Goal: Task Accomplishment & Management: Complete application form

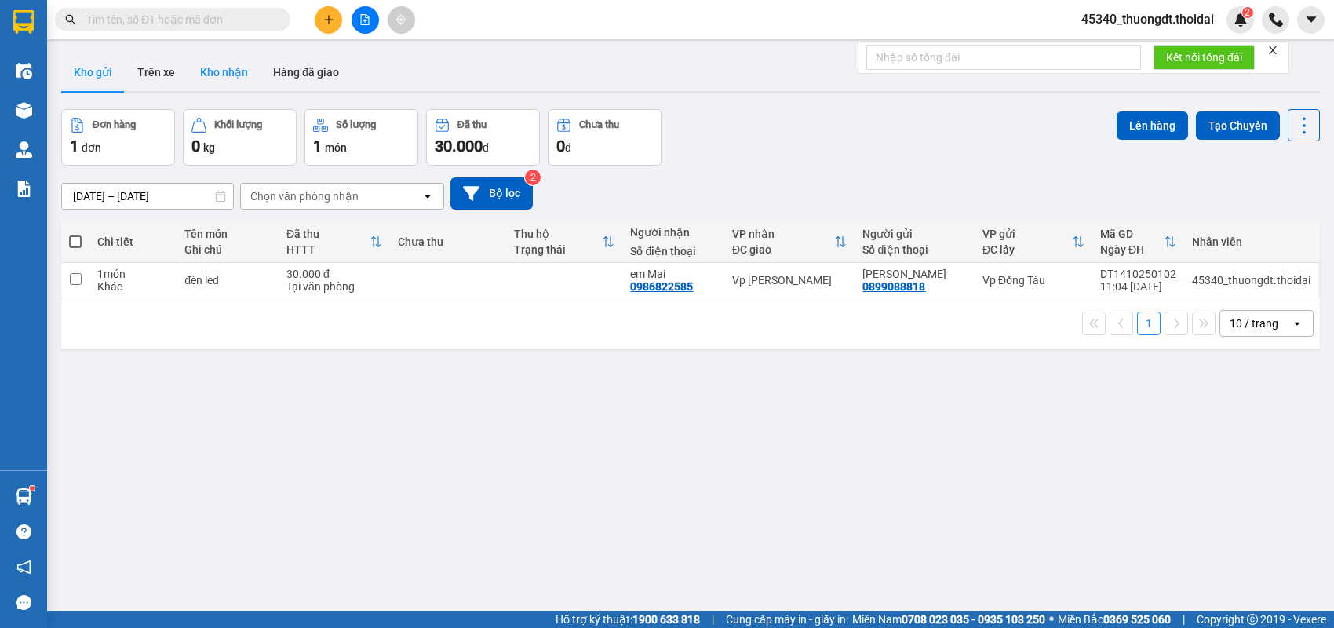
click at [217, 78] on button "Kho nhận" at bounding box center [224, 72] width 73 height 38
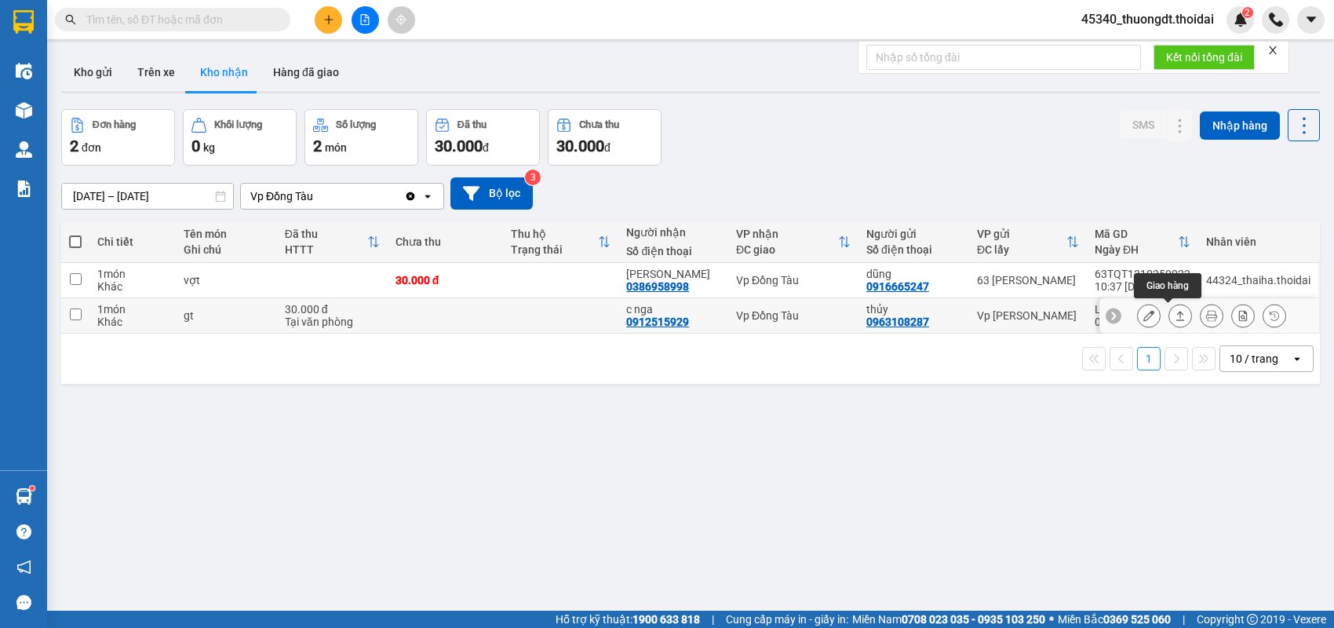
click at [1175, 317] on icon at bounding box center [1180, 315] width 11 height 11
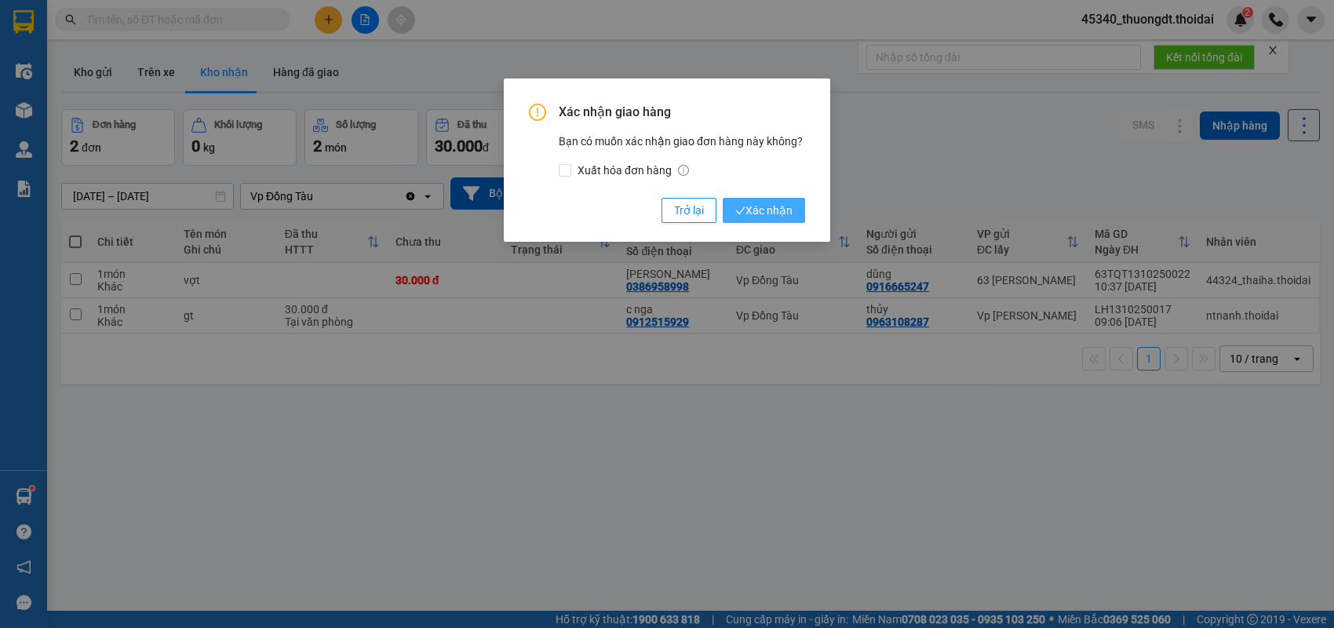
click at [763, 202] on span "Xác nhận" at bounding box center [763, 210] width 57 height 17
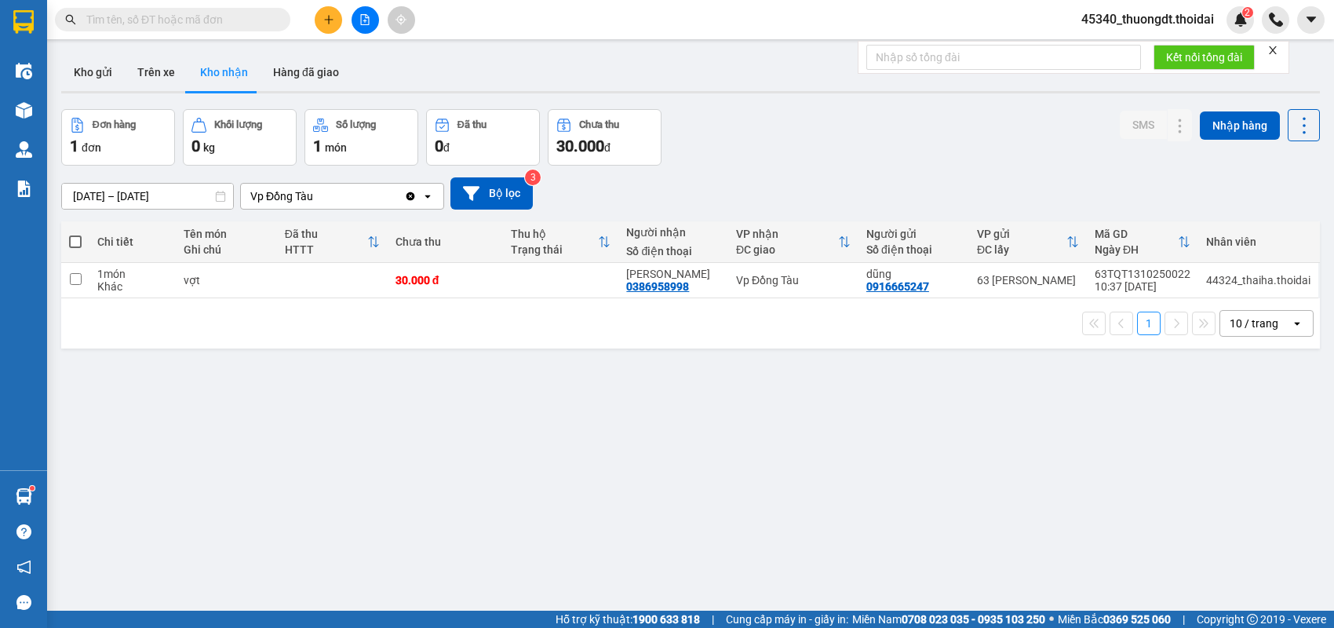
click at [220, 24] on input "text" at bounding box center [178, 19] width 185 height 17
paste input "0382707483"
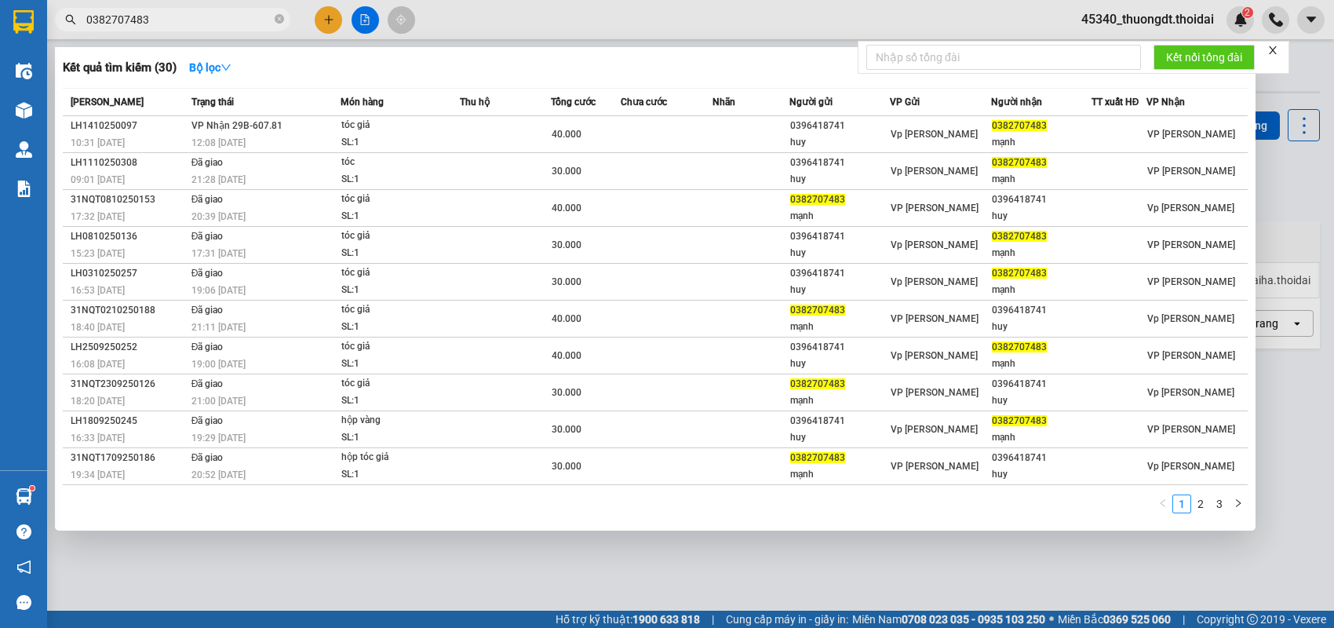
type input "0382707483"
click at [323, 20] on div at bounding box center [667, 314] width 1334 height 628
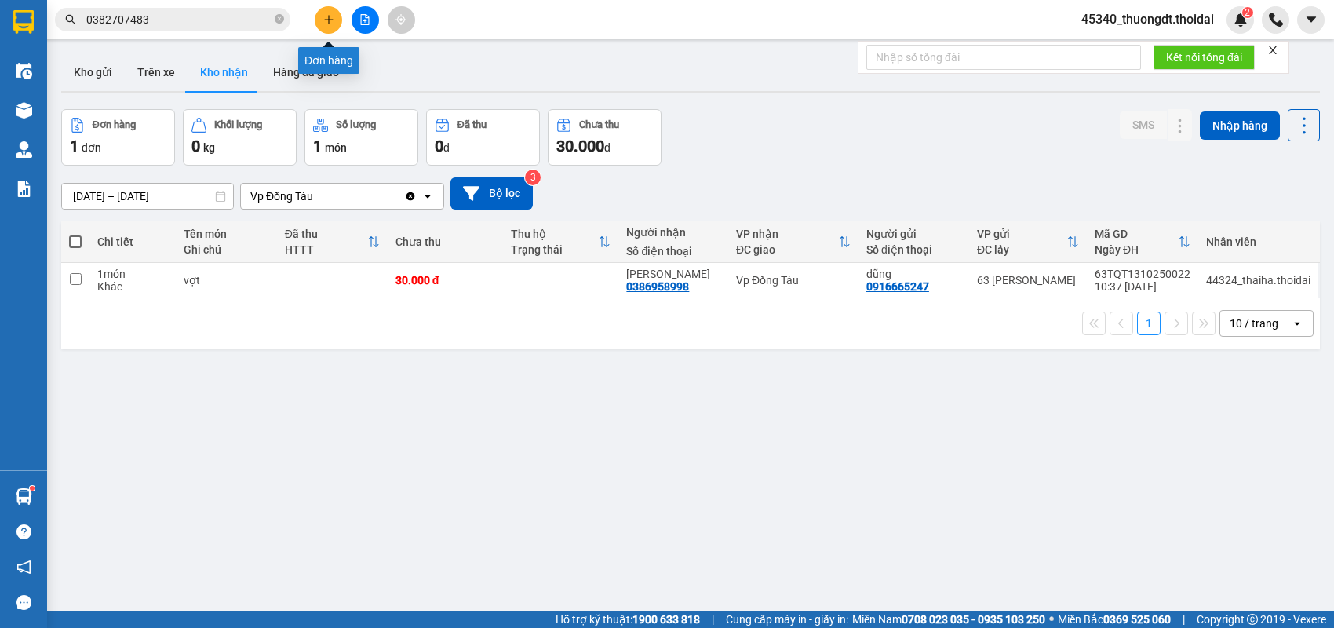
click at [330, 16] on icon "plus" at bounding box center [328, 19] width 11 height 11
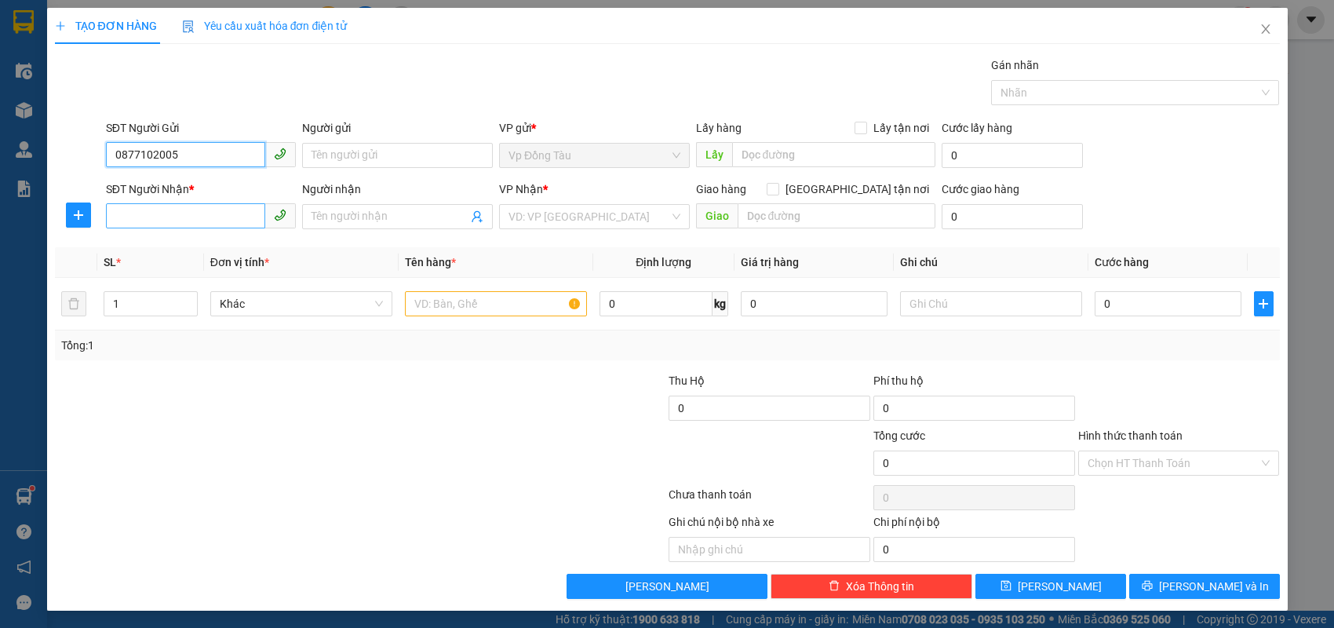
type input "0877102005"
click at [157, 210] on input "SĐT Người Nhận *" at bounding box center [186, 215] width 160 height 25
type input "0825888866"
click at [366, 216] on input "Người nhận" at bounding box center [389, 216] width 156 height 17
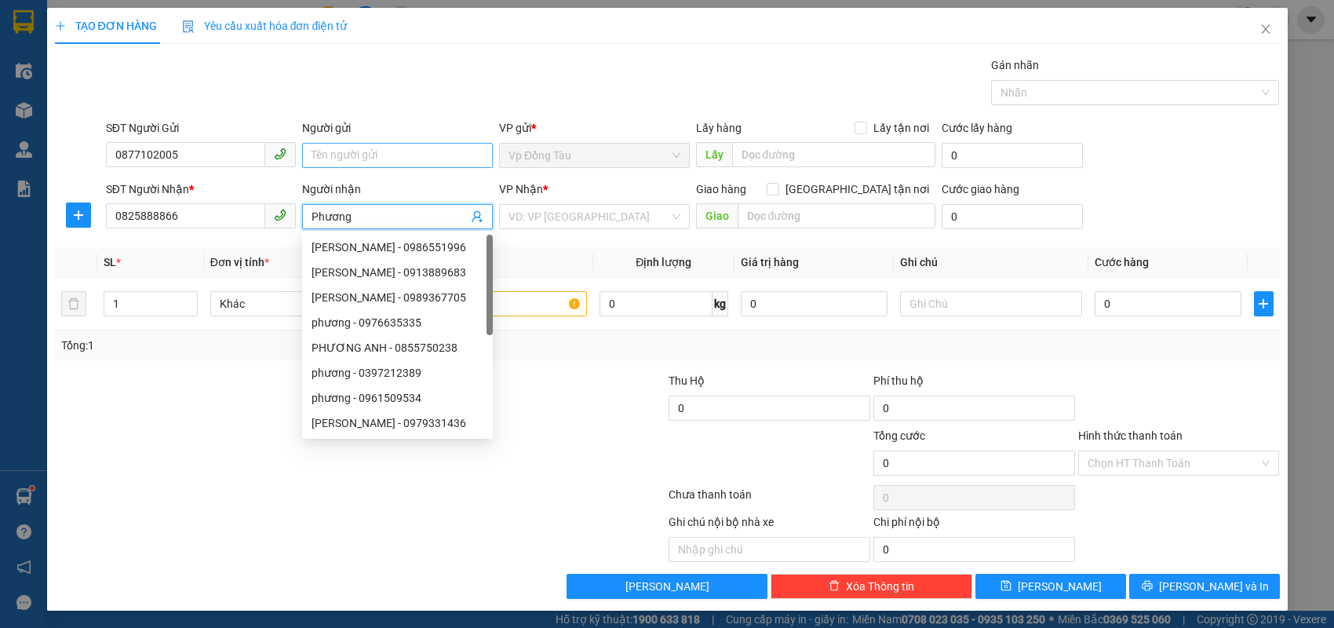
type input "Phương"
click at [399, 151] on input "Người gửi" at bounding box center [397, 155] width 191 height 25
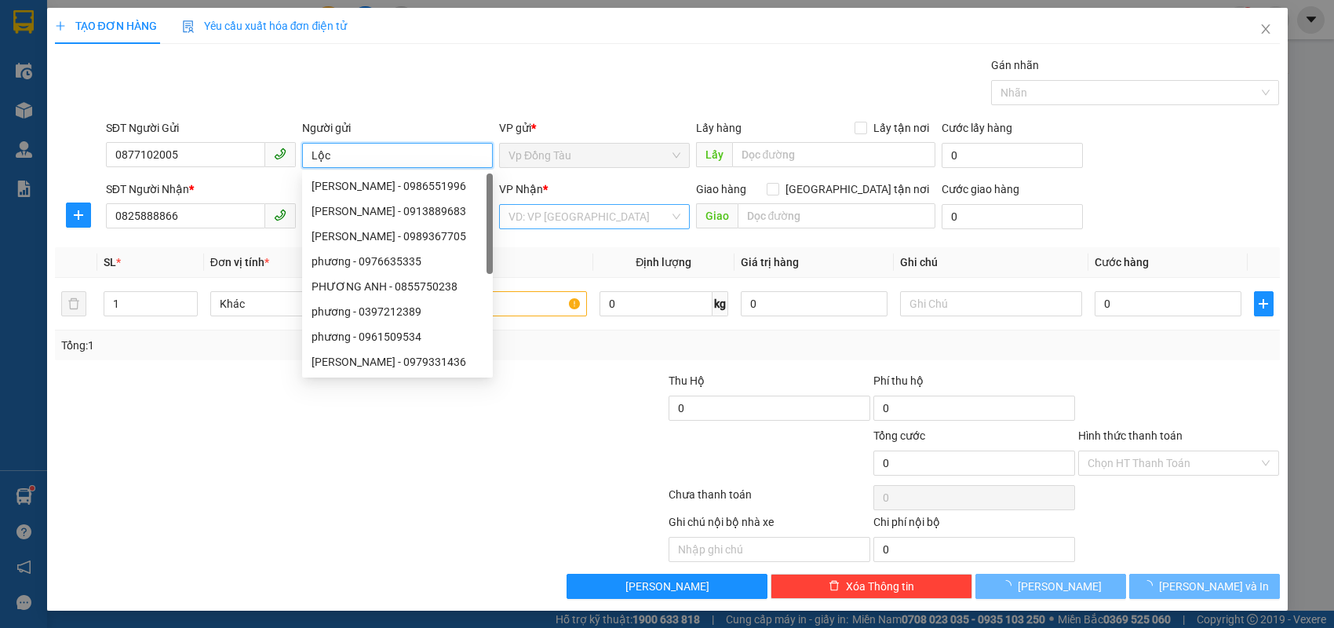
type input "Lộc"
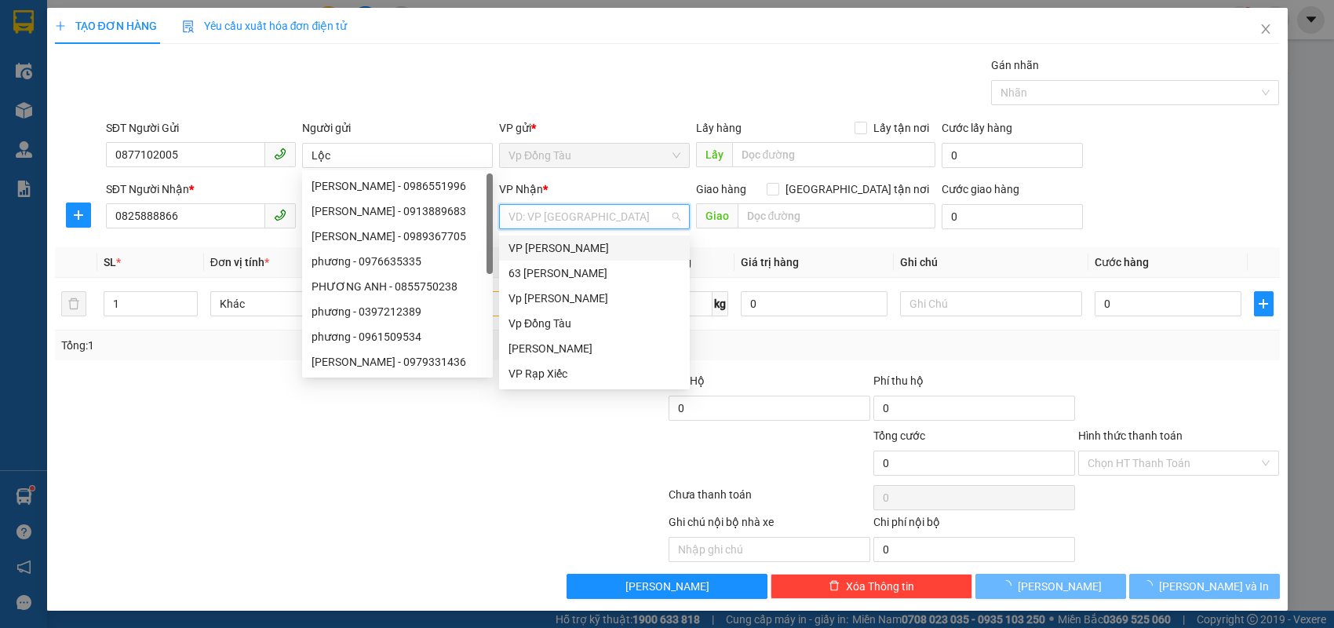
click at [558, 213] on input "search" at bounding box center [588, 217] width 161 height 24
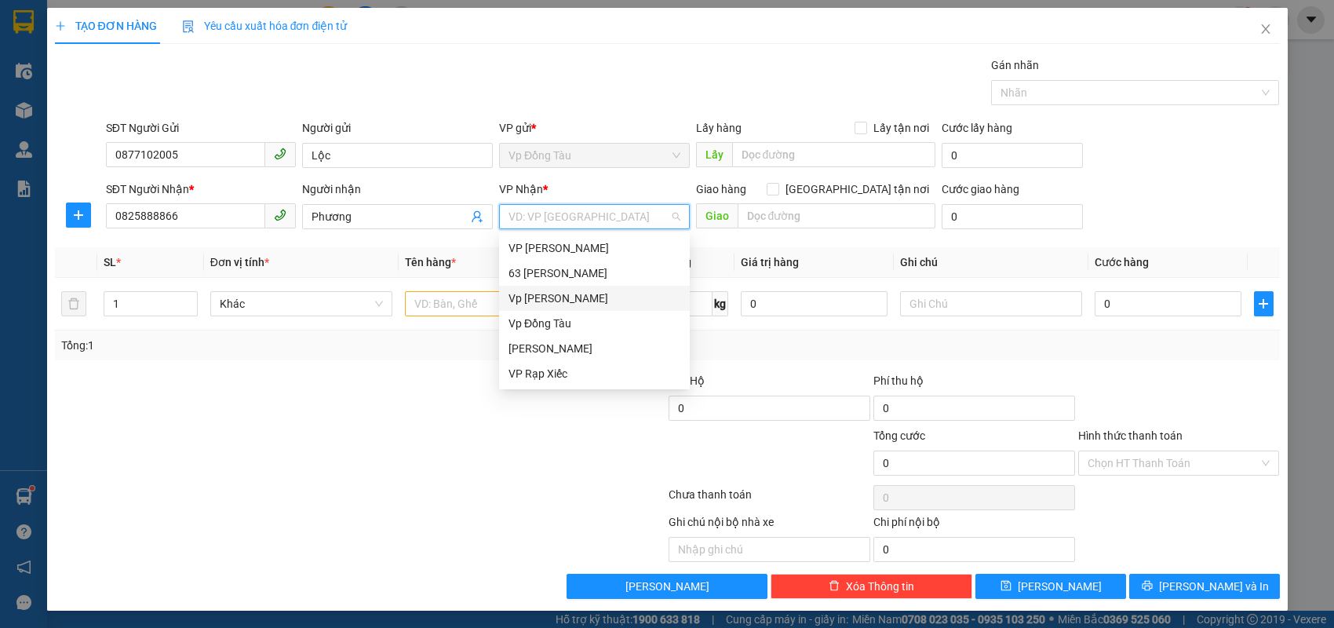
click at [557, 295] on div "Vp [PERSON_NAME]" at bounding box center [594, 298] width 172 height 17
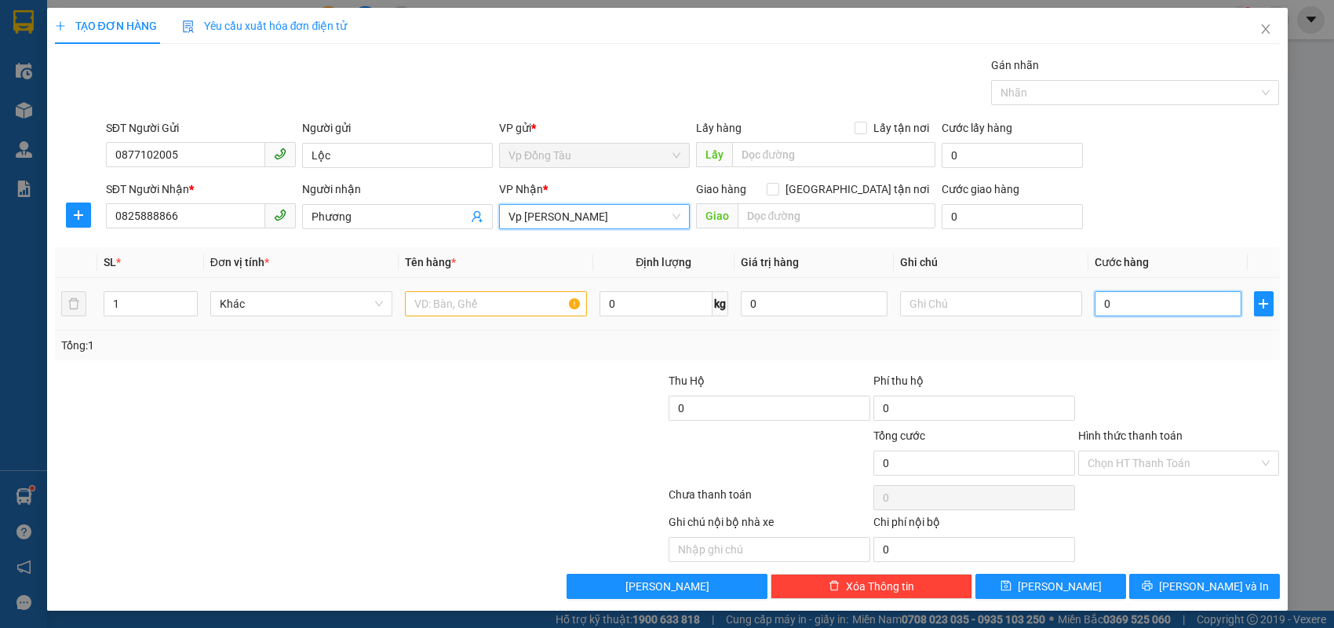
click at [1172, 301] on input "0" at bounding box center [1167, 303] width 147 height 25
type input "3"
type input "30"
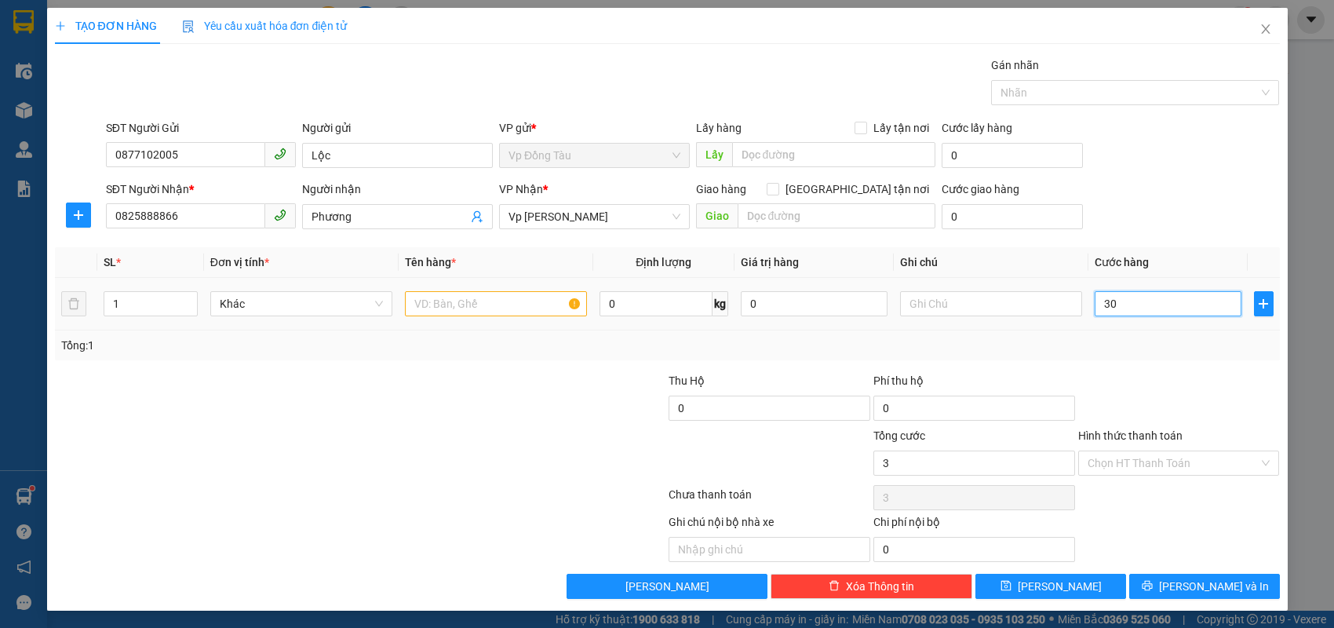
type input "30"
type input "300"
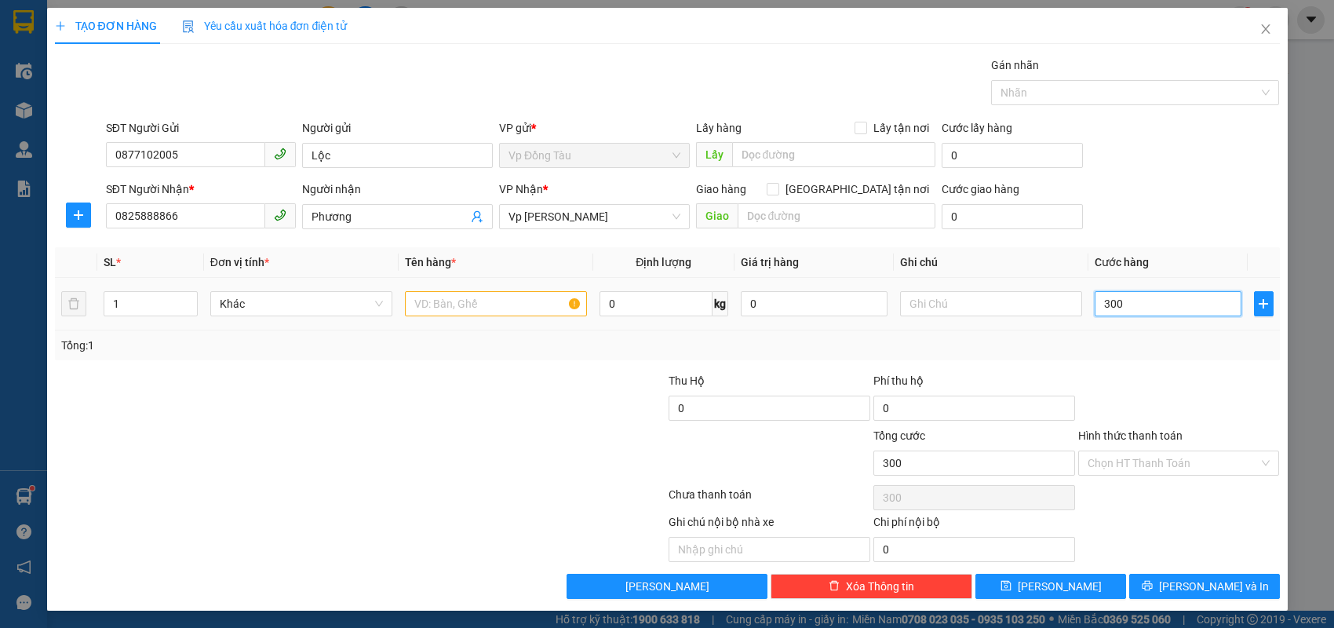
type input "3.000"
type input "30.000"
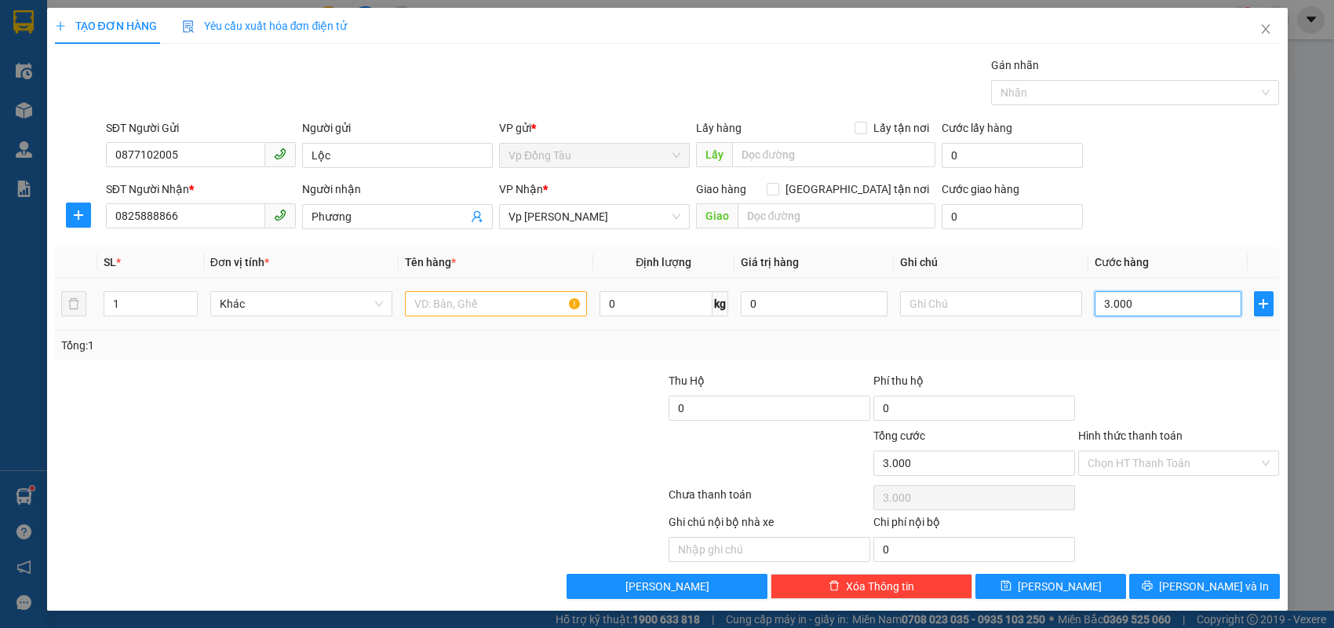
type input "30.000"
click at [486, 304] on input "text" at bounding box center [496, 303] width 182 height 25
type input "d"
type input "điện thoại"
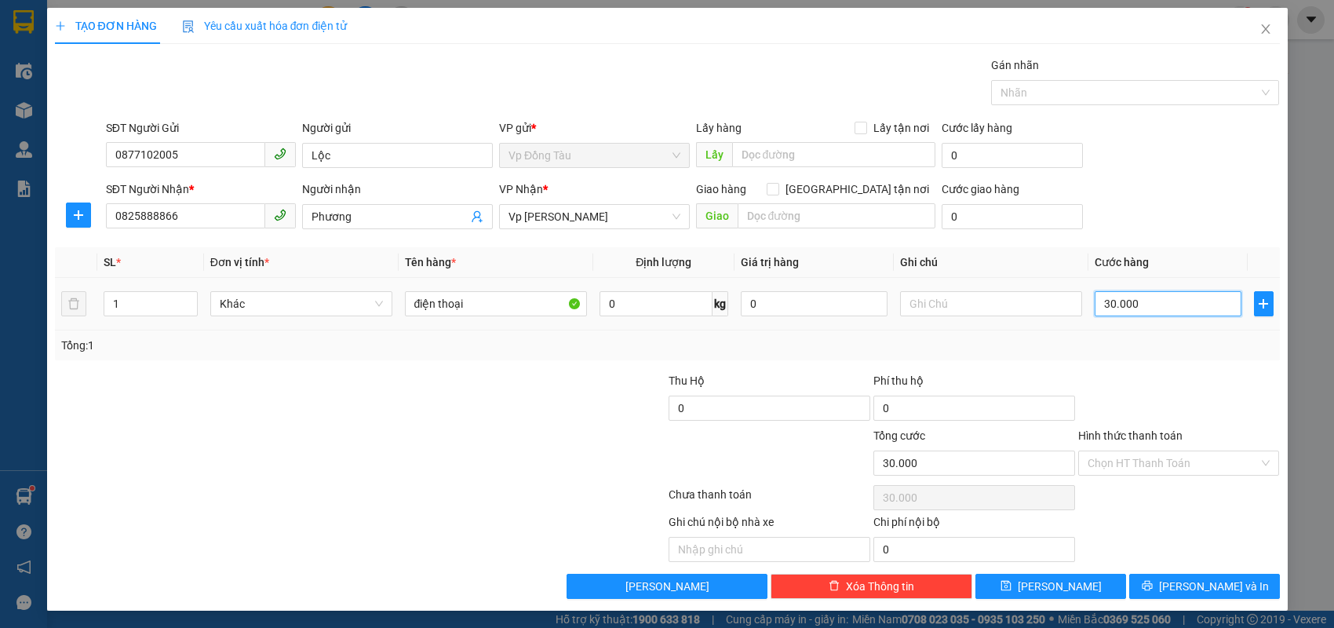
click at [1110, 303] on input "30.000" at bounding box center [1167, 303] width 147 height 25
type input "4"
type input "40"
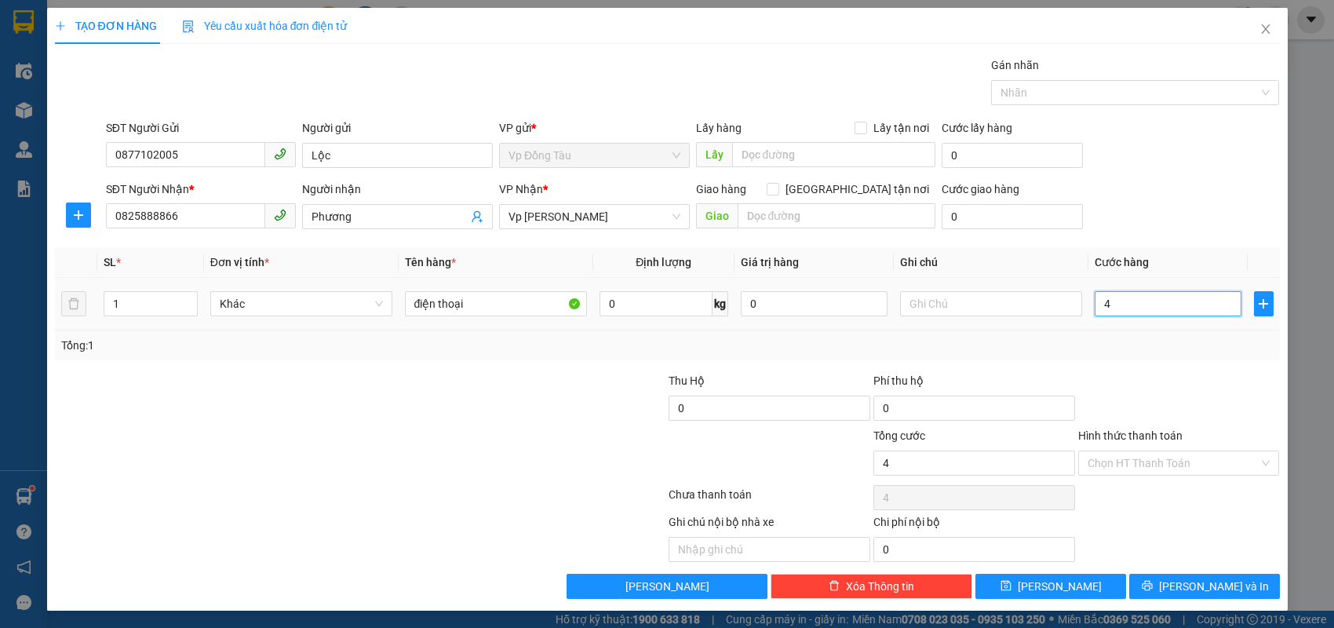
type input "40"
type input "400"
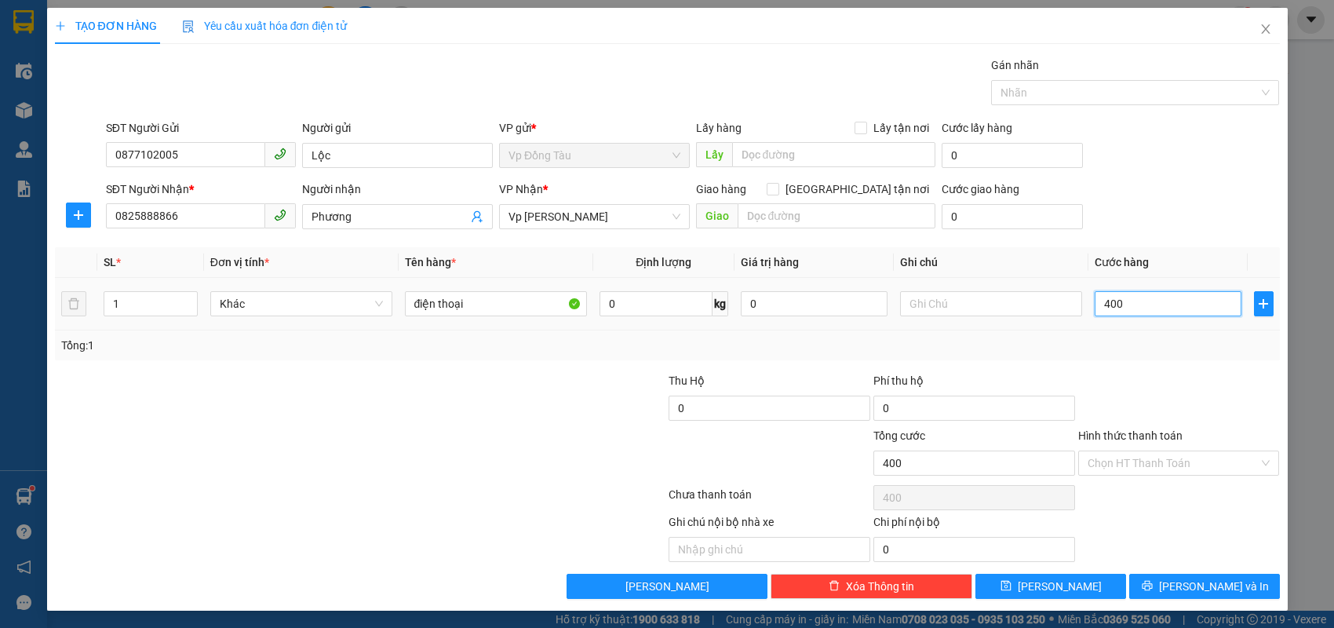
type input "4.000"
type input "40.000"
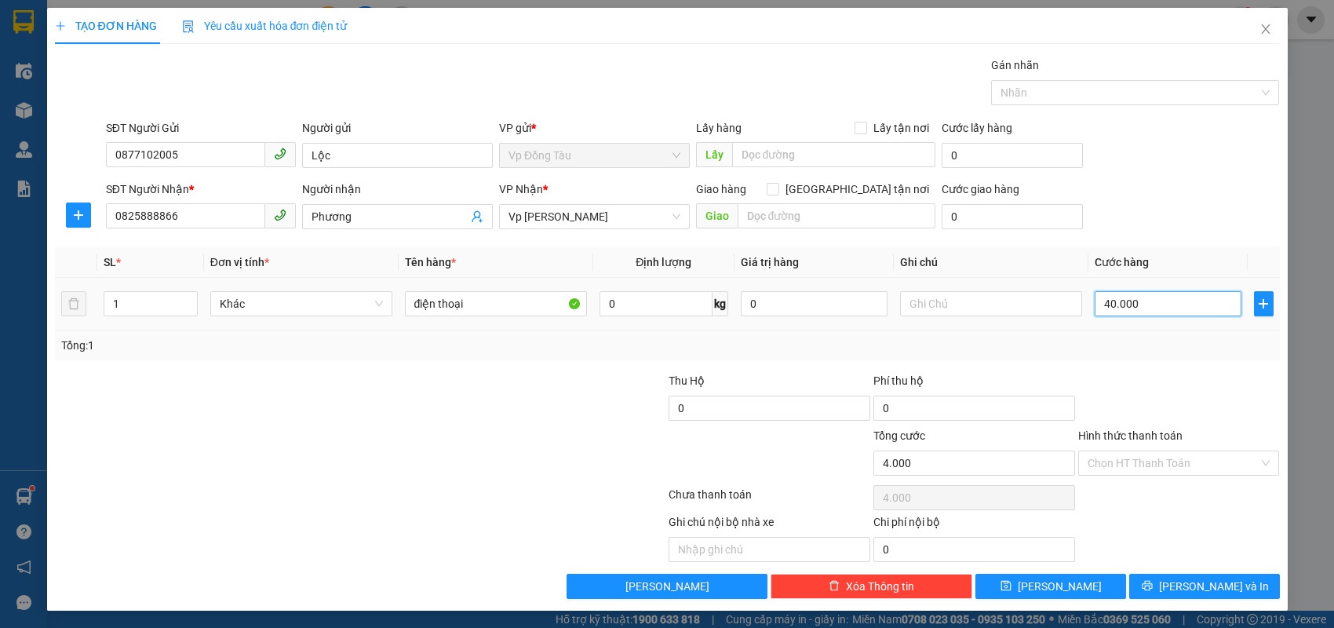
type input "40.000"
click at [1195, 586] on span "[PERSON_NAME] và In" at bounding box center [1214, 585] width 110 height 17
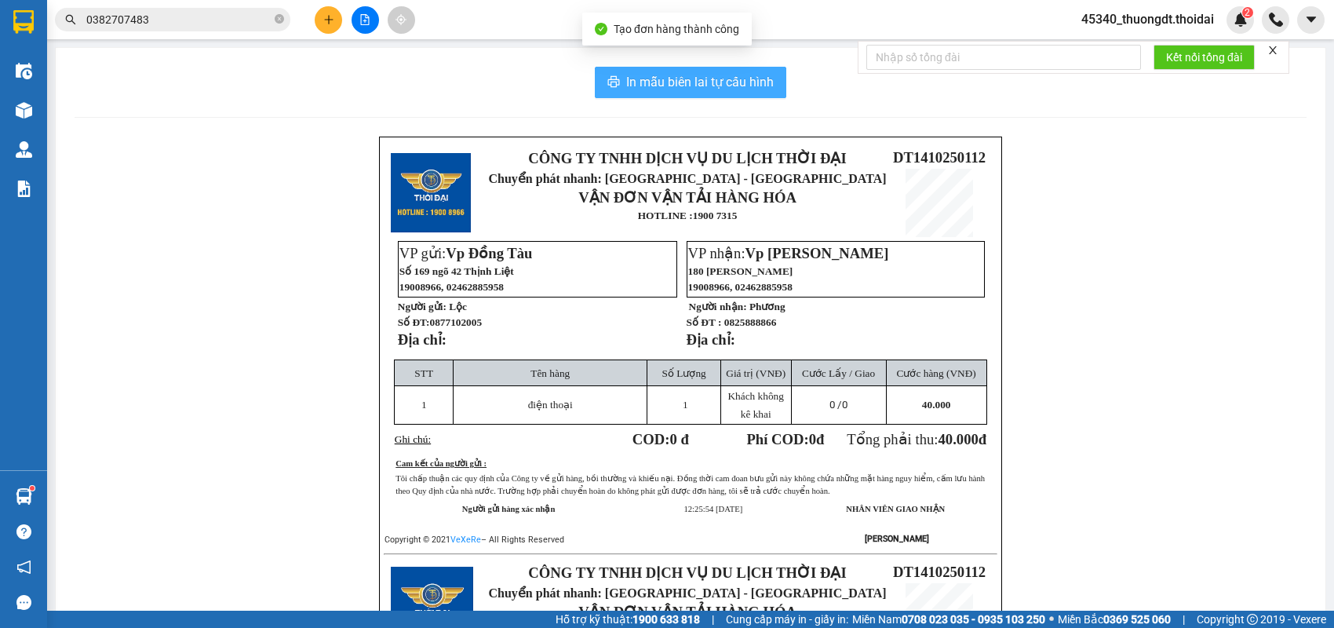
click at [669, 89] on span "In mẫu biên lai tự cấu hình" at bounding box center [700, 82] width 148 height 20
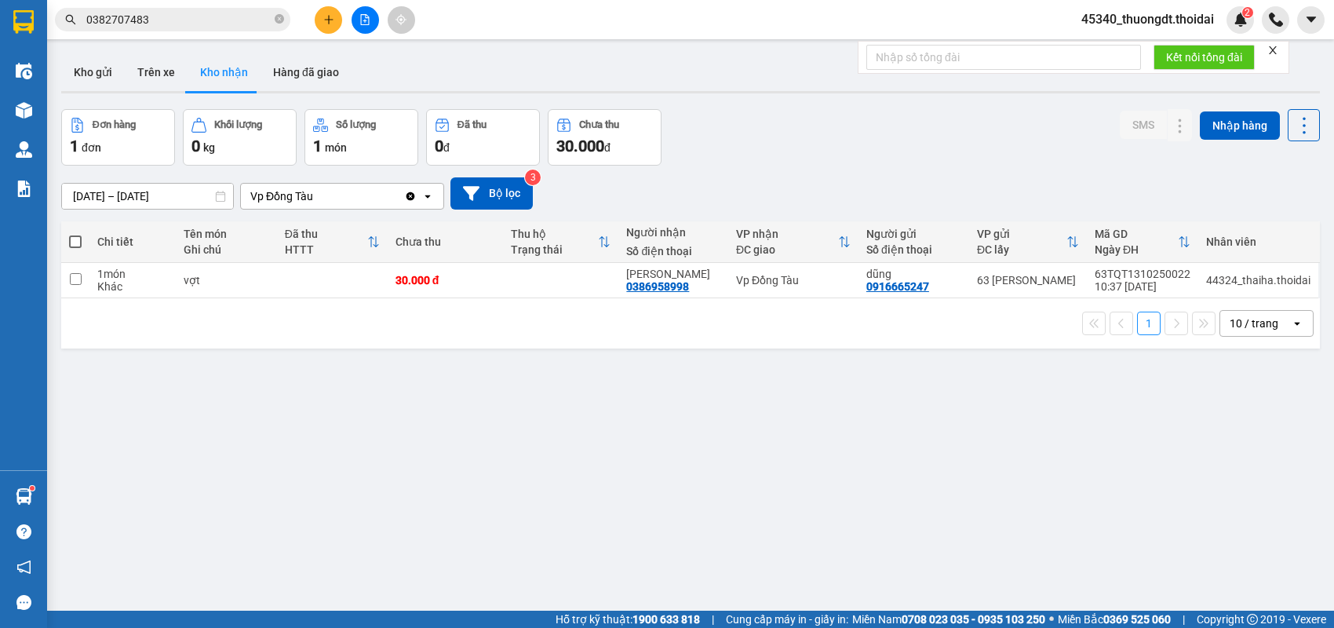
click at [323, 20] on icon "plus" at bounding box center [328, 19] width 11 height 11
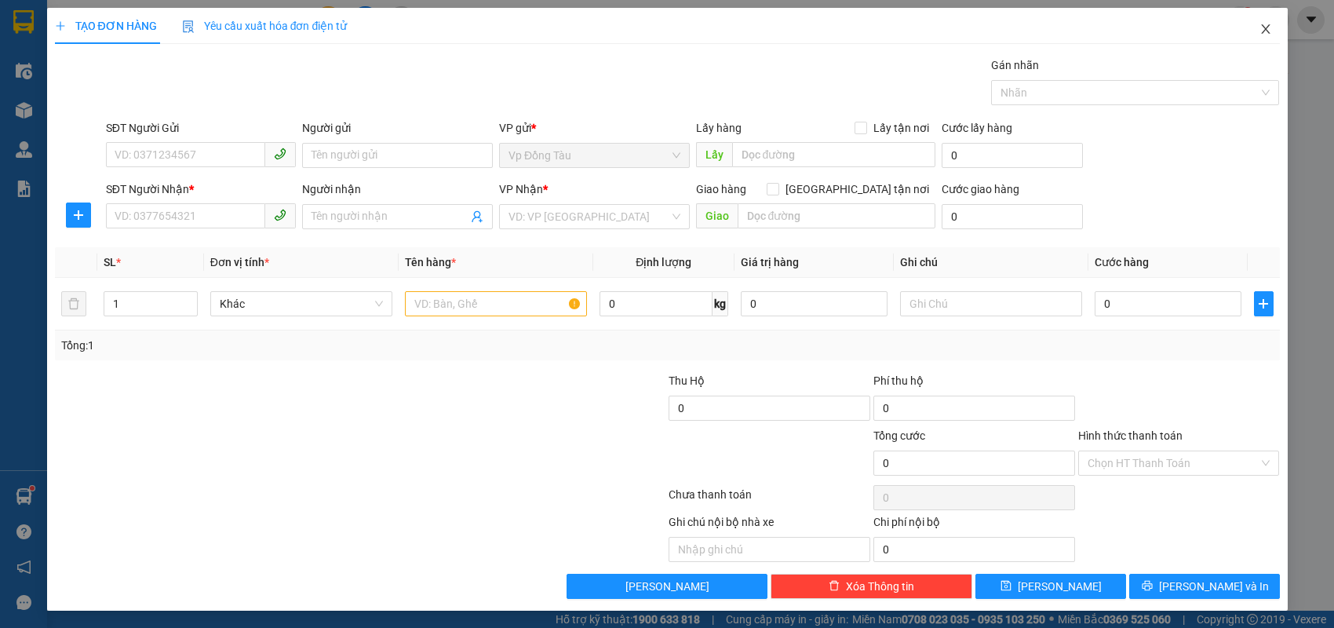
click at [1260, 28] on icon "close" at bounding box center [1265, 29] width 13 height 13
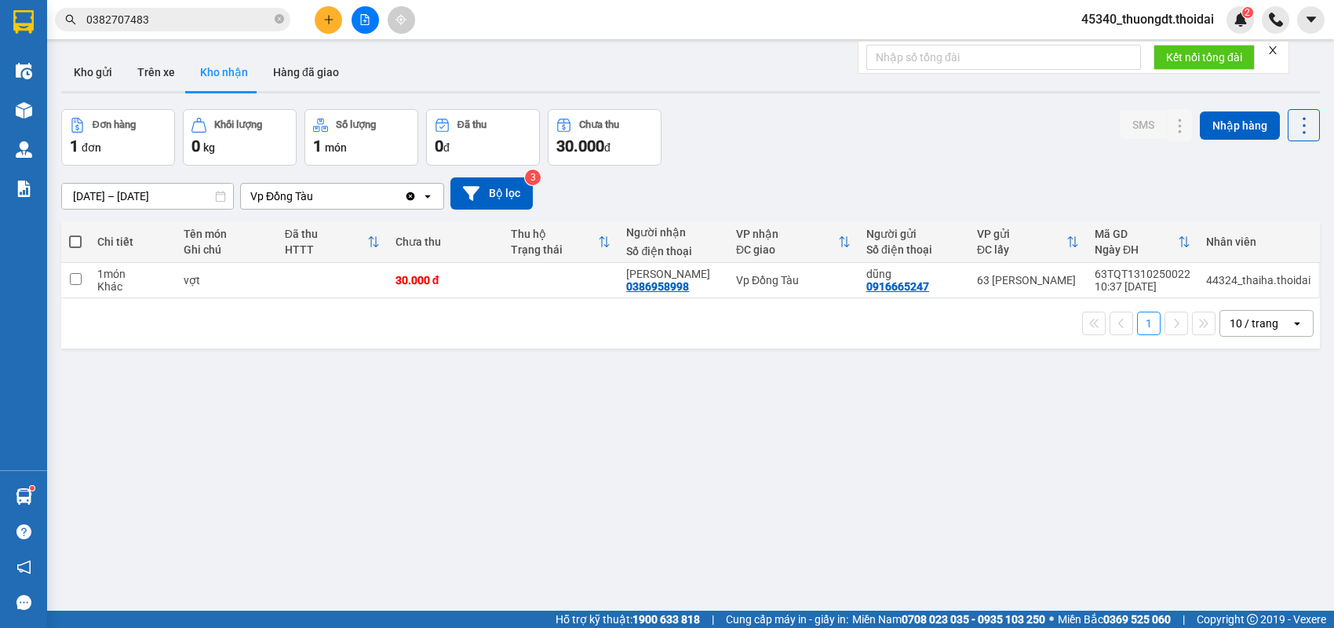
click at [219, 67] on button "Kho nhận" at bounding box center [224, 72] width 73 height 38
click at [100, 72] on button "Kho gửi" at bounding box center [93, 72] width 64 height 38
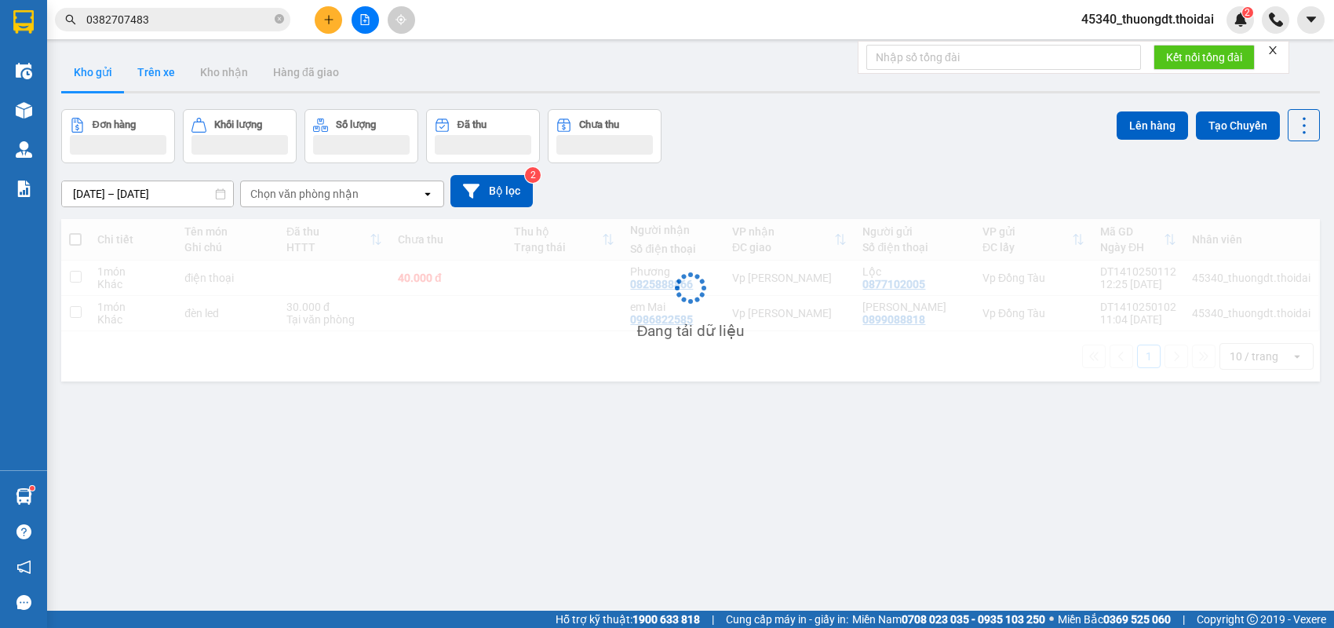
click at [146, 74] on button "Trên xe" at bounding box center [156, 72] width 63 height 38
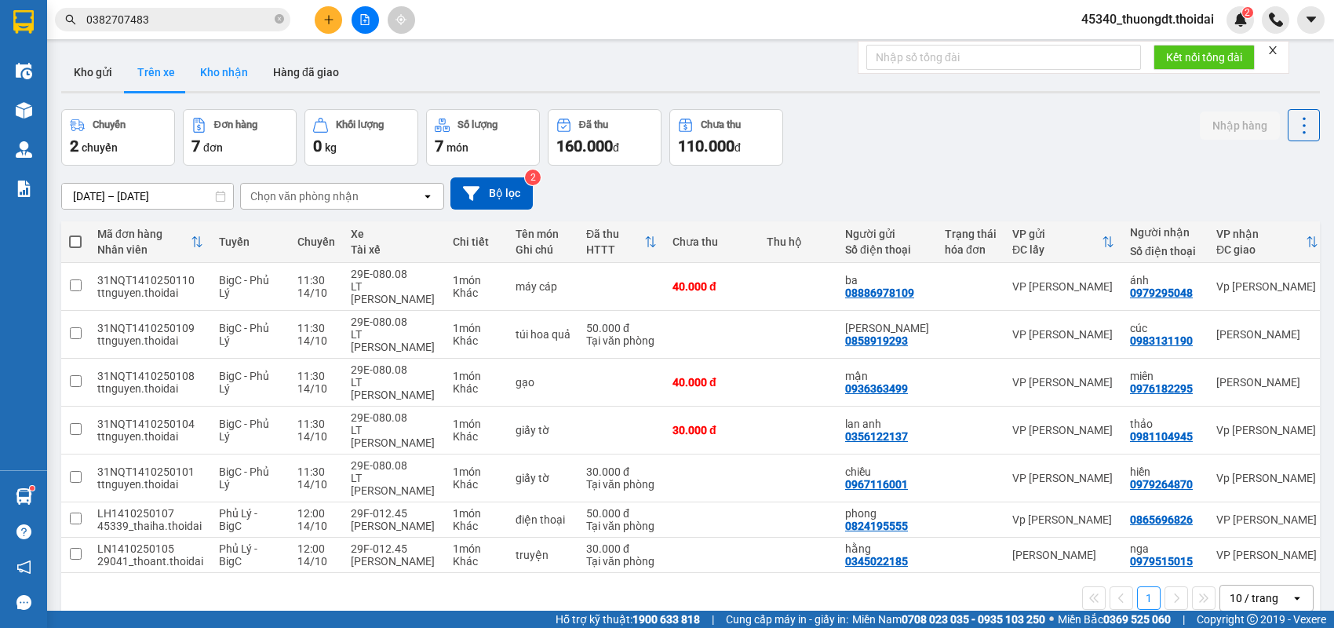
click at [242, 68] on button "Kho nhận" at bounding box center [224, 72] width 73 height 38
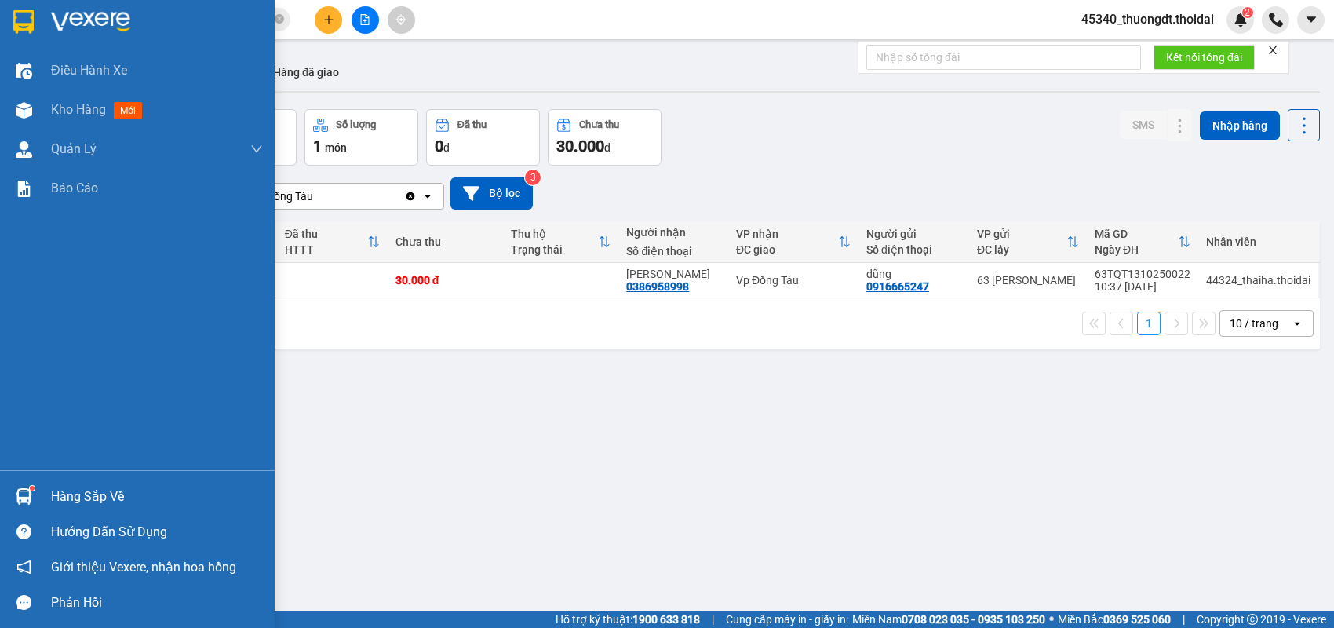
click at [73, 495] on div "Hàng sắp về" at bounding box center [157, 497] width 212 height 24
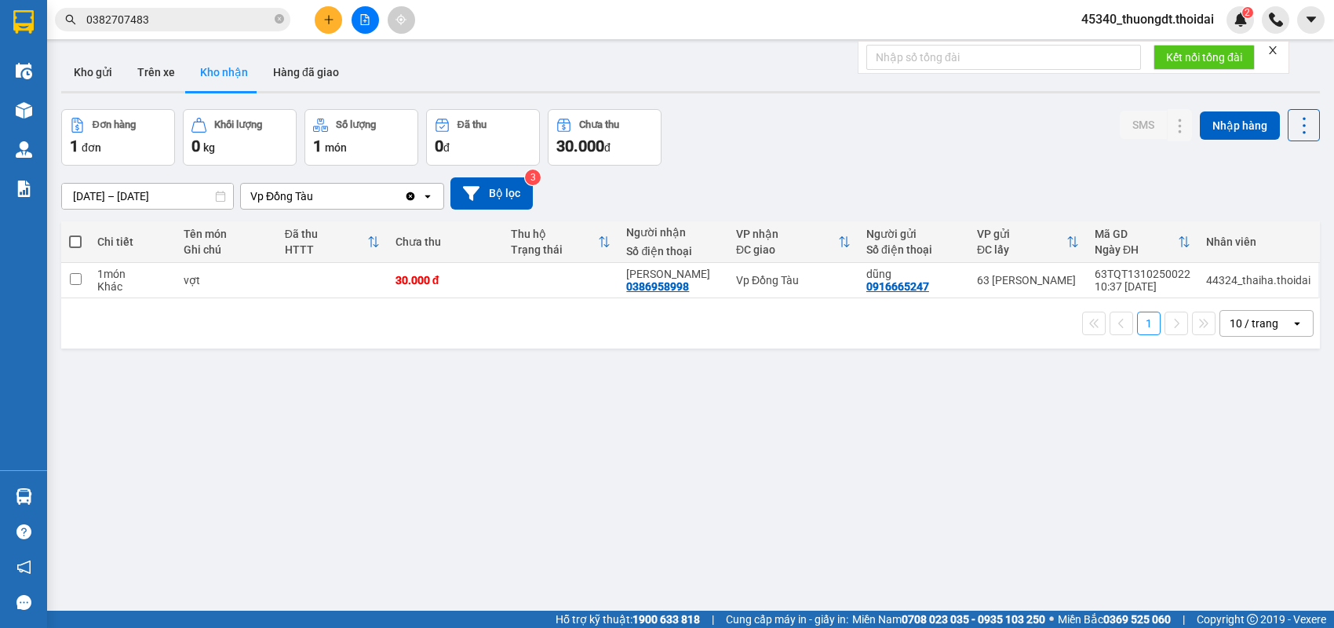
click at [180, 48] on section "Kết quả tìm kiếm ( 30 ) Bộ lọc Mã ĐH Trạng thái Món hàng Thu hộ Tổng cước Chưa …" at bounding box center [667, 314] width 1334 height 628
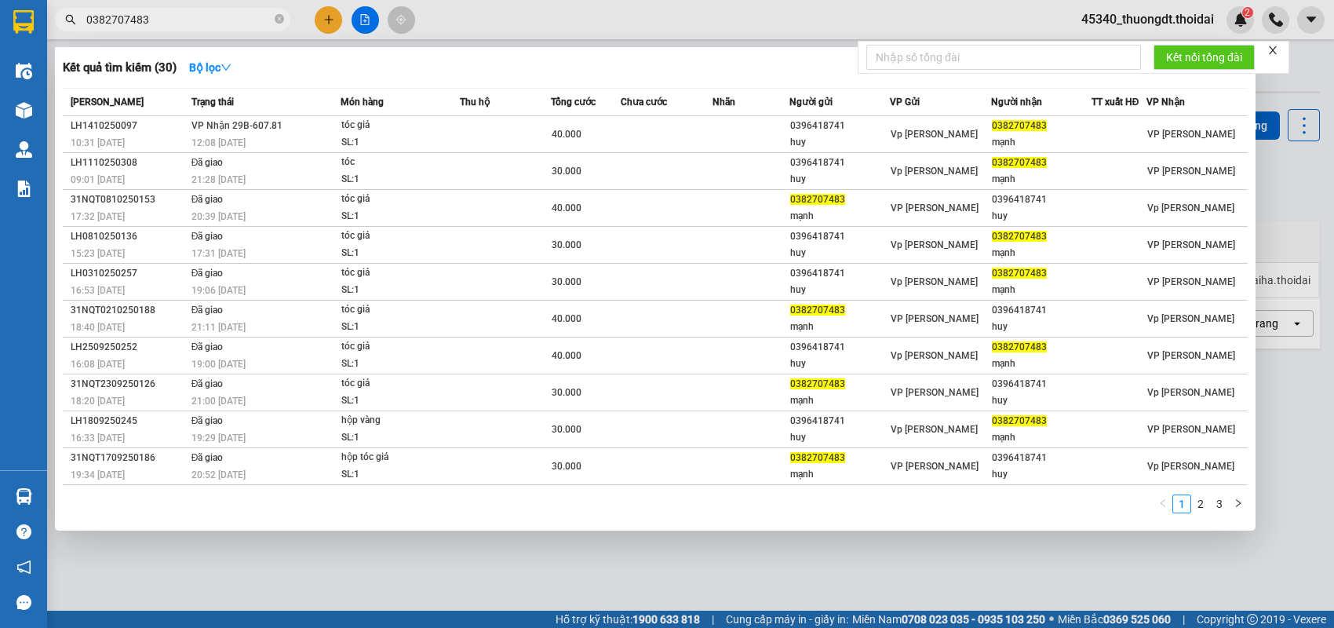
click at [186, 16] on input "0382707483" at bounding box center [178, 19] width 185 height 17
drag, startPoint x: 186, startPoint y: 16, endPoint x: 144, endPoint y: 18, distance: 41.6
click at [144, 18] on input "0382707483" at bounding box center [178, 19] width 185 height 17
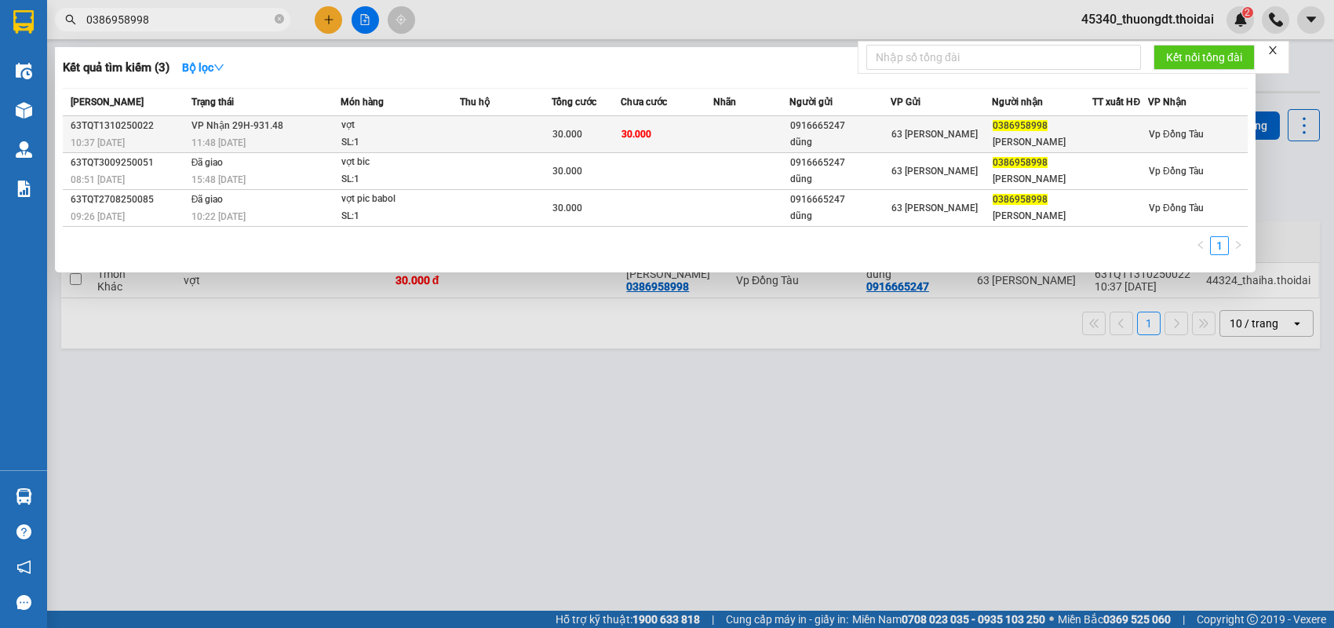
type input "0386958998"
click at [796, 134] on div "dũng" at bounding box center [839, 142] width 99 height 16
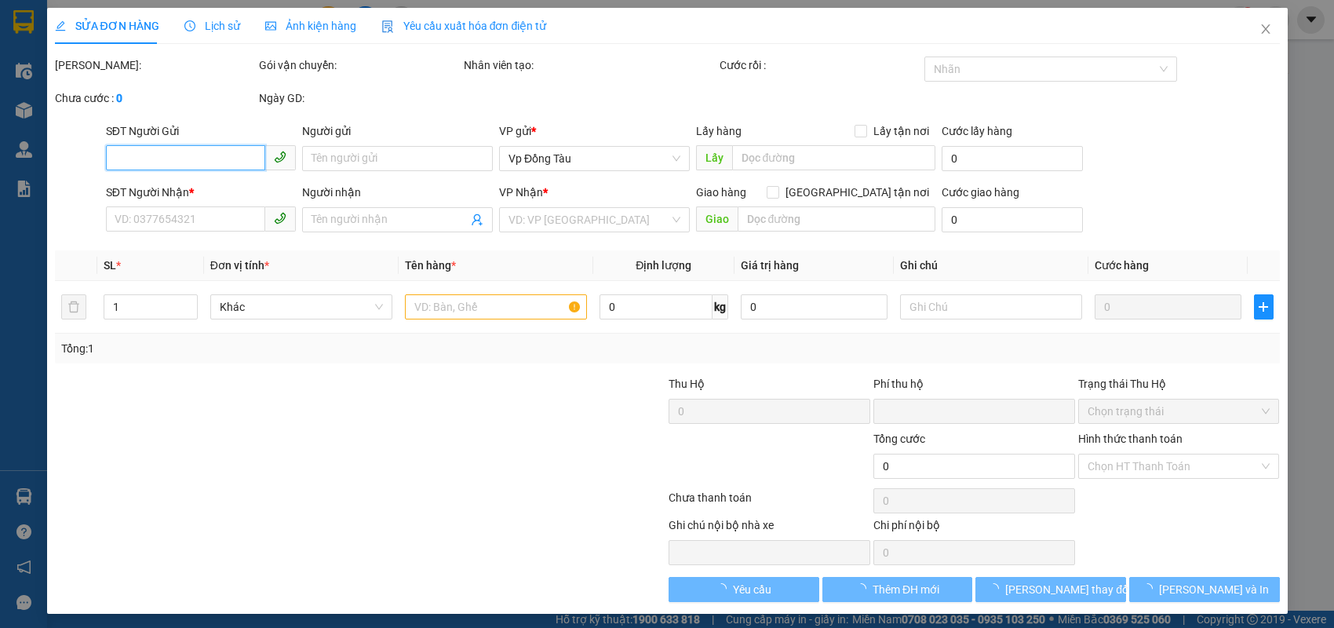
type input "0916665247"
type input "dũng"
type input "0386958998"
type input "[PERSON_NAME]"
type input "0"
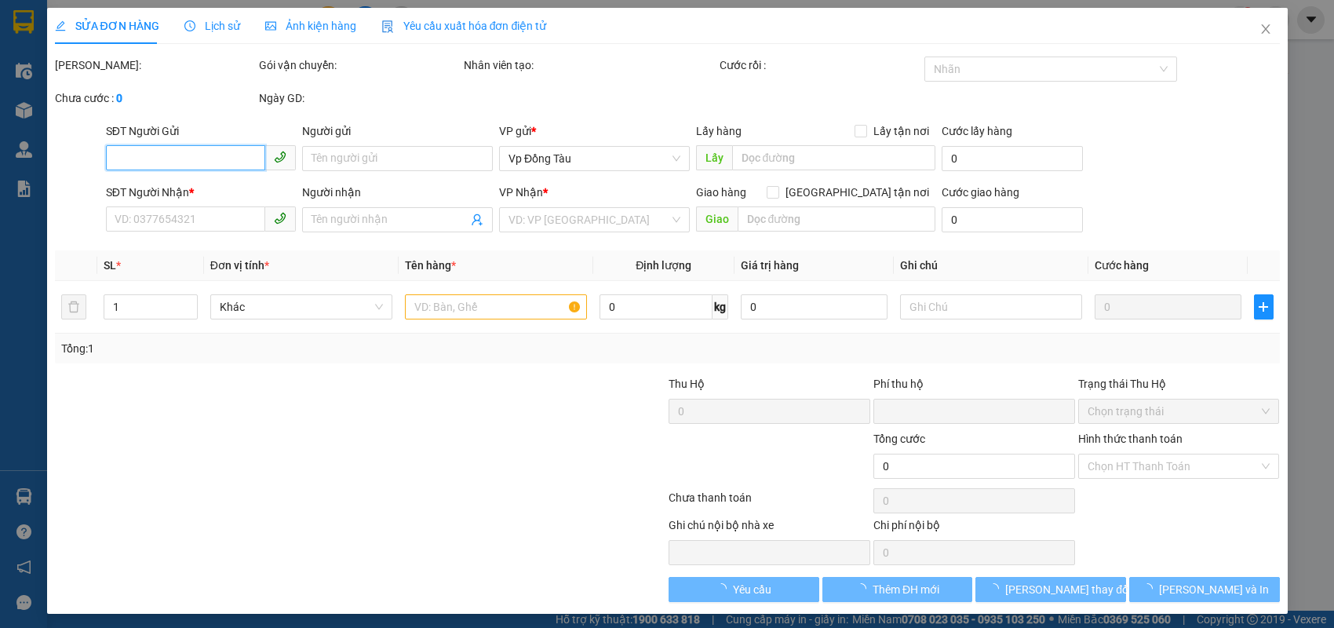
type input "30.000"
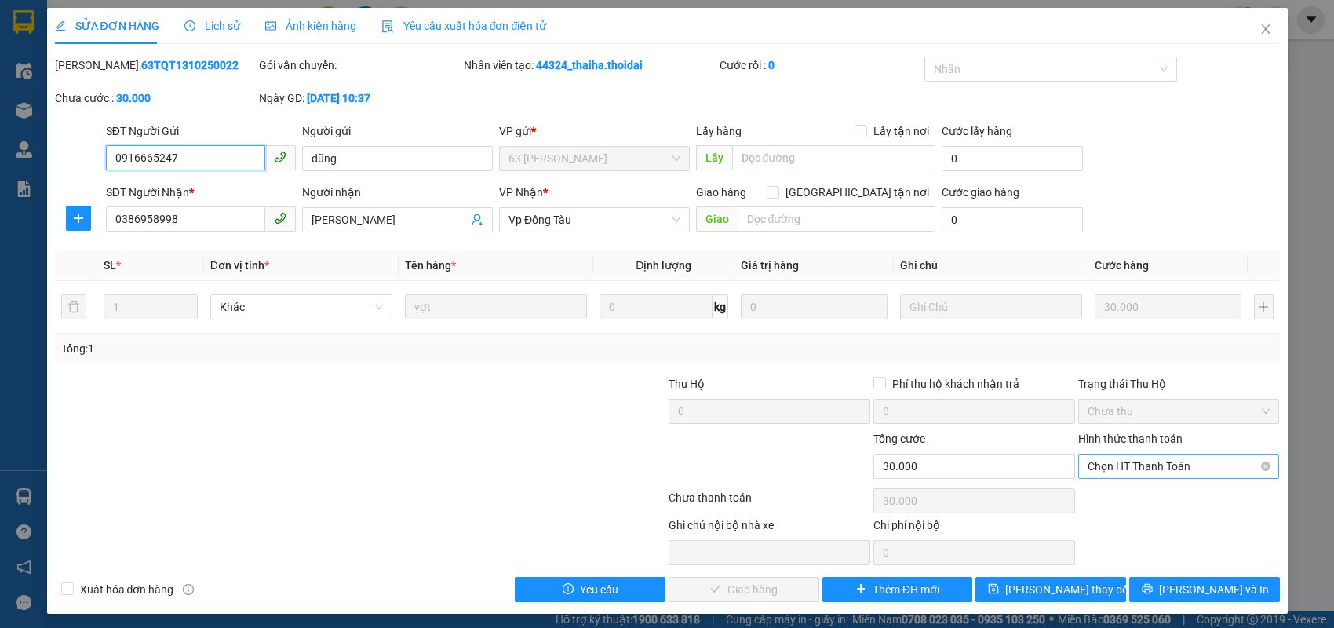
click at [1236, 462] on span "Chọn HT Thanh Toán" at bounding box center [1178, 466] width 183 height 24
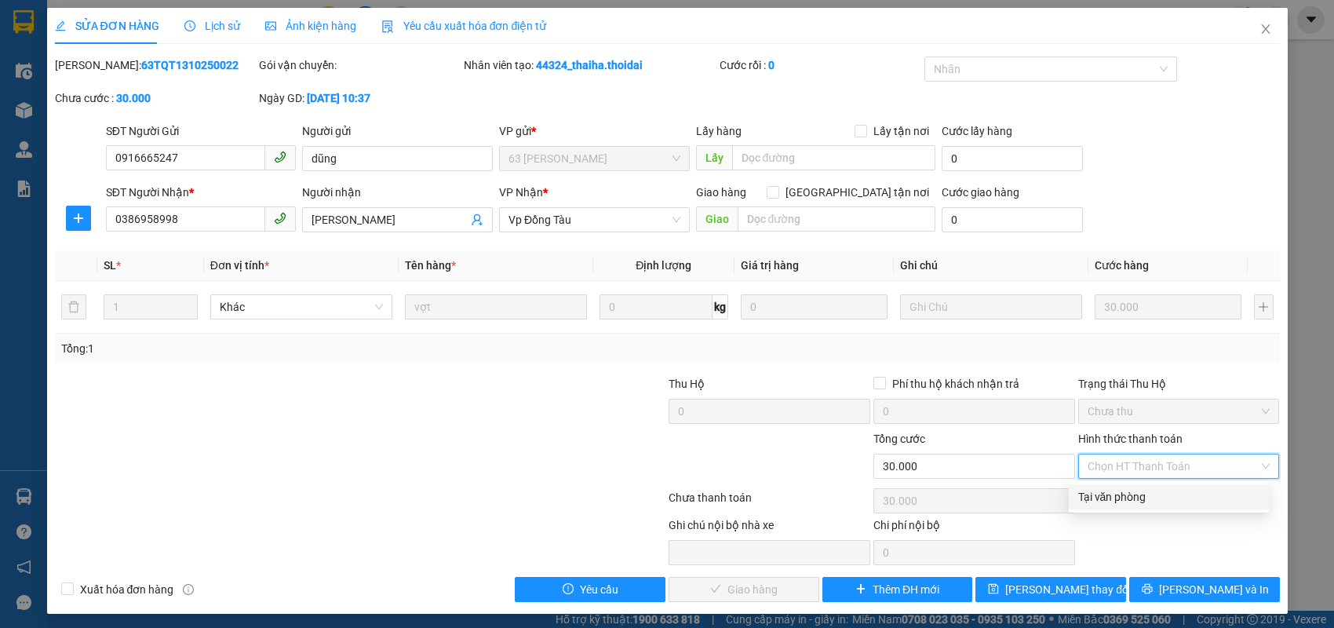
click at [1140, 495] on div "Tại văn phòng" at bounding box center [1168, 496] width 181 height 17
type input "0"
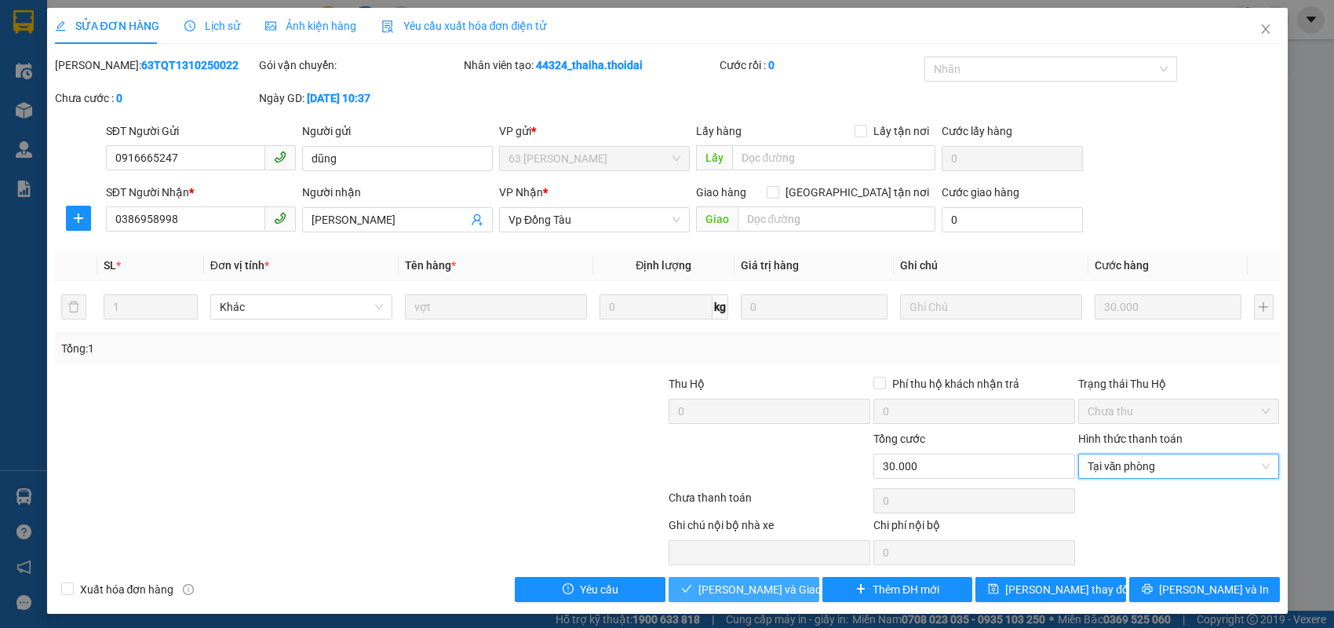
click at [741, 591] on span "[PERSON_NAME] và Giao hàng" at bounding box center [773, 589] width 151 height 17
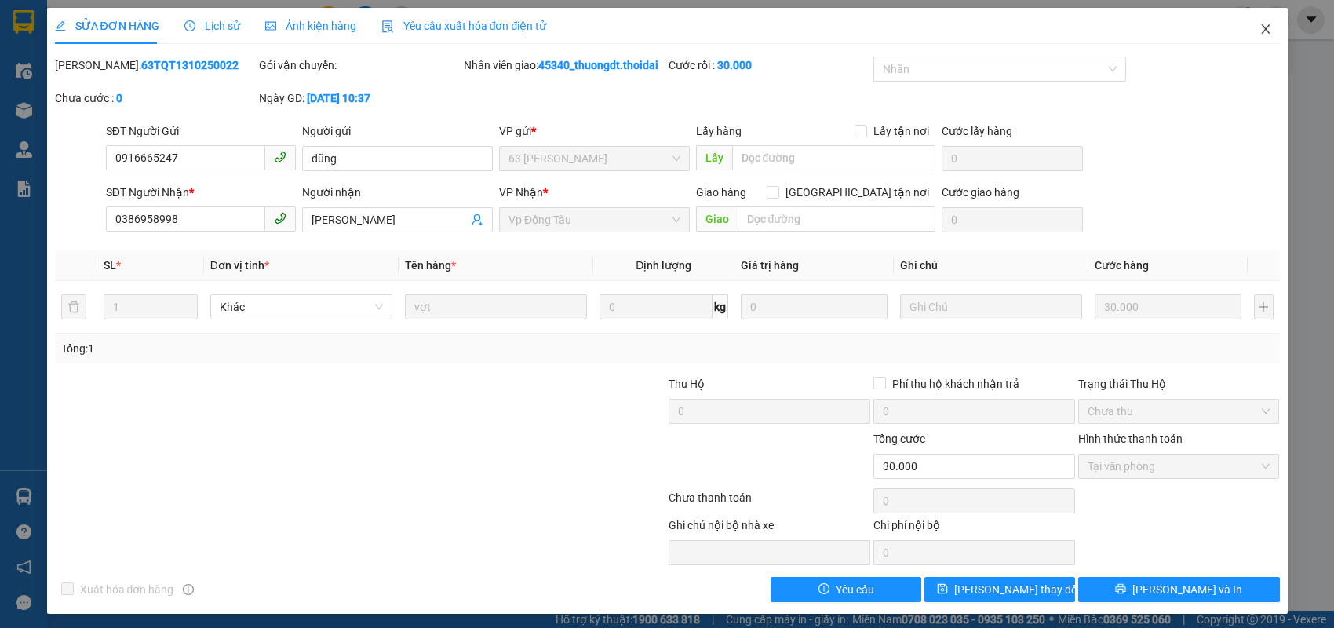
click at [1259, 31] on icon "close" at bounding box center [1265, 29] width 13 height 13
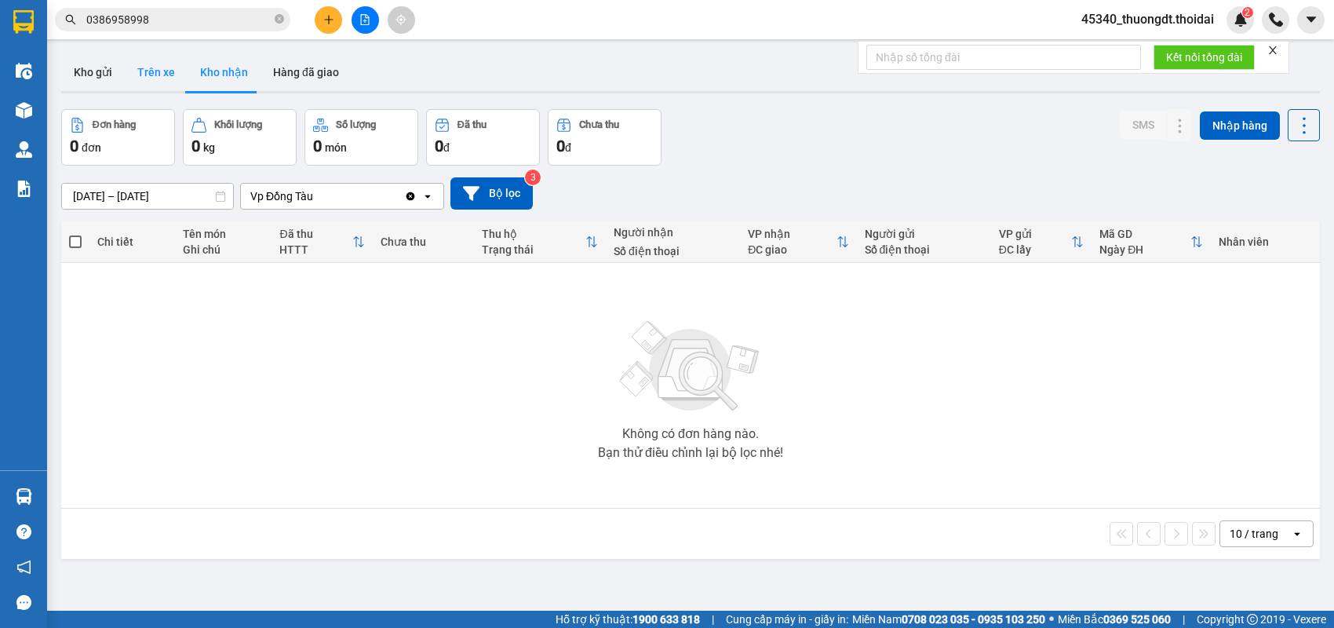
click at [152, 75] on button "Trên xe" at bounding box center [156, 72] width 63 height 38
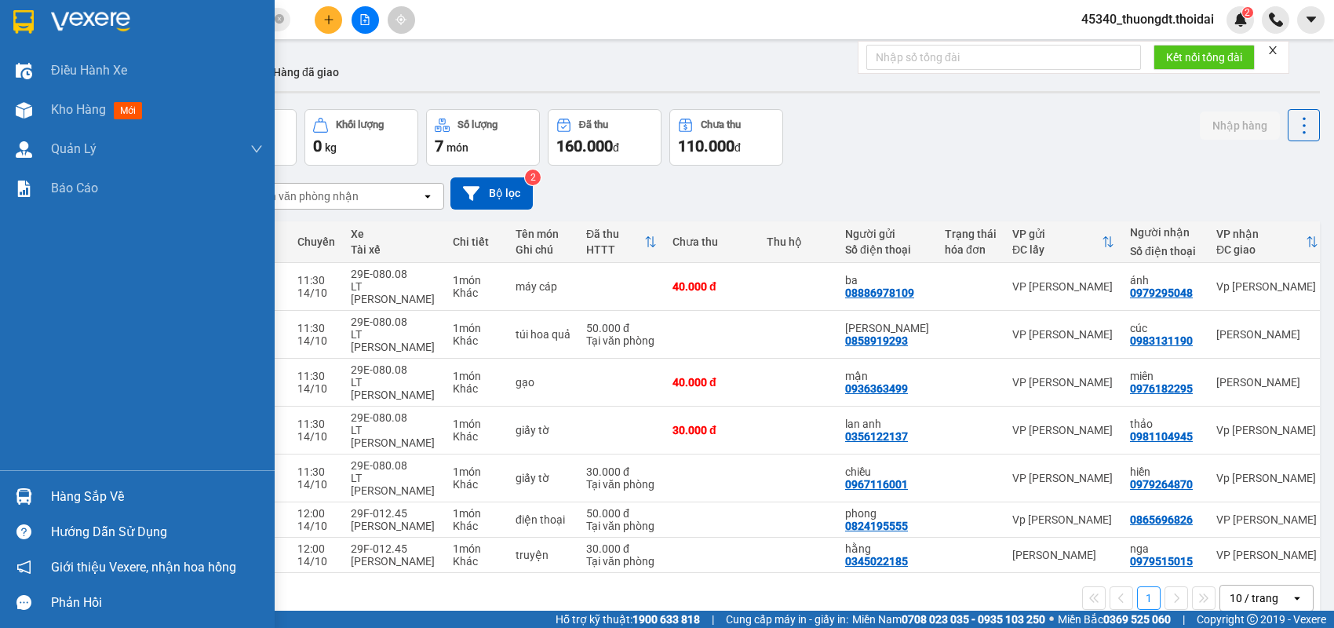
click at [87, 494] on div "Hàng sắp về" at bounding box center [157, 497] width 212 height 24
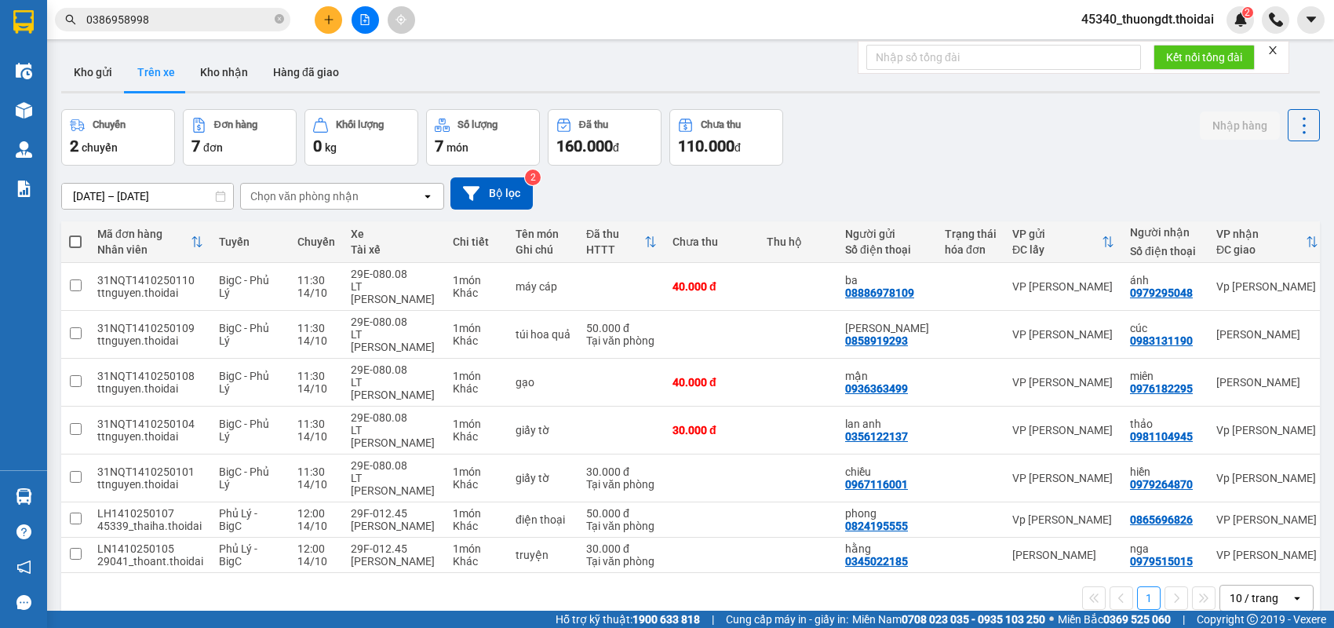
click at [981, 129] on section "Kết quả tìm kiếm ( 3 ) Bộ lọc Mã ĐH Trạng thái Món hàng Thu hộ Tổng cước Chưa c…" at bounding box center [667, 314] width 1334 height 628
click at [220, 71] on button "Kho nhận" at bounding box center [224, 72] width 73 height 38
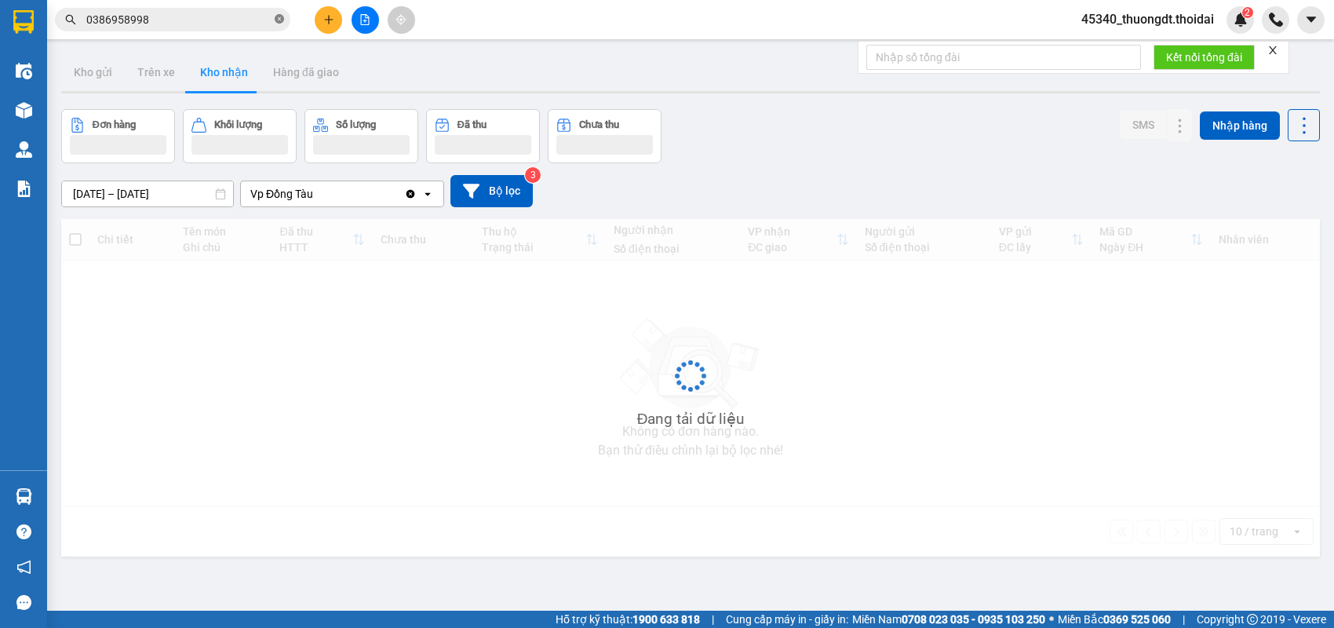
click at [276, 20] on icon "close-circle" at bounding box center [279, 18] width 9 height 9
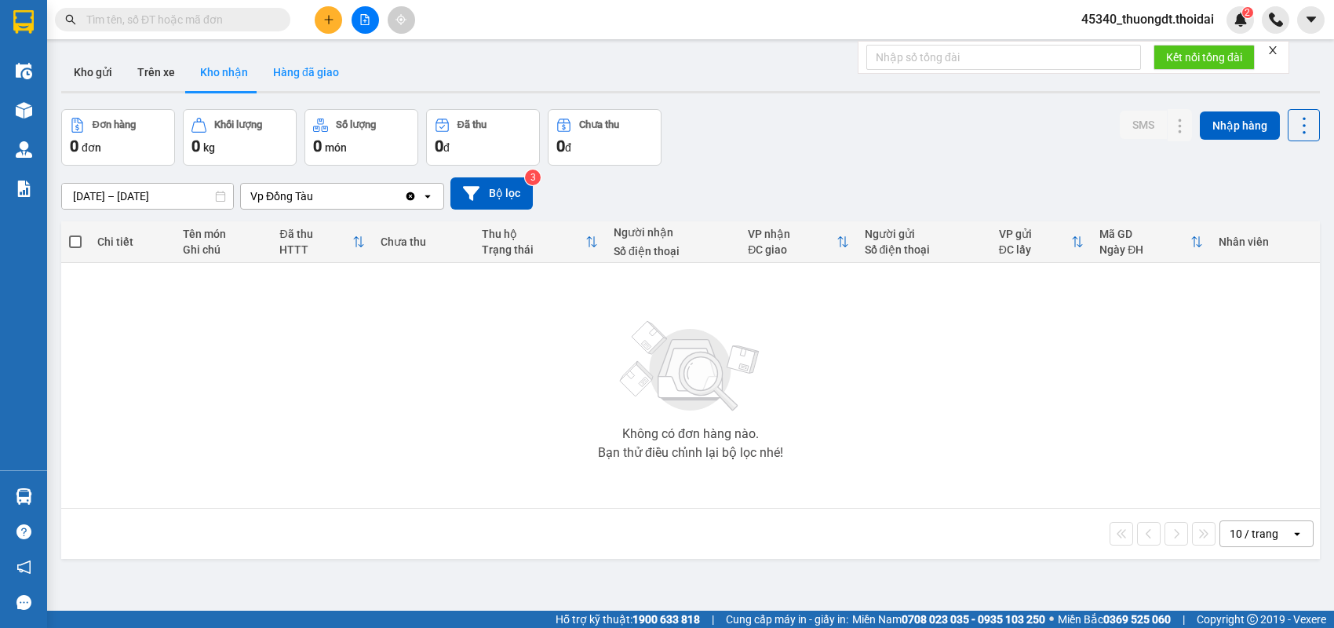
click at [308, 74] on button "Hàng đã giao" at bounding box center [305, 72] width 91 height 38
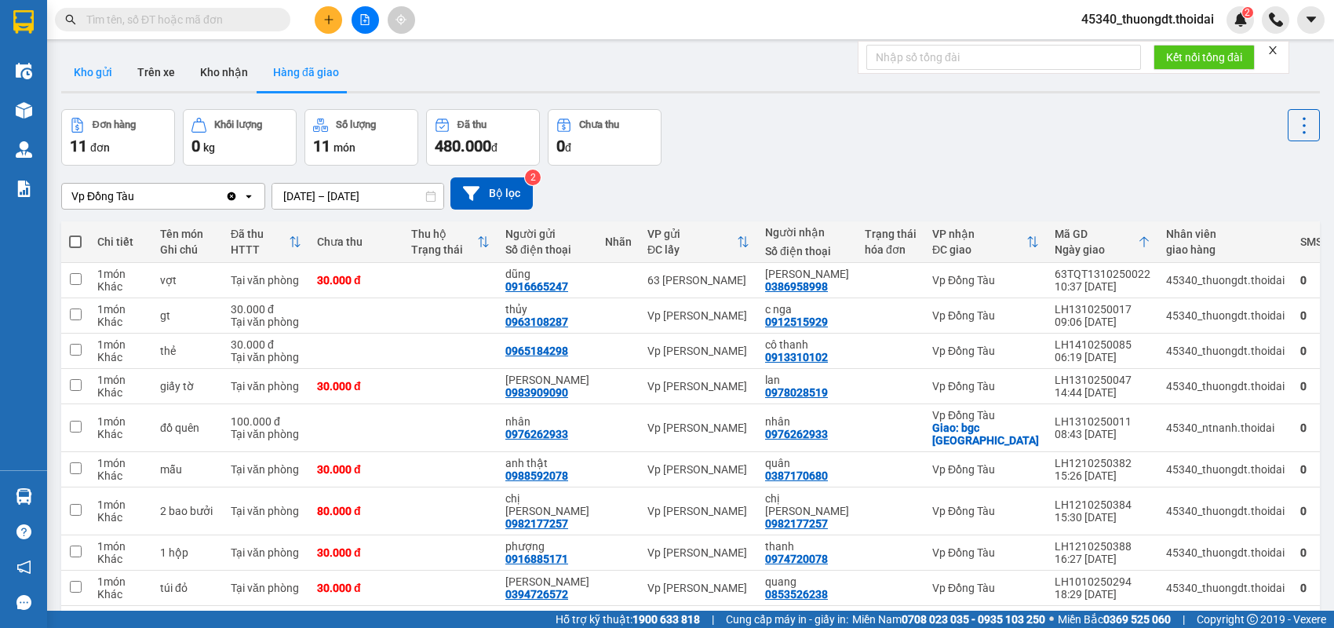
click at [95, 74] on button "Kho gửi" at bounding box center [93, 72] width 64 height 38
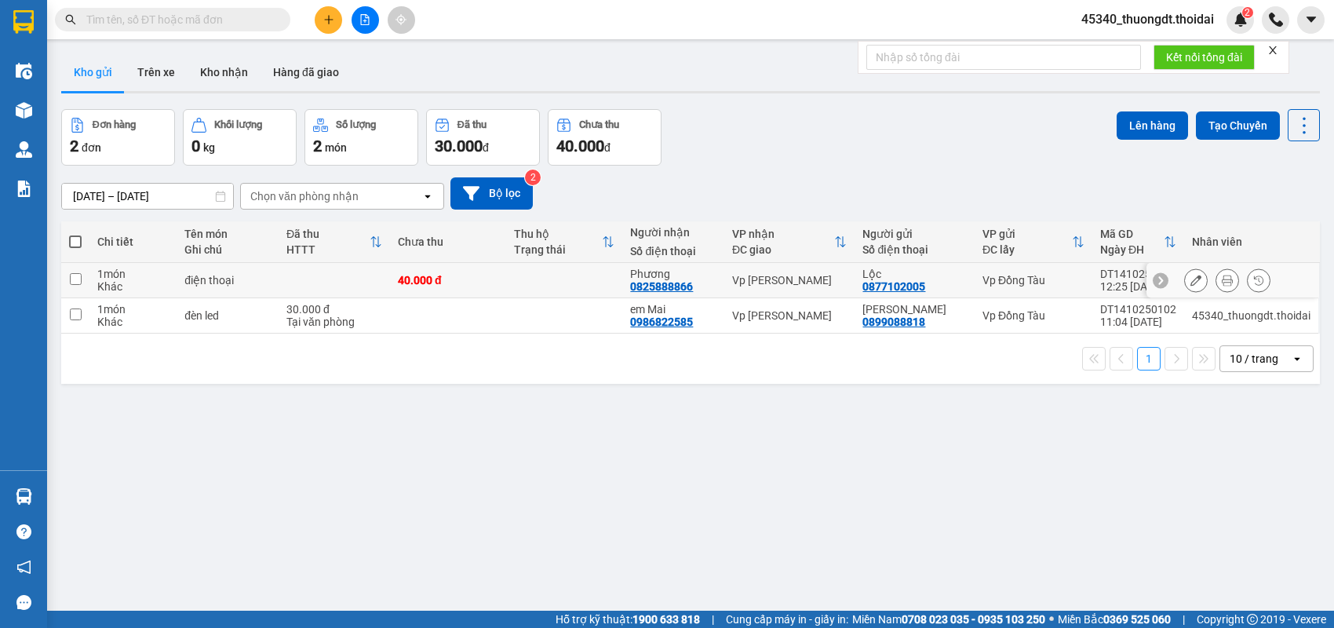
click at [316, 280] on td at bounding box center [334, 280] width 111 height 35
checkbox input "true"
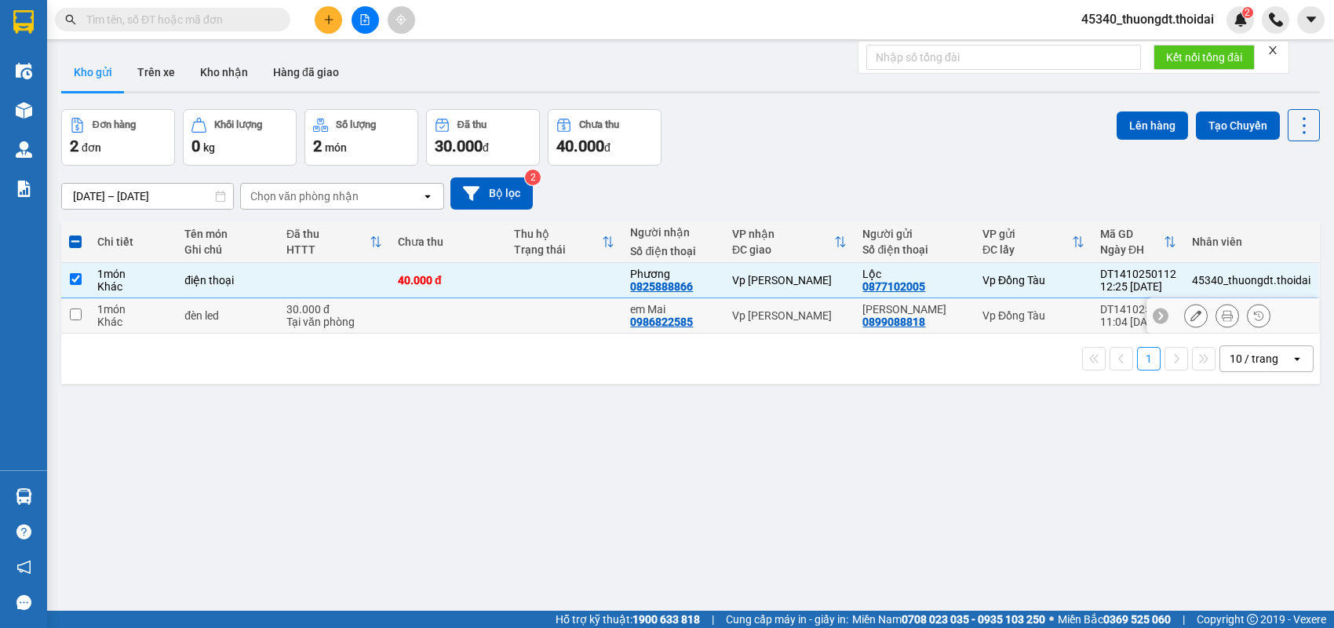
click at [319, 315] on div "Tại văn phòng" at bounding box center [334, 321] width 96 height 13
checkbox input "true"
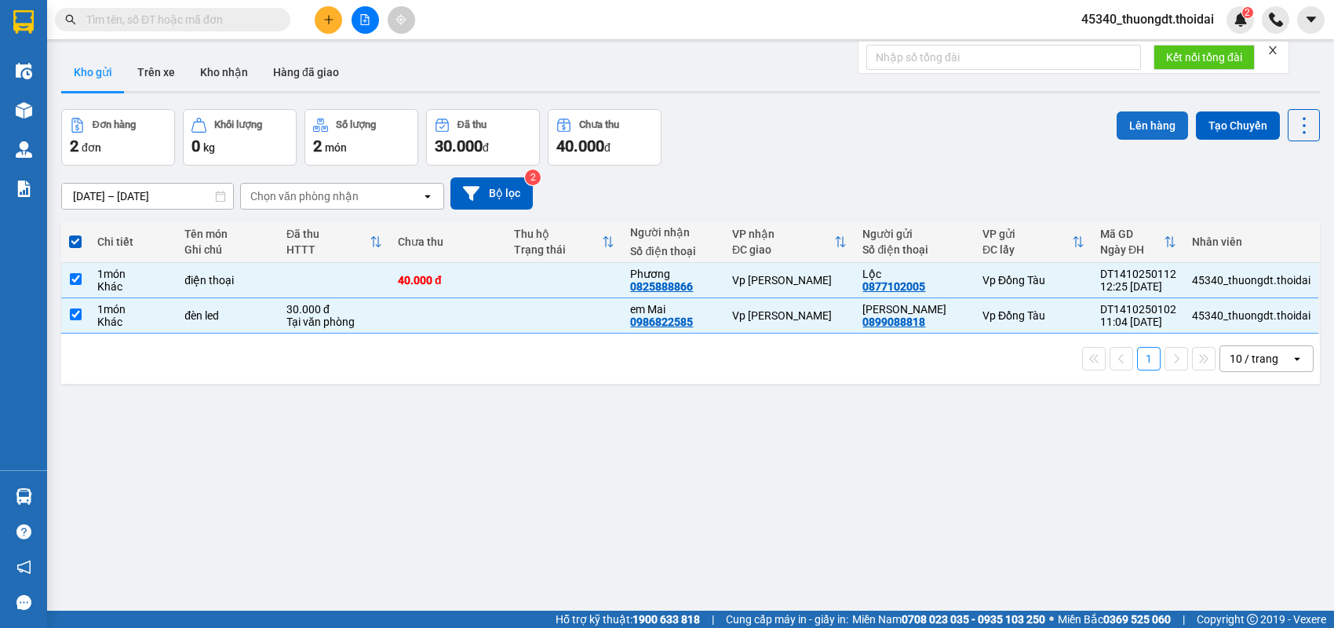
click at [1128, 131] on button "Lên hàng" at bounding box center [1151, 125] width 71 height 28
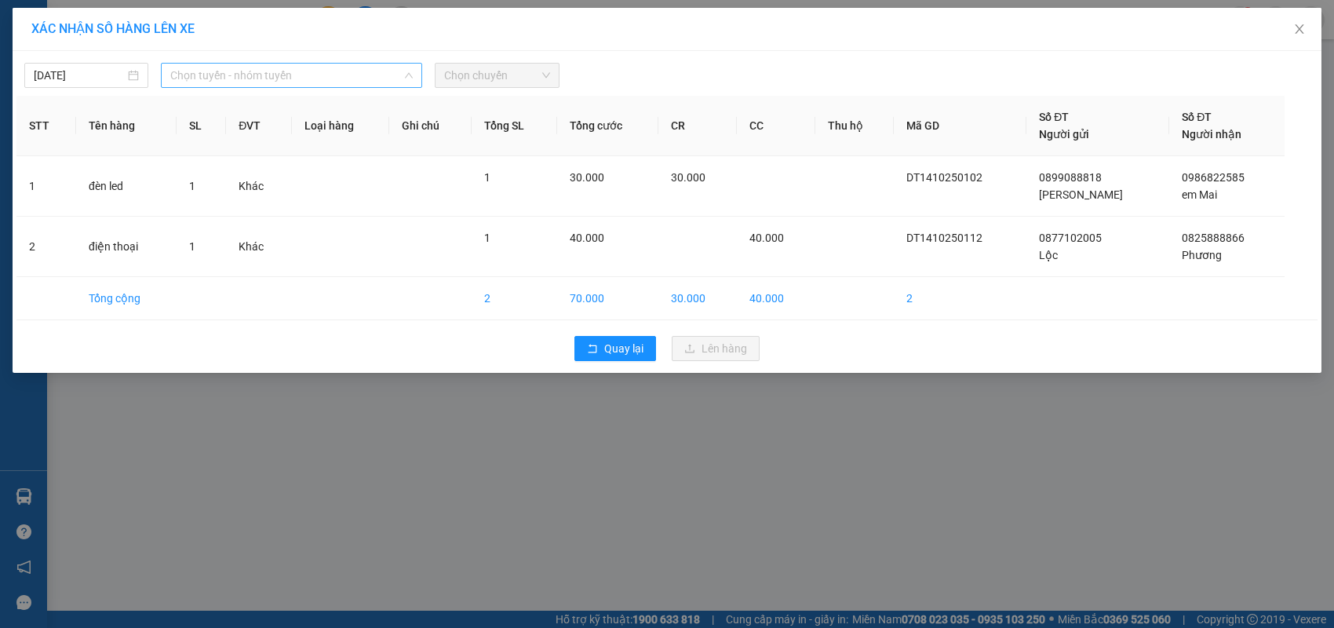
click at [361, 78] on span "Chọn tuyến - nhóm tuyến" at bounding box center [291, 76] width 242 height 24
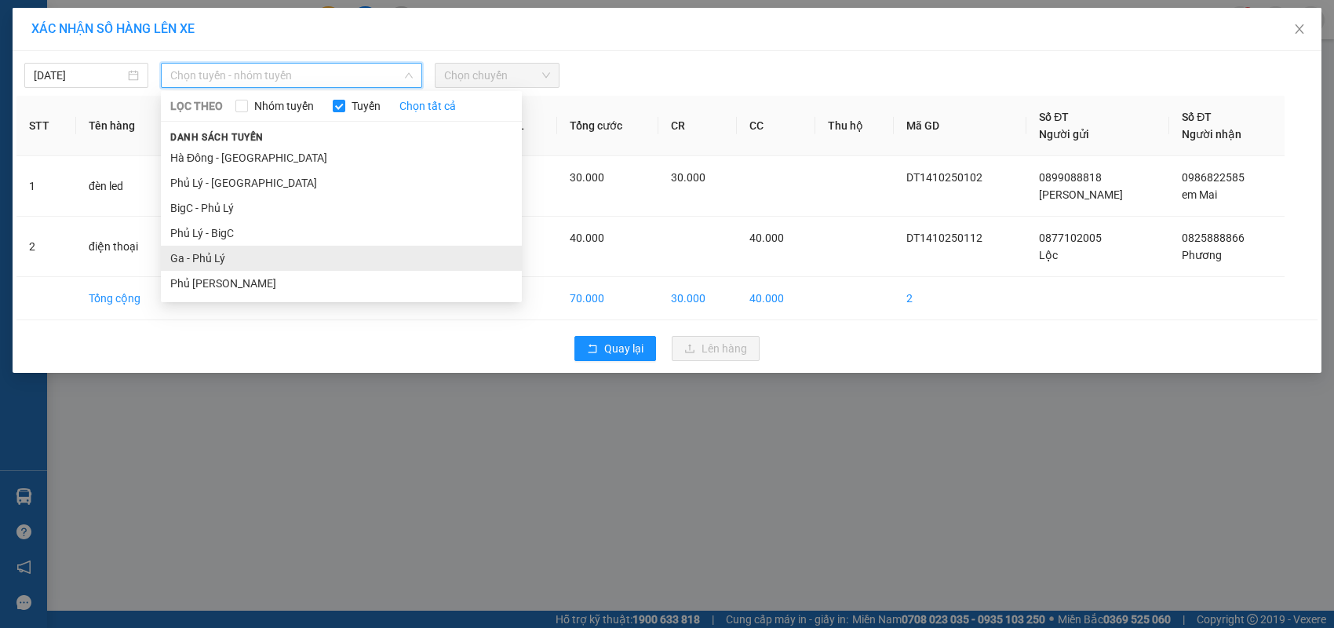
click at [302, 256] on li "Ga - Phủ Lý" at bounding box center [341, 258] width 361 height 25
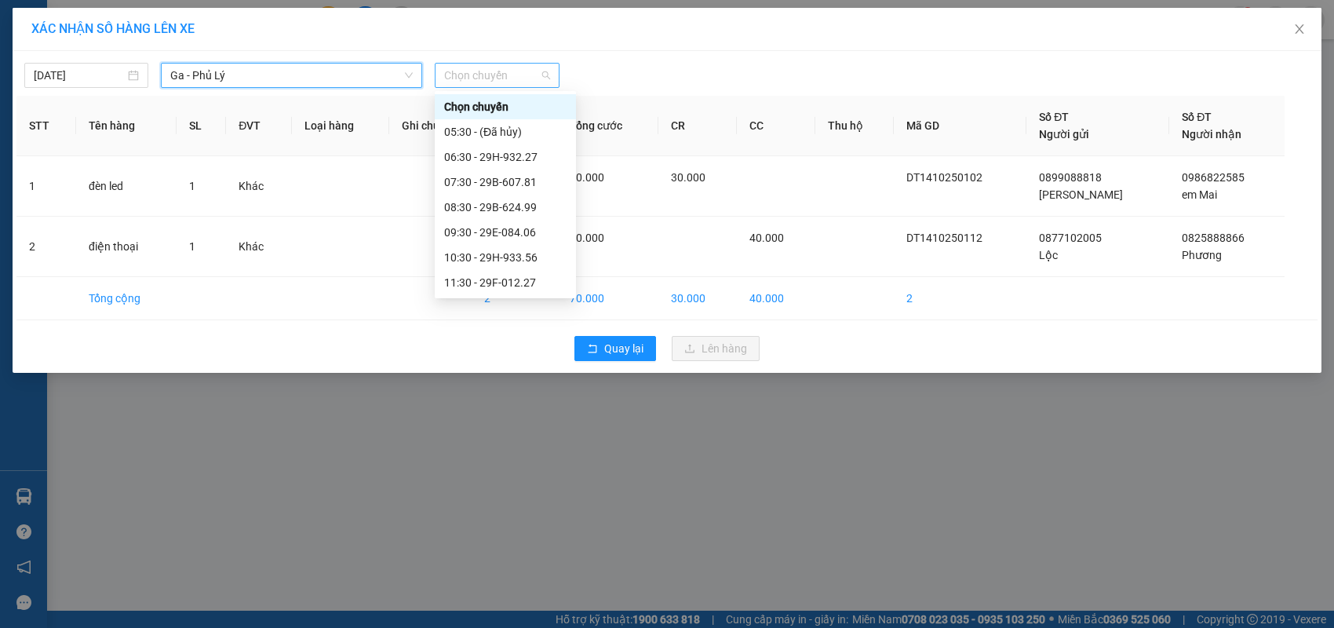
click at [502, 76] on span "Chọn chuyến" at bounding box center [496, 76] width 105 height 24
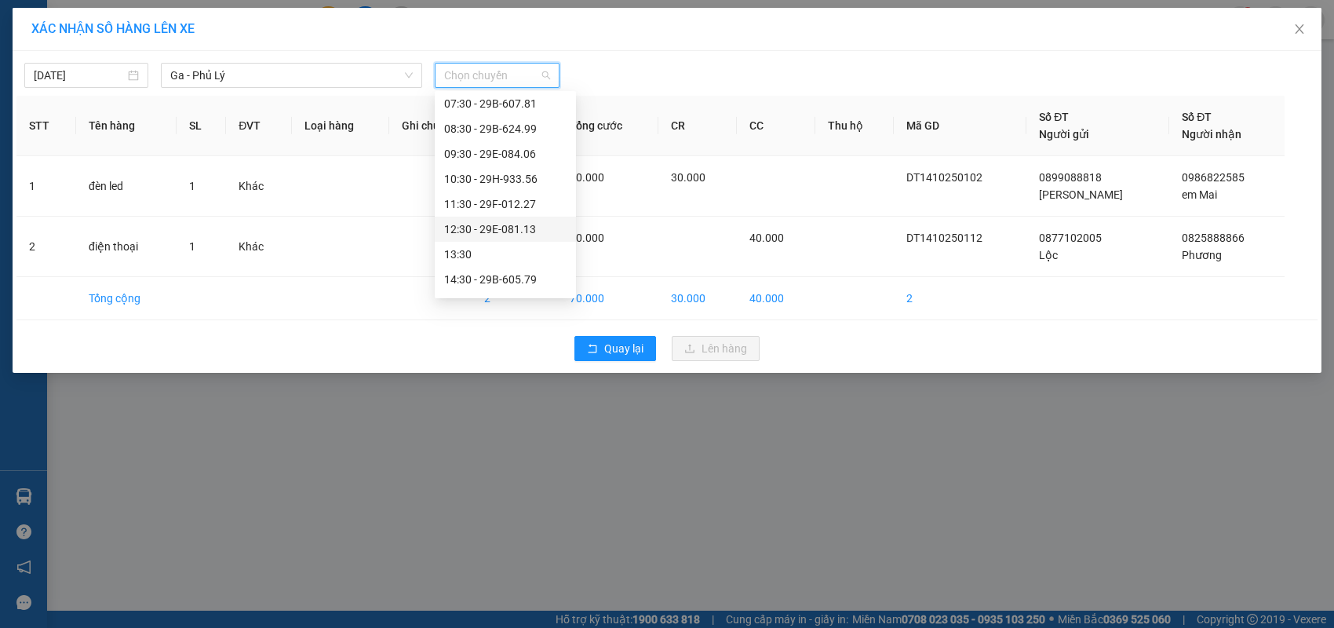
click at [523, 230] on div "12:30 - 29E-081.13" at bounding box center [505, 228] width 122 height 17
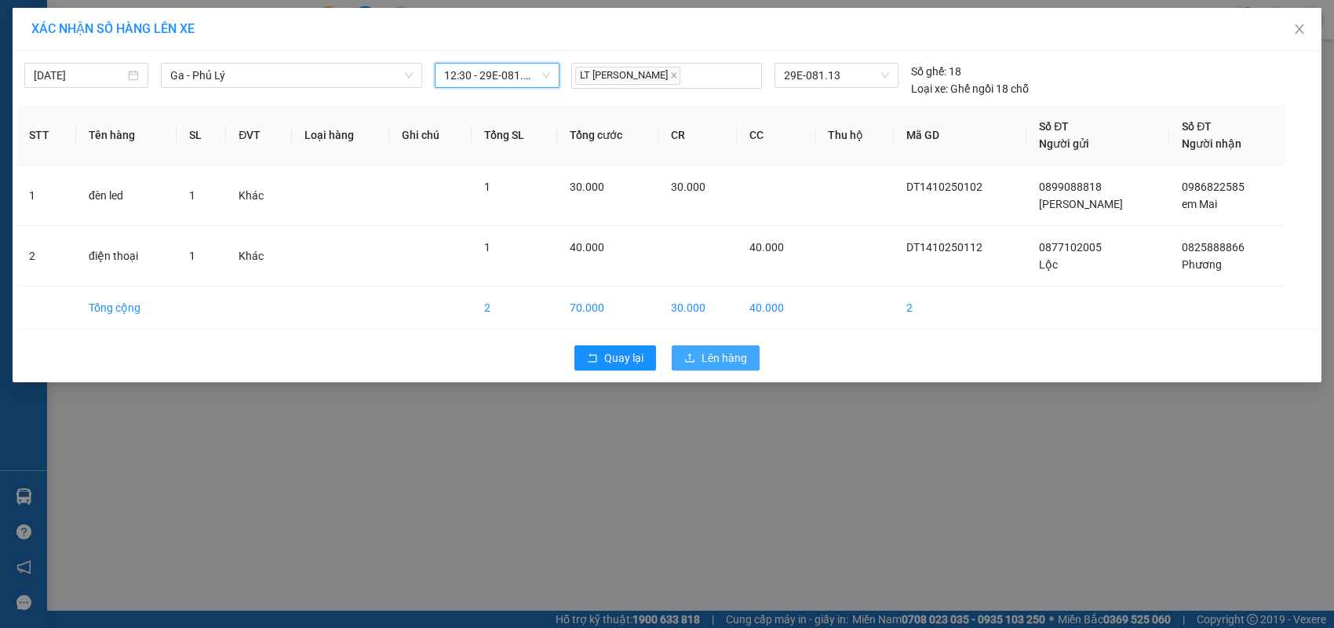
click at [713, 362] on span "Lên hàng" at bounding box center [724, 357] width 46 height 17
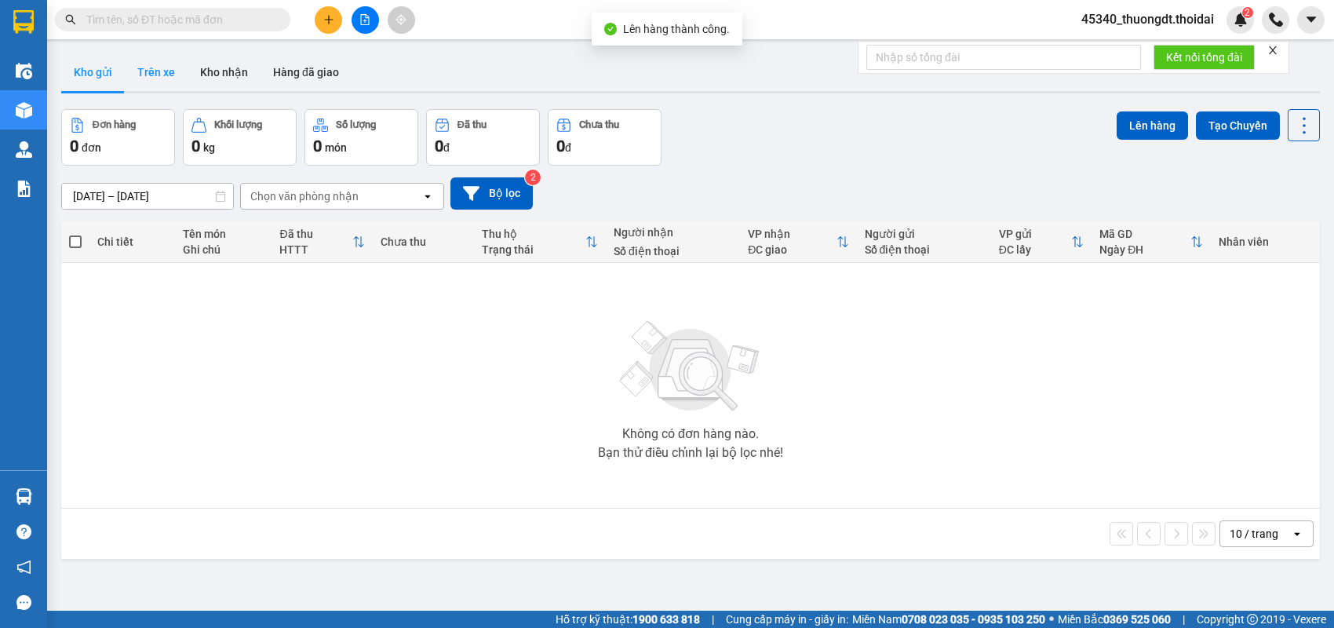
click at [161, 82] on button "Trên xe" at bounding box center [156, 72] width 63 height 38
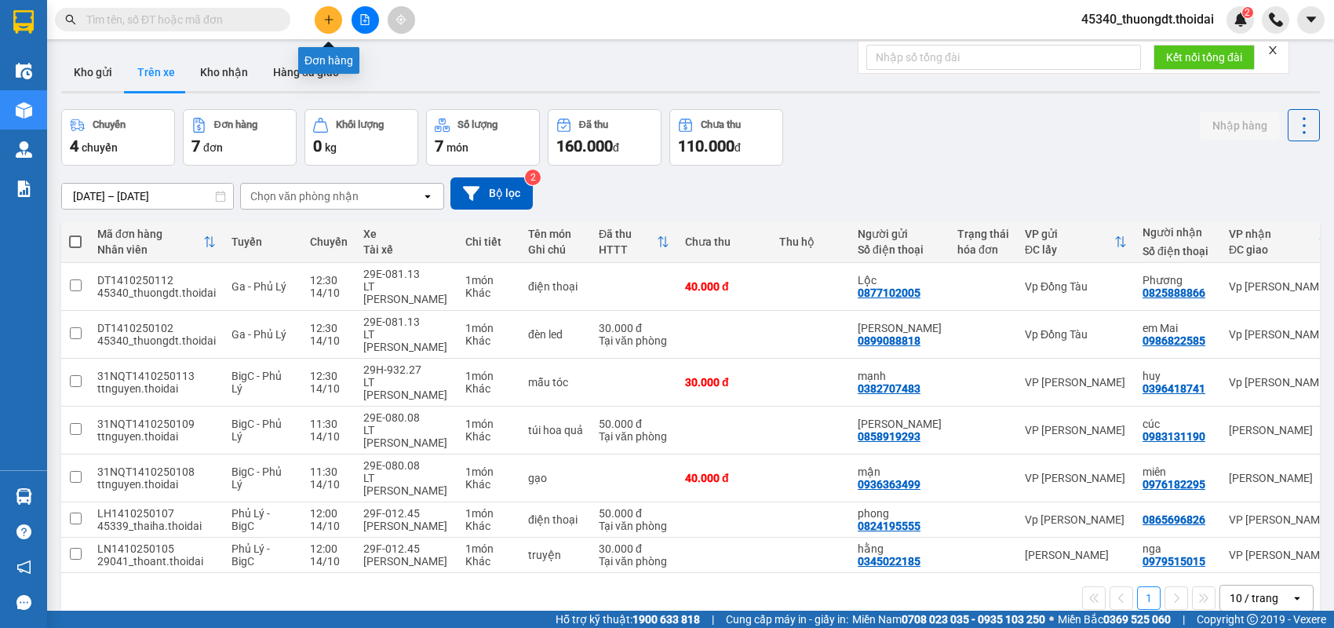
click at [330, 21] on icon "plus" at bounding box center [328, 19] width 11 height 11
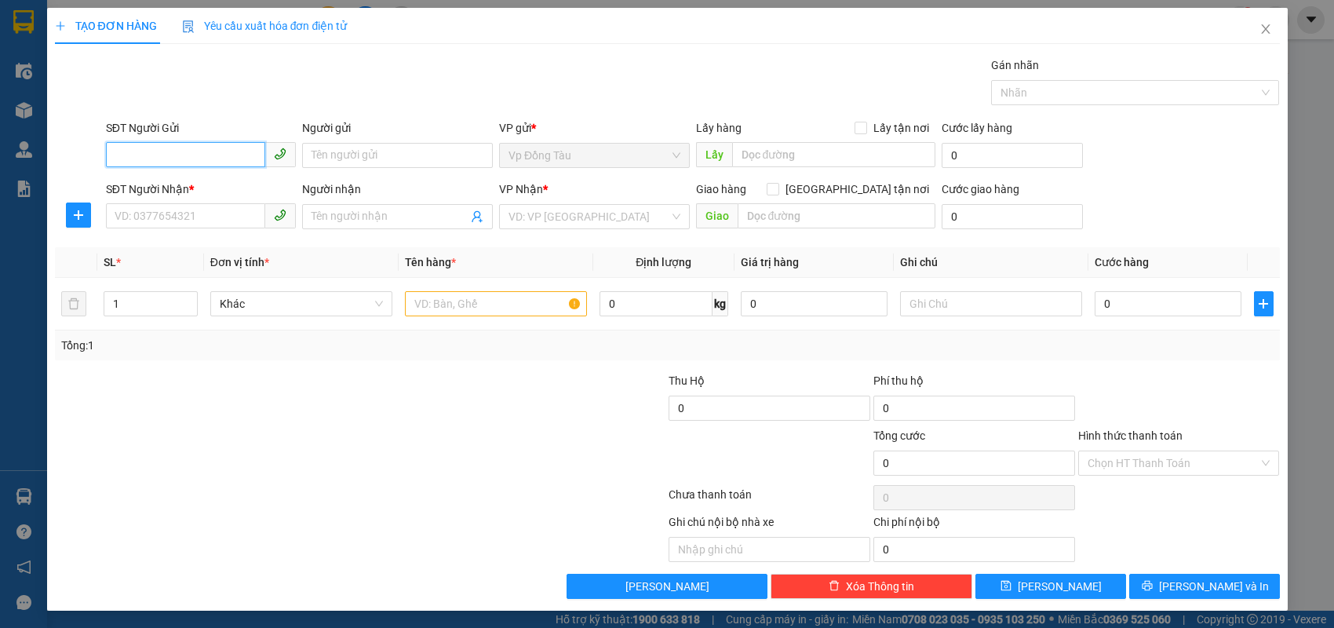
click at [204, 152] on input "SĐT Người Gửi" at bounding box center [186, 154] width 160 height 25
click at [199, 185] on div "0983833338 - anh hiệp" at bounding box center [201, 185] width 172 height 17
type input "0983833338"
type input "anh hiệp"
type input "0983833338"
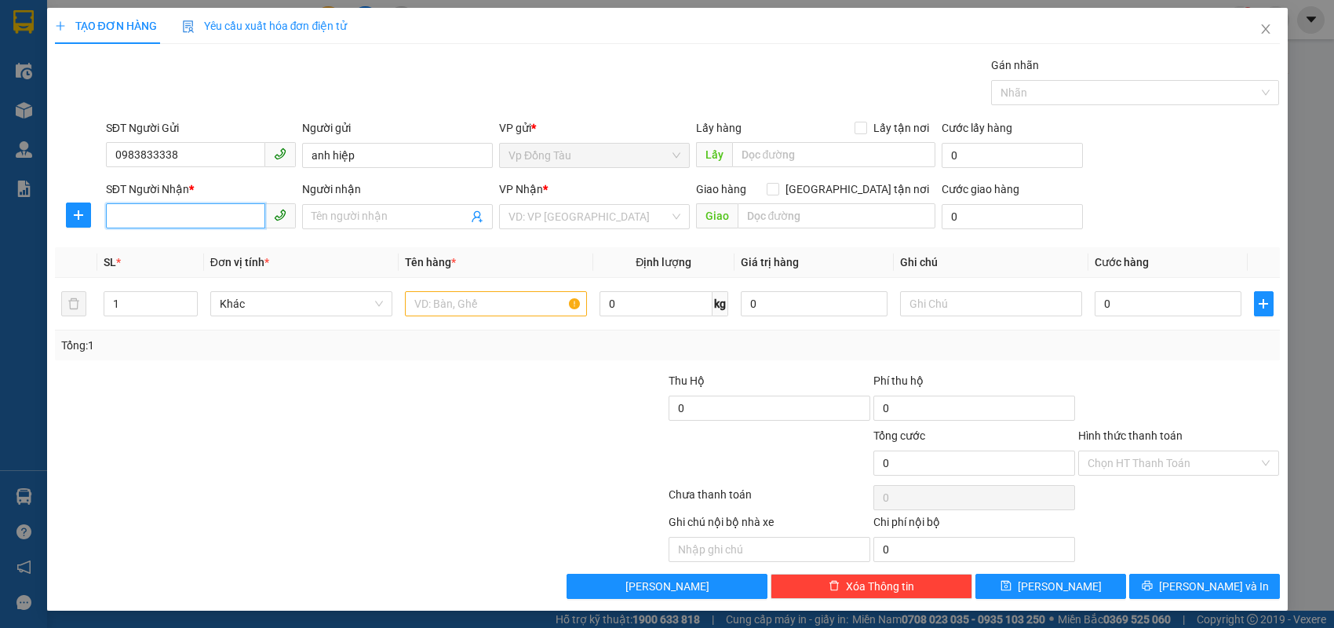
click at [200, 207] on input "SĐT Người Nhận *" at bounding box center [186, 215] width 160 height 25
click at [208, 242] on div "0986986933 - 0986986933" at bounding box center [201, 247] width 172 height 17
type input "0986986933"
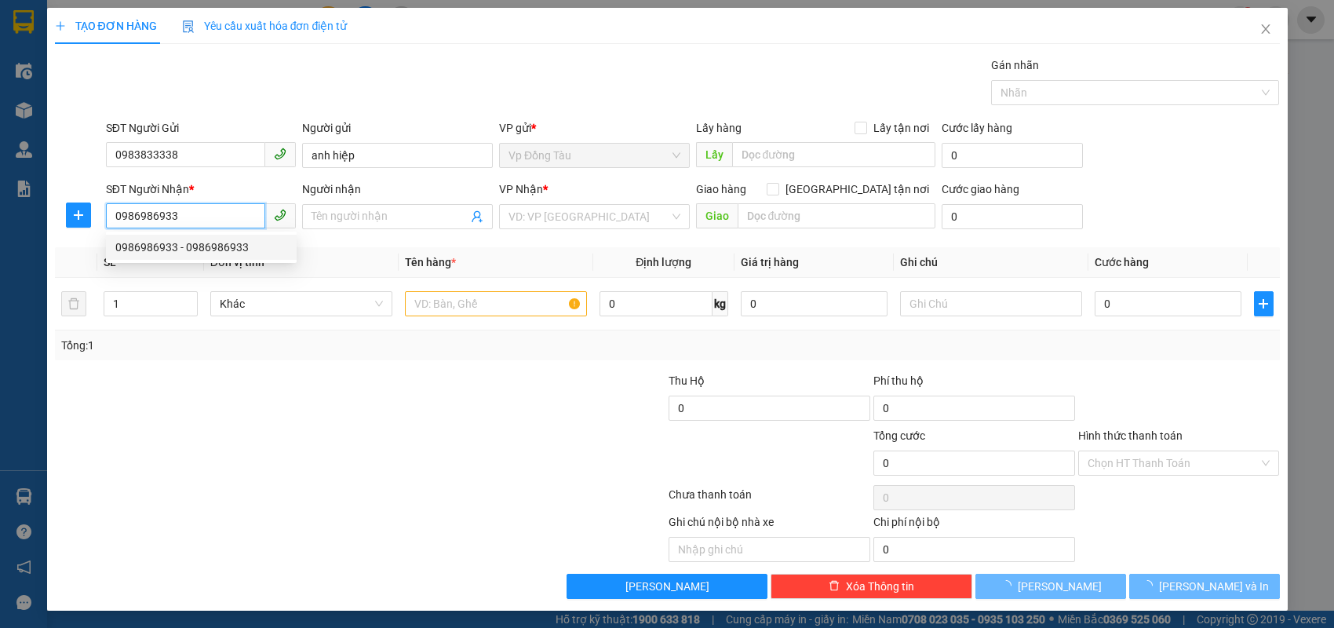
type input "0986986933"
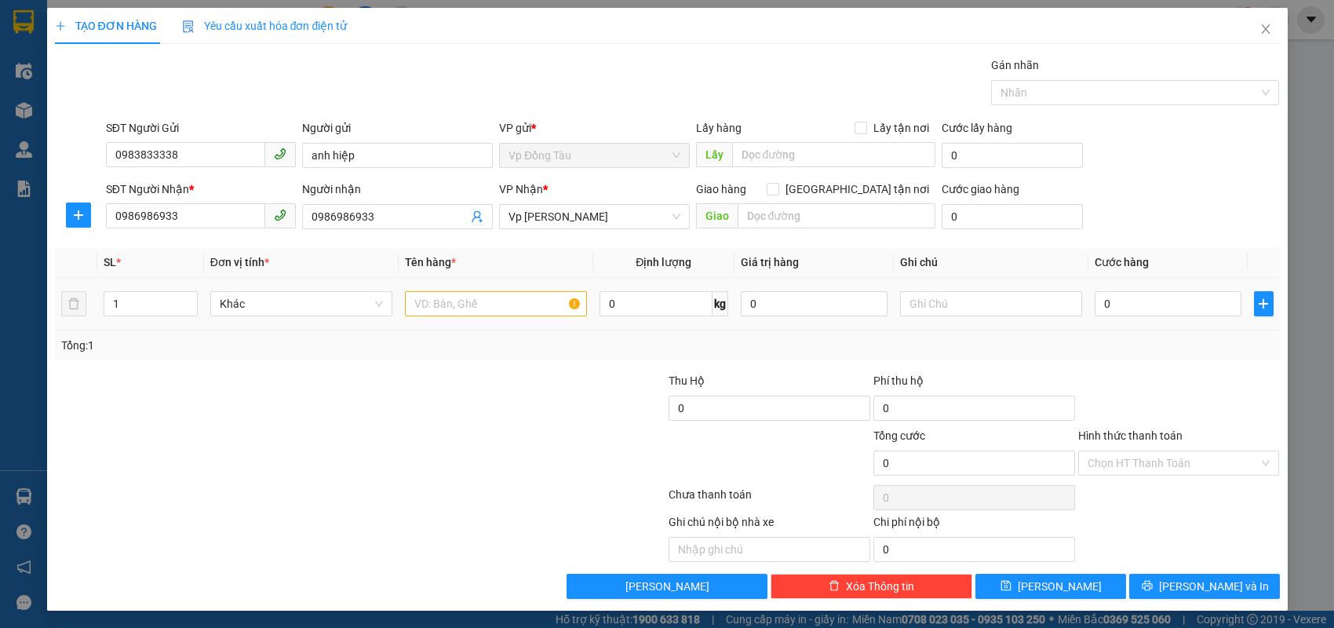
click at [512, 316] on div at bounding box center [496, 303] width 182 height 31
click at [512, 309] on input "text" at bounding box center [496, 303] width 182 height 25
drag, startPoint x: 385, startPoint y: 218, endPoint x: 259, endPoint y: 212, distance: 126.5
click at [262, 212] on div "SĐT Người Nhận * 0986986933 Người nhận 0986986933 0986986933 VP Nhận * Vp [PERS…" at bounding box center [693, 207] width 1180 height 55
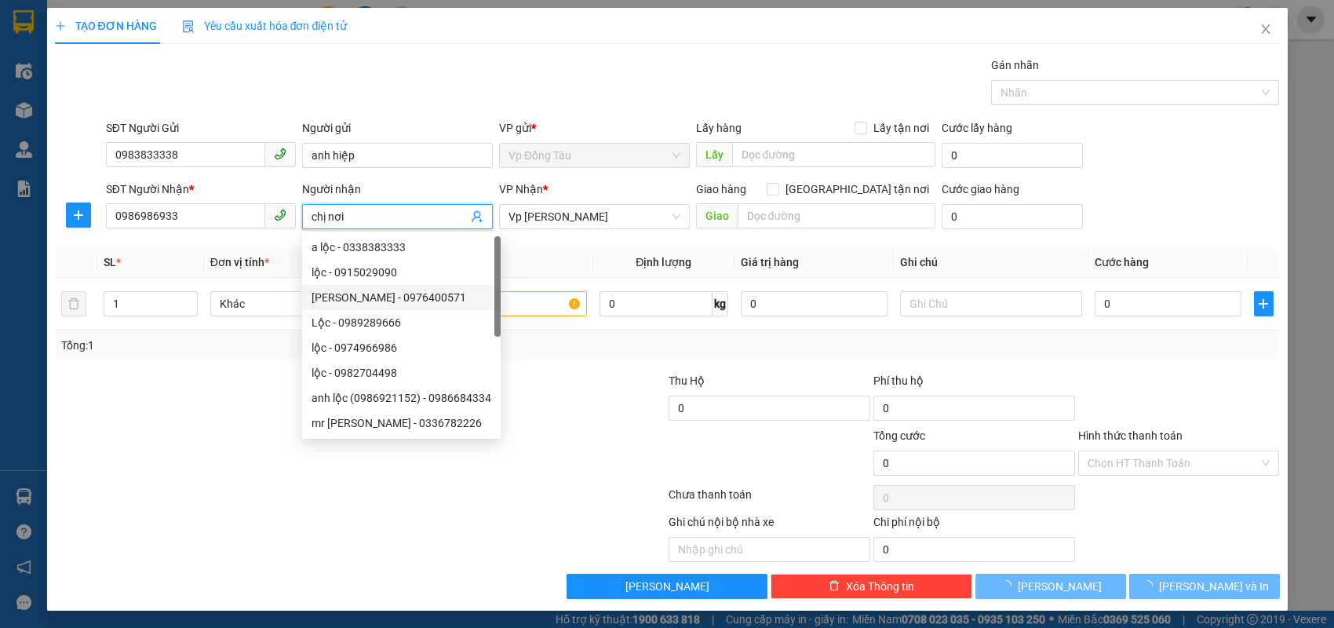
click at [494, 299] on div at bounding box center [497, 286] width 6 height 100
type input "chị nơi"
click at [517, 293] on input "text" at bounding box center [496, 303] width 182 height 25
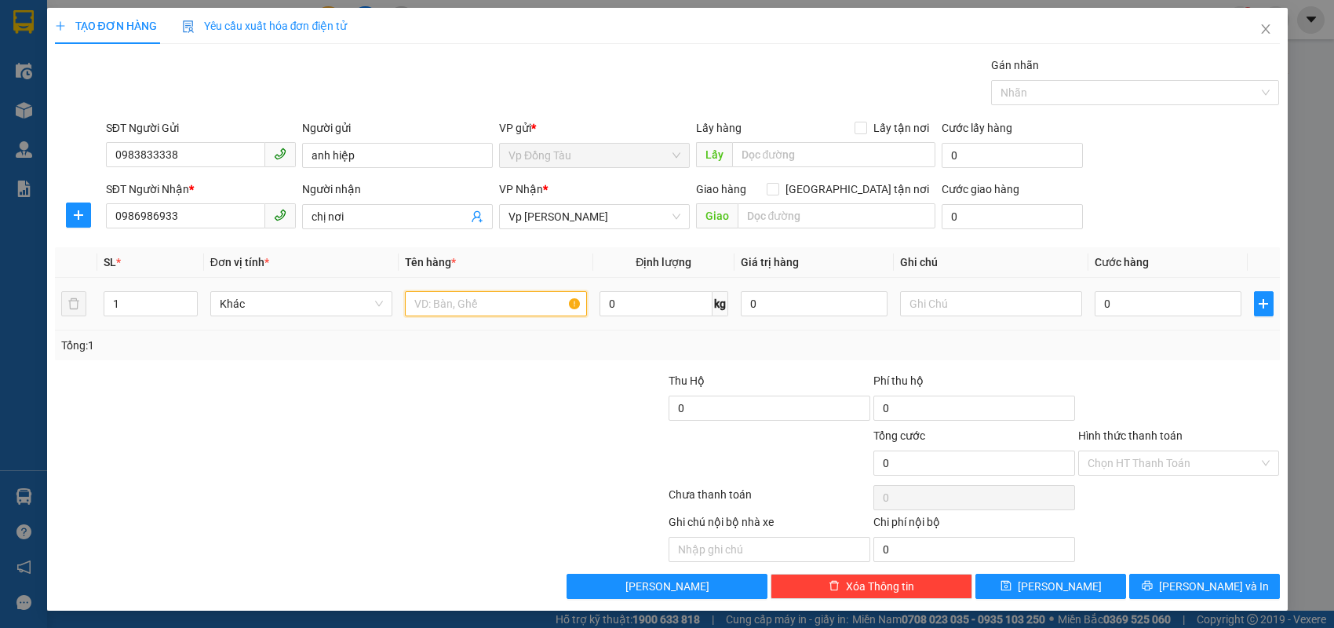
type input "h"
type input "card visit"
click at [1166, 308] on input "0" at bounding box center [1167, 303] width 147 height 25
type input "3"
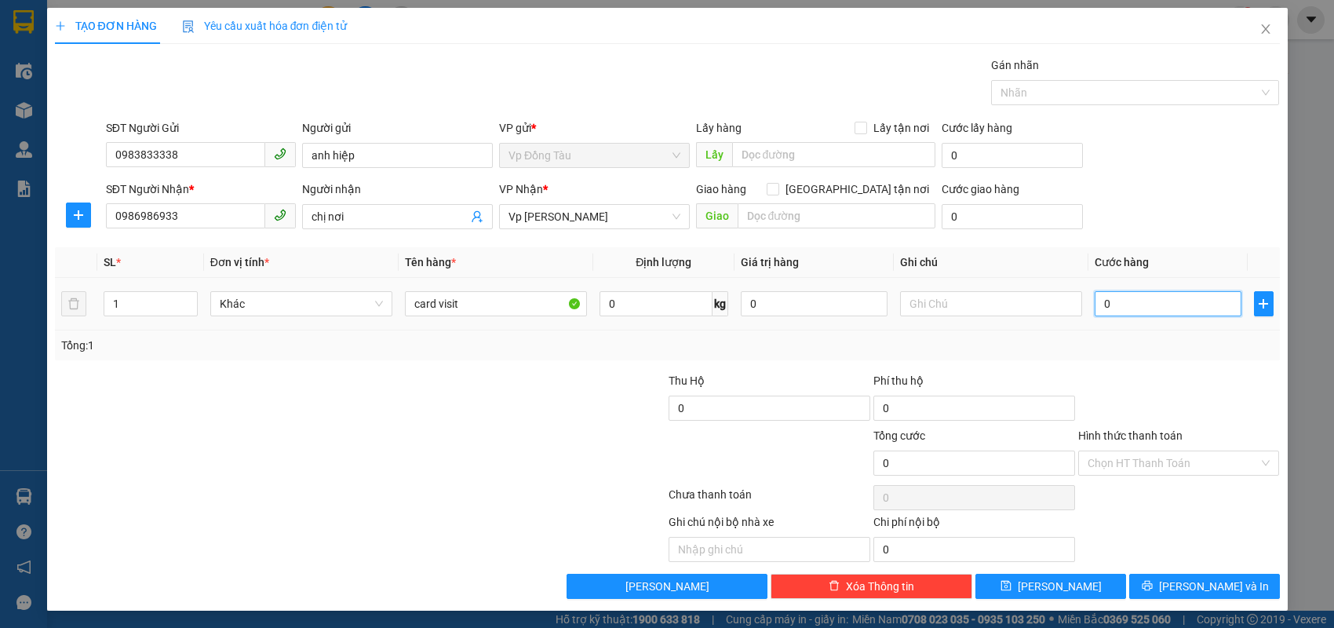
type input "3"
type input "30"
type input "30.000"
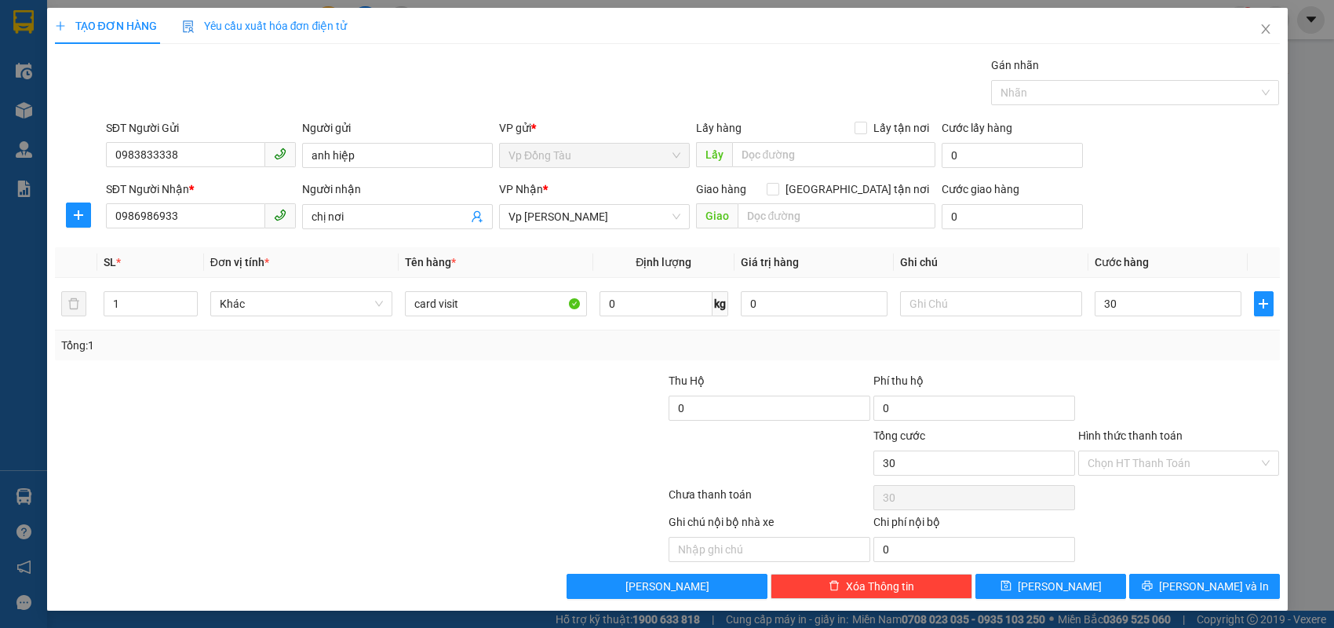
type input "30.000"
click at [1136, 367] on div "Transit Pickup Surcharge Ids Transit Deliver Surcharge Ids Transit Deliver Surc…" at bounding box center [667, 327] width 1225 height 542
click at [1127, 461] on input "Hình thức thanh toán" at bounding box center [1173, 463] width 172 height 24
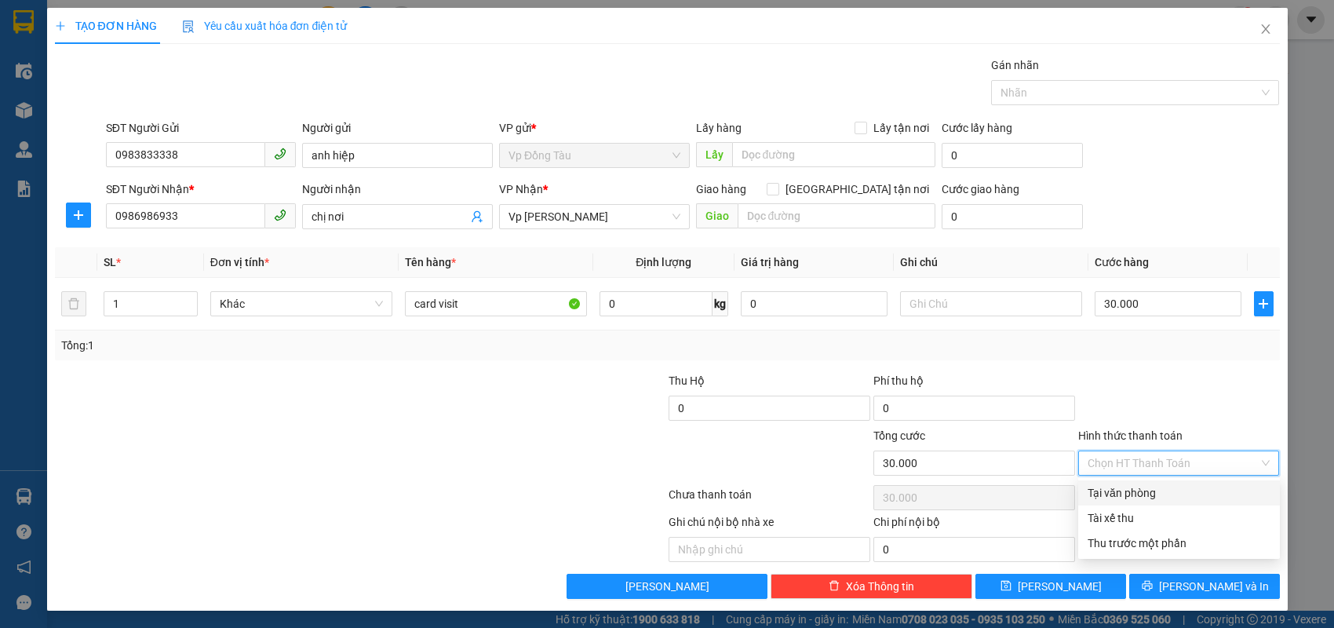
click at [1115, 487] on div "Tại văn phòng" at bounding box center [1178, 492] width 183 height 17
type input "0"
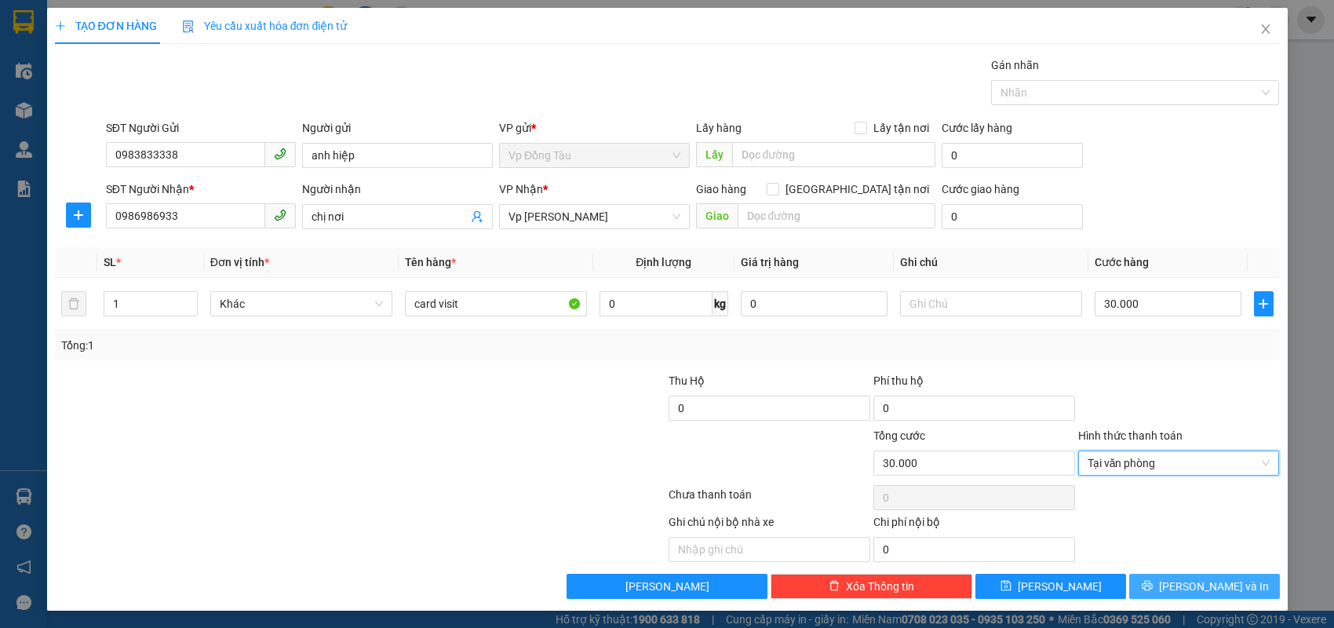
click at [1164, 581] on button "[PERSON_NAME] và In" at bounding box center [1204, 586] width 151 height 25
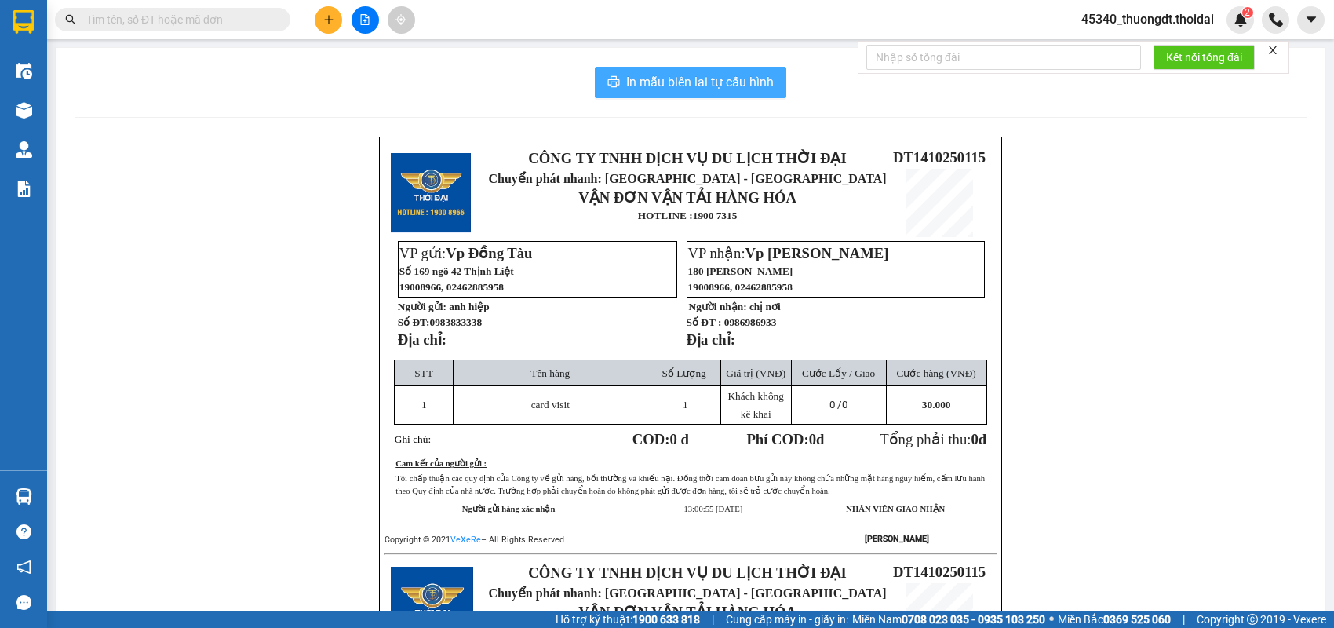
click at [712, 82] on span "In mẫu biên lai tự cấu hình" at bounding box center [700, 82] width 148 height 20
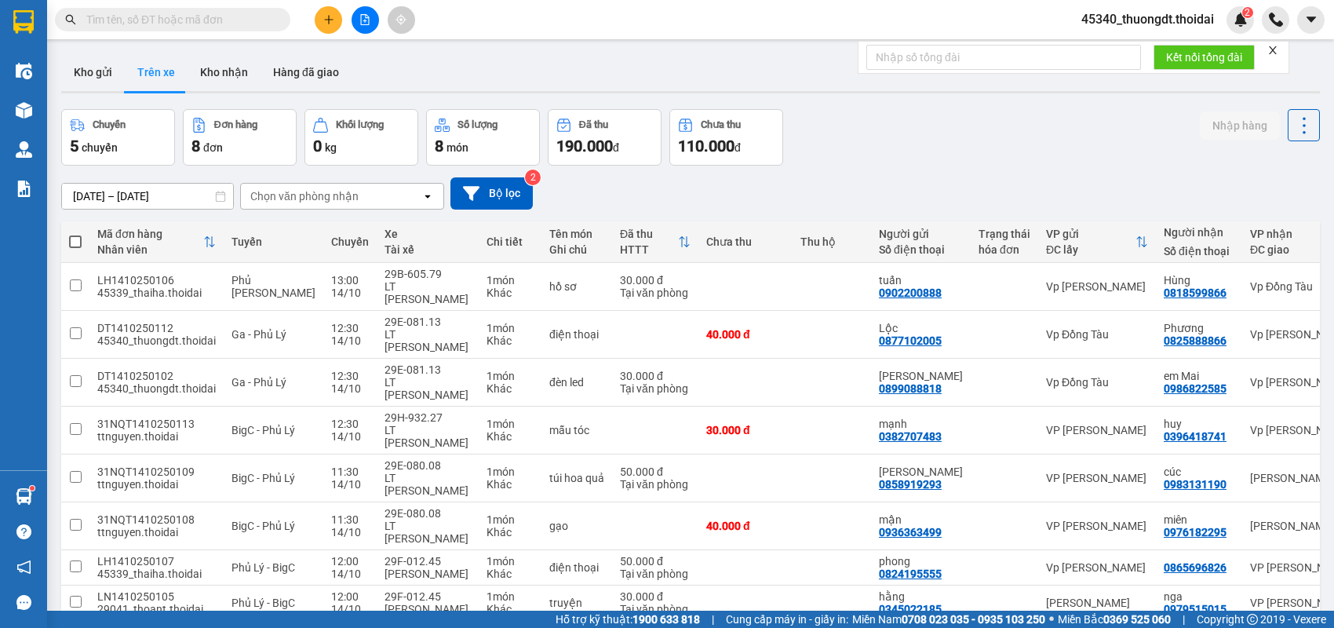
click at [226, 24] on input "text" at bounding box center [178, 19] width 185 height 17
paste input "0978389989"
type input "0978389989"
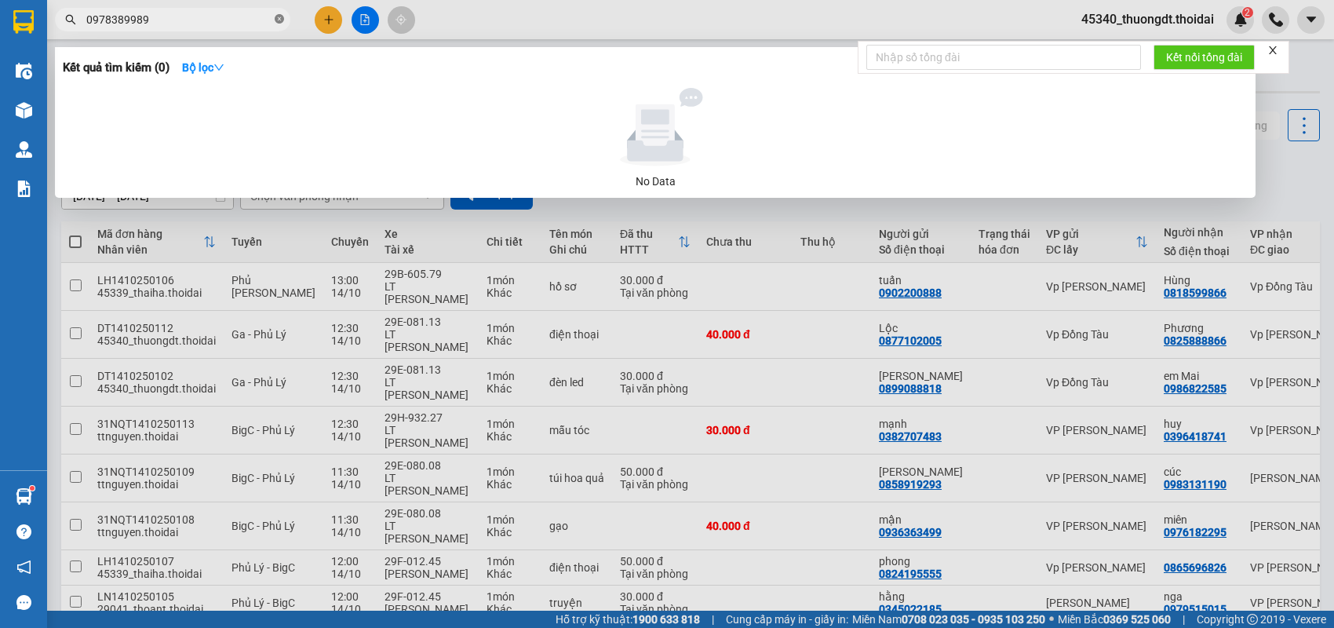
click at [275, 20] on icon "close-circle" at bounding box center [279, 18] width 9 height 9
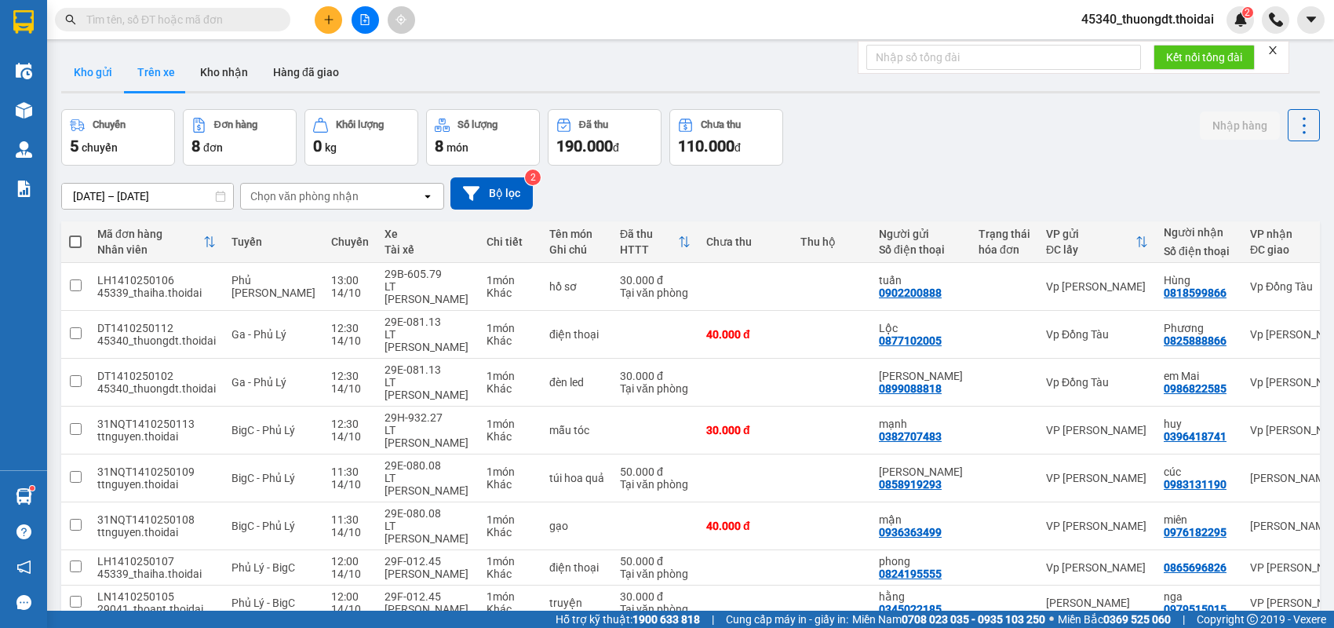
click at [95, 68] on button "Kho gửi" at bounding box center [93, 72] width 64 height 38
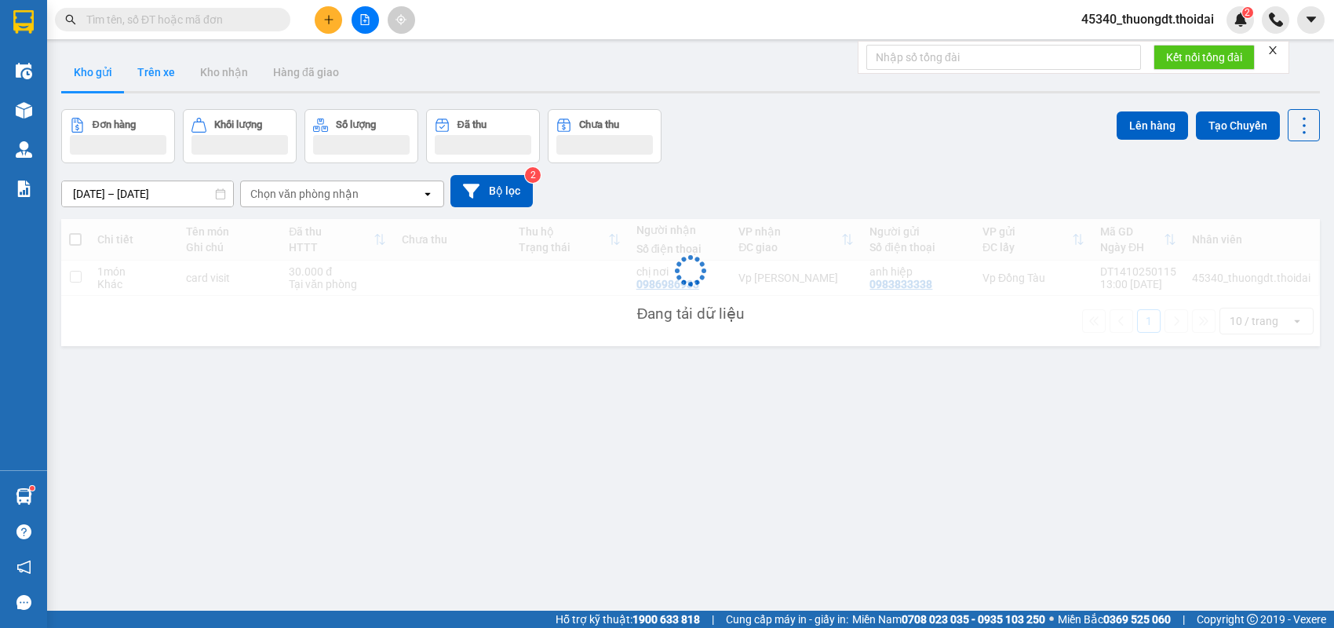
click at [151, 74] on button "Trên xe" at bounding box center [156, 72] width 63 height 38
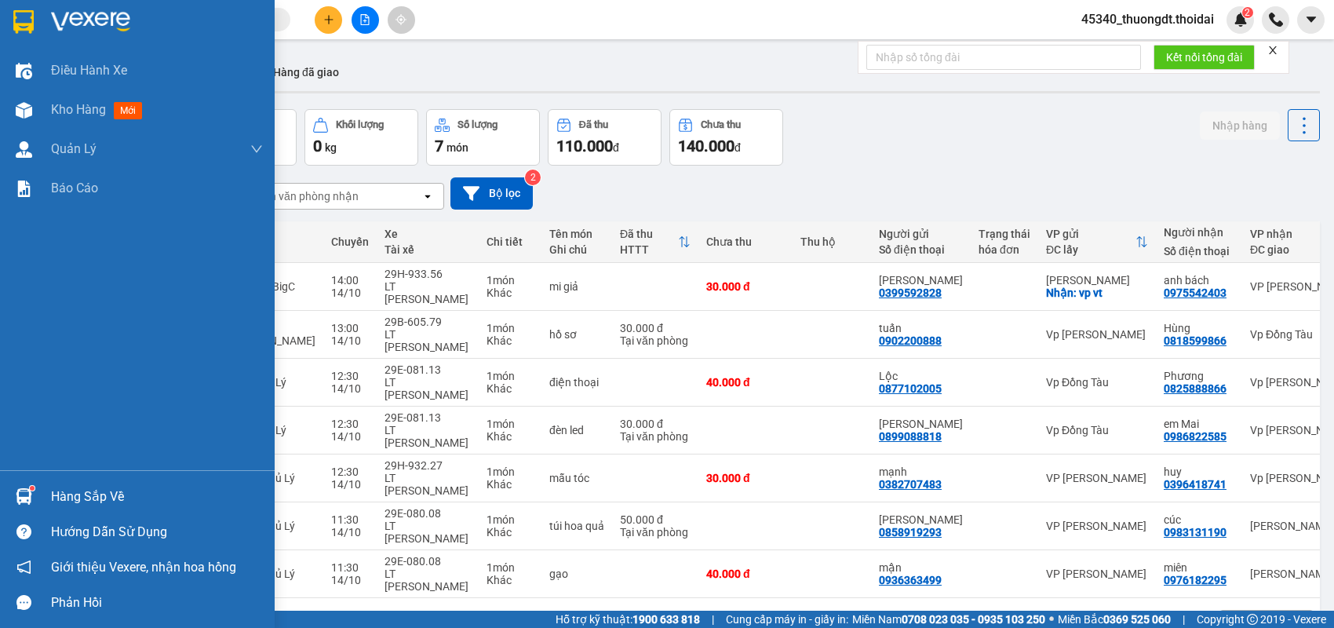
click at [66, 486] on div "Hàng sắp về" at bounding box center [157, 497] width 212 height 24
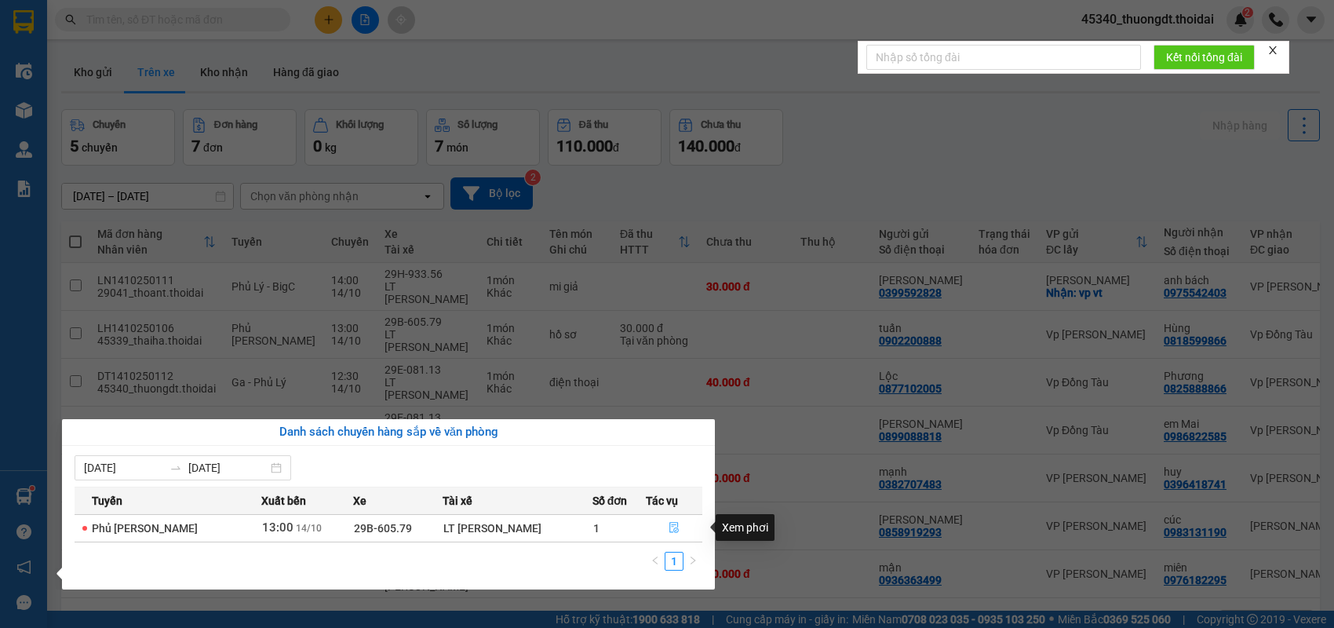
click at [672, 526] on icon "file-done" at bounding box center [673, 527] width 11 height 11
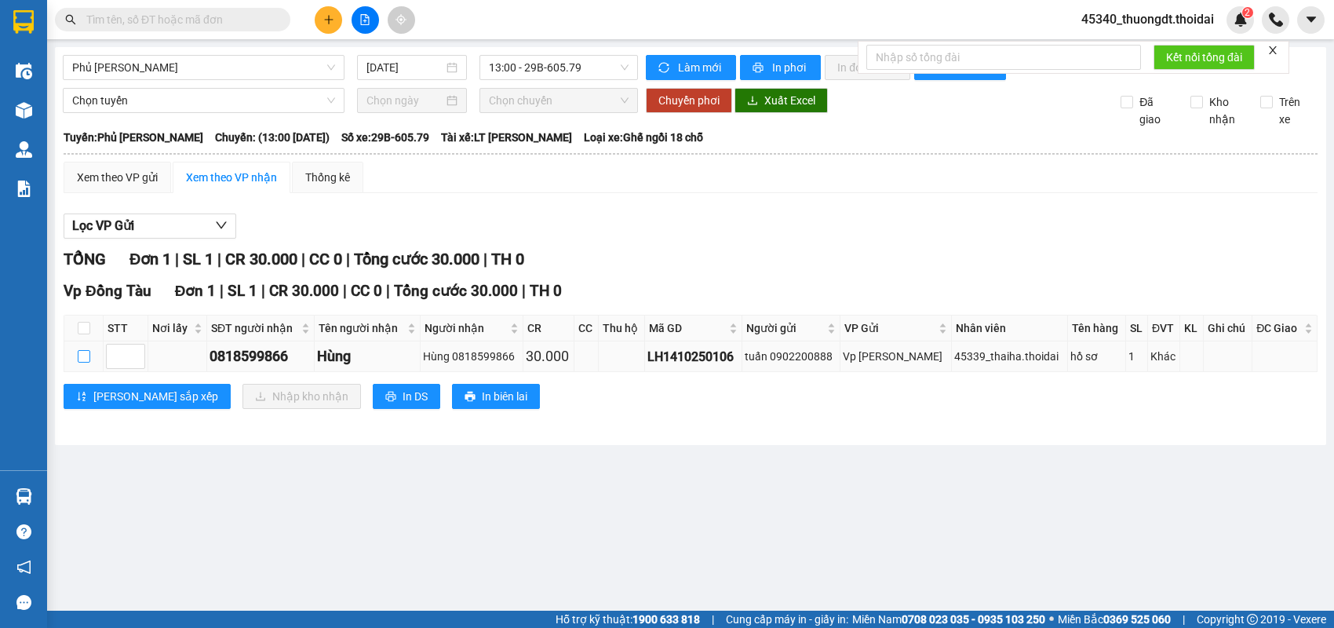
click at [79, 365] on label at bounding box center [84, 356] width 13 height 17
click at [79, 362] on input "checkbox" at bounding box center [84, 356] width 13 height 13
checkbox input "true"
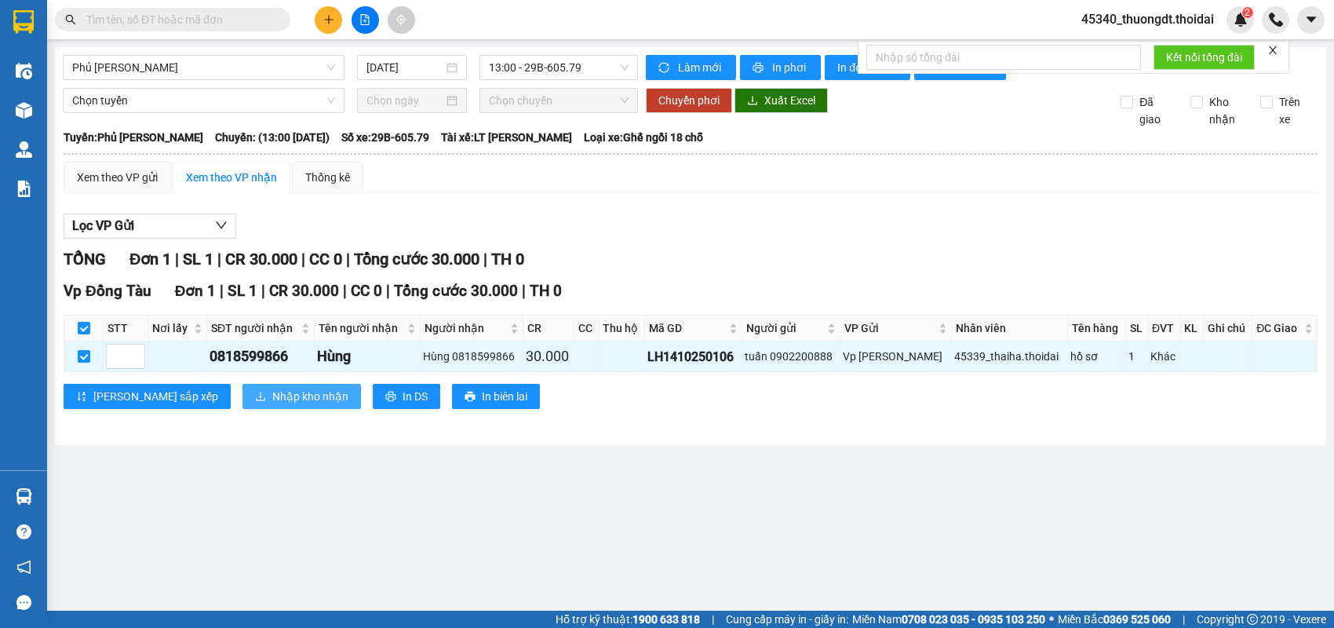
click at [255, 402] on icon "download" at bounding box center [260, 396] width 11 height 11
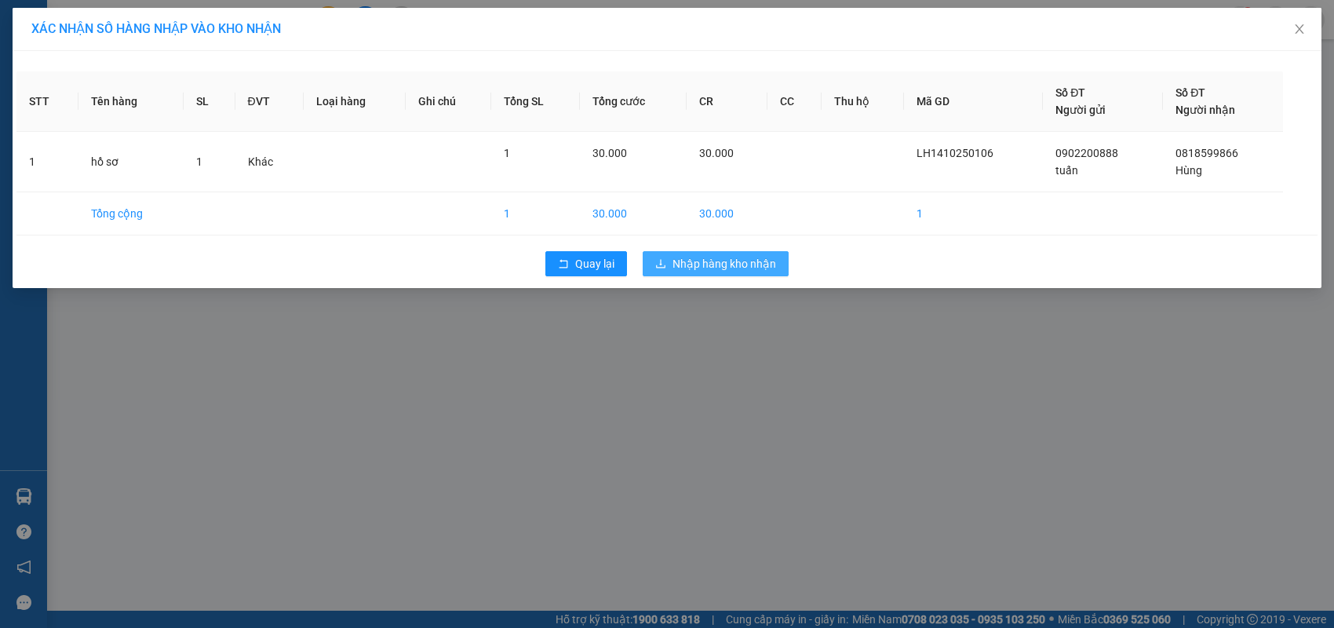
click at [671, 264] on button "Nhập hàng kho nhận" at bounding box center [716, 263] width 146 height 25
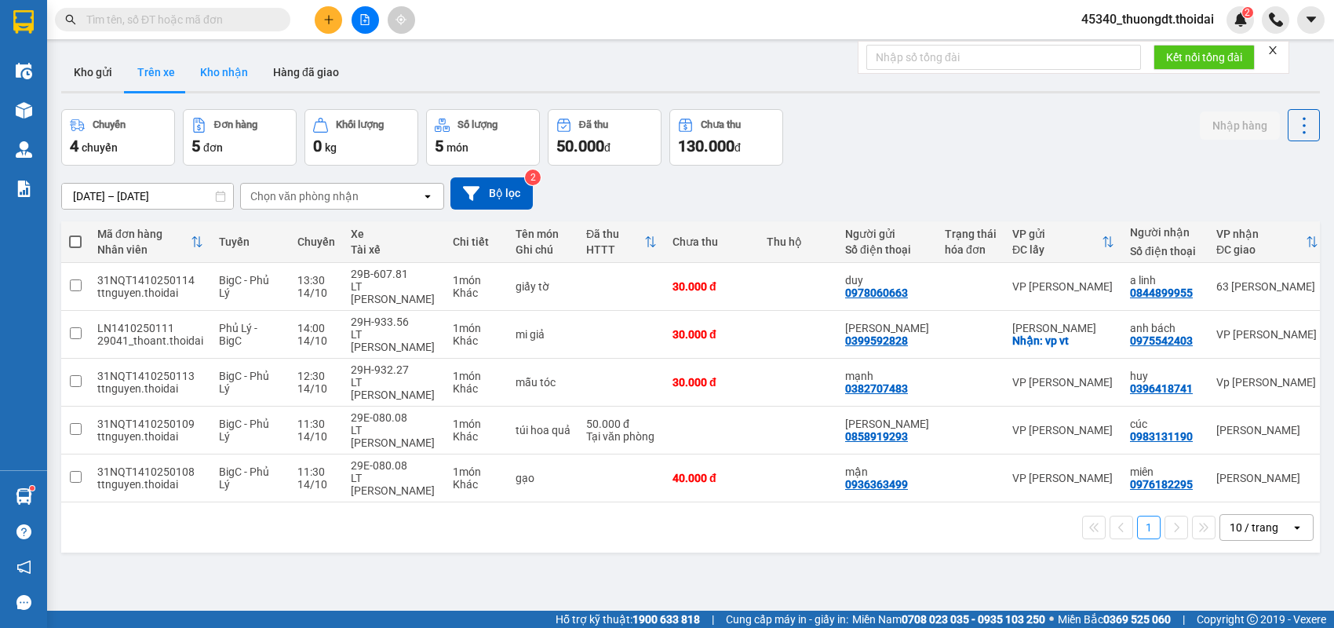
click at [235, 82] on button "Kho nhận" at bounding box center [224, 72] width 73 height 38
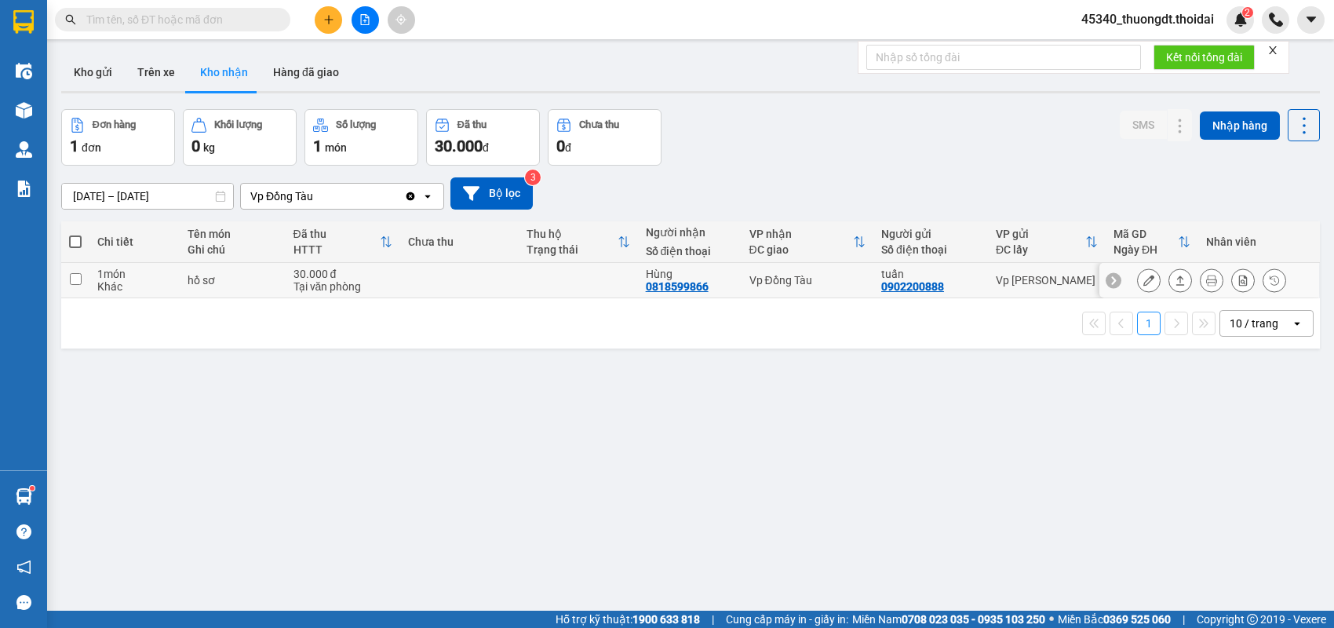
click at [1177, 280] on button at bounding box center [1180, 280] width 22 height 27
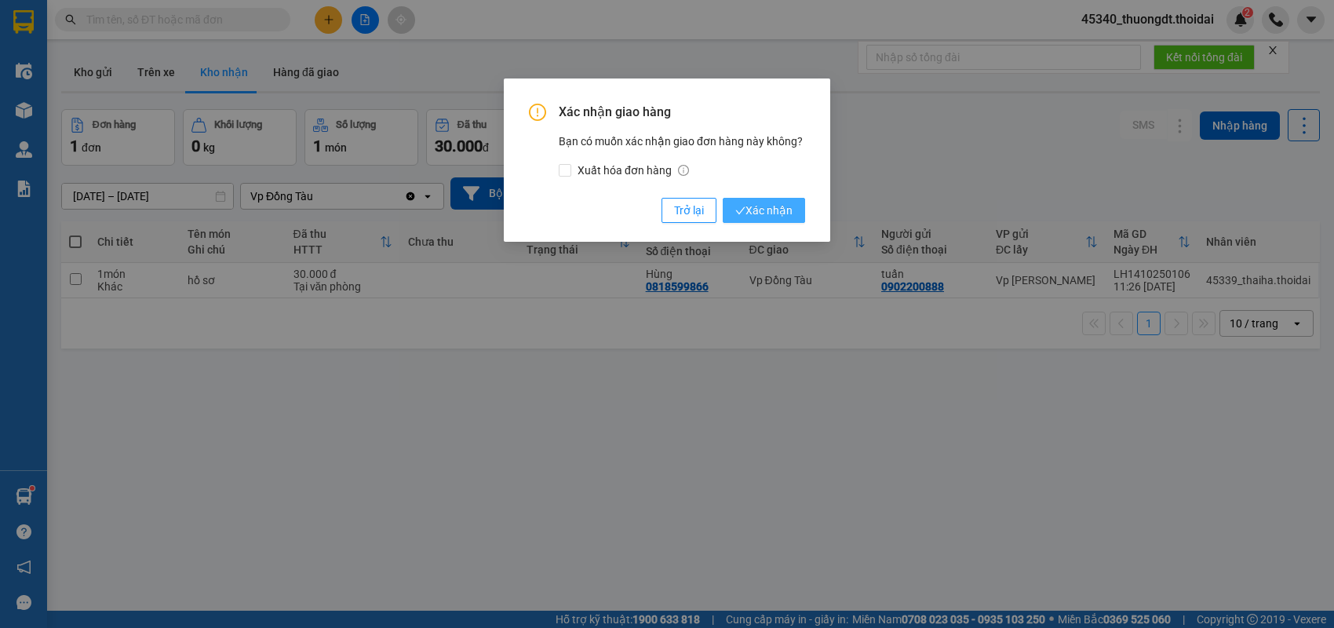
click at [783, 222] on div "Trở lại Xác nhận" at bounding box center [733, 210] width 144 height 25
click at [783, 220] on button "Xác nhận" at bounding box center [764, 210] width 82 height 25
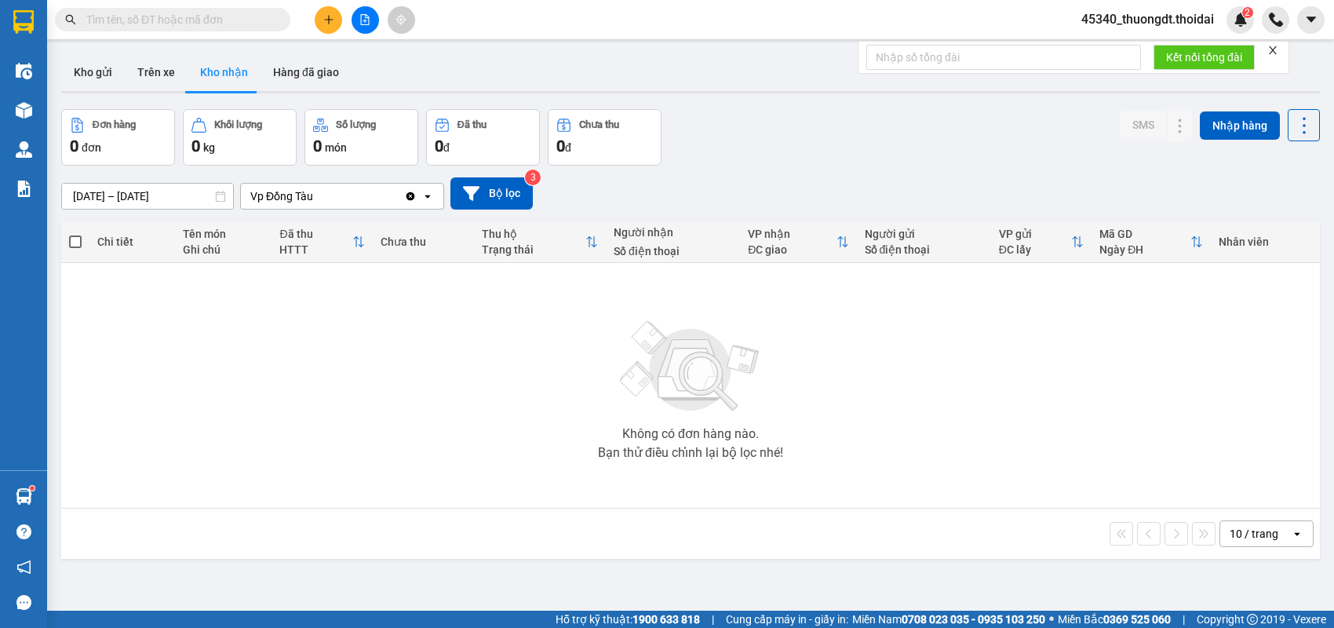
click at [324, 20] on icon "plus" at bounding box center [328, 19] width 11 height 11
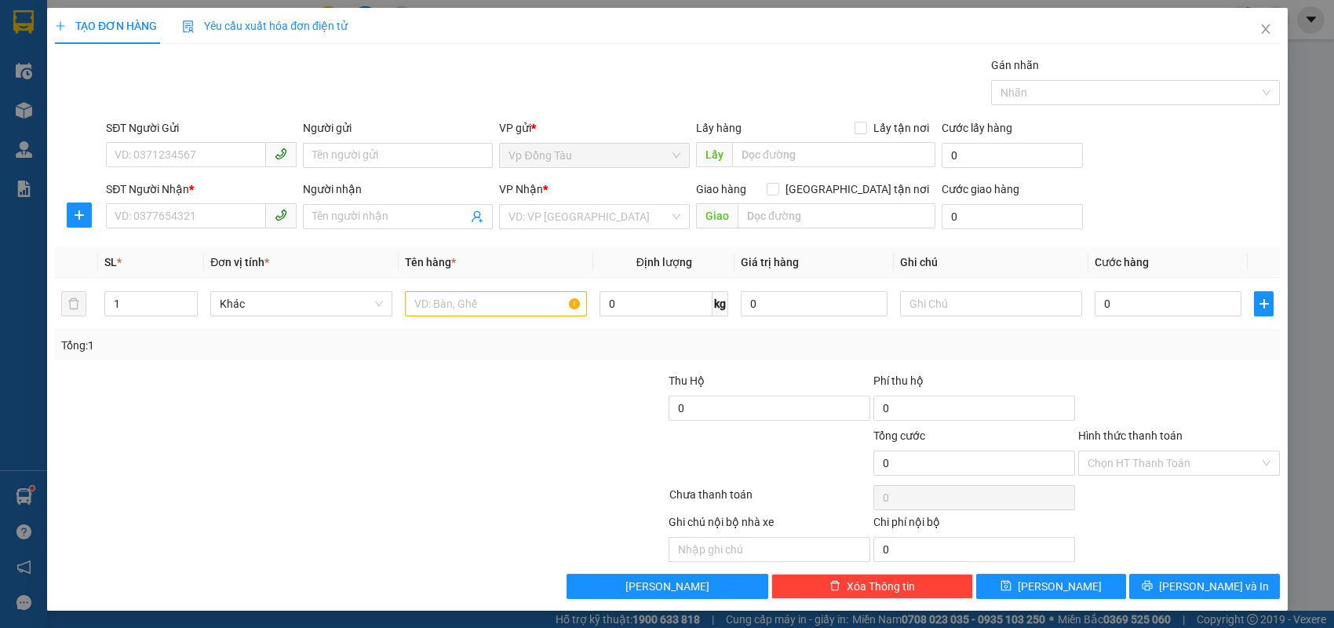
click at [235, 152] on div "TẠO ĐƠN HÀNG Yêu cầu xuất hóa đơn điện tử Transit Pickup Surcharge Ids Transit …" at bounding box center [667, 314] width 1334 height 628
click at [228, 157] on div "TẠO ĐƠN HÀNG Yêu cầu xuất hóa đơn điện tử Transit Pickup Surcharge Ids Transit …" at bounding box center [667, 314] width 1334 height 628
click at [228, 147] on div "TẠO ĐƠN HÀNG Yêu cầu xuất hóa đơn điện tử Transit Pickup Surcharge Ids Transit …" at bounding box center [667, 314] width 1334 height 628
click at [217, 156] on div "TẠO ĐƠN HÀNG Yêu cầu xuất hóa đơn điện tử Transit Pickup Surcharge Ids Transit …" at bounding box center [667, 314] width 1334 height 628
click at [226, 158] on div "TẠO ĐƠN HÀNG Yêu cầu xuất hóa đơn điện tử Transit Pickup Surcharge Ids Transit …" at bounding box center [667, 314] width 1334 height 628
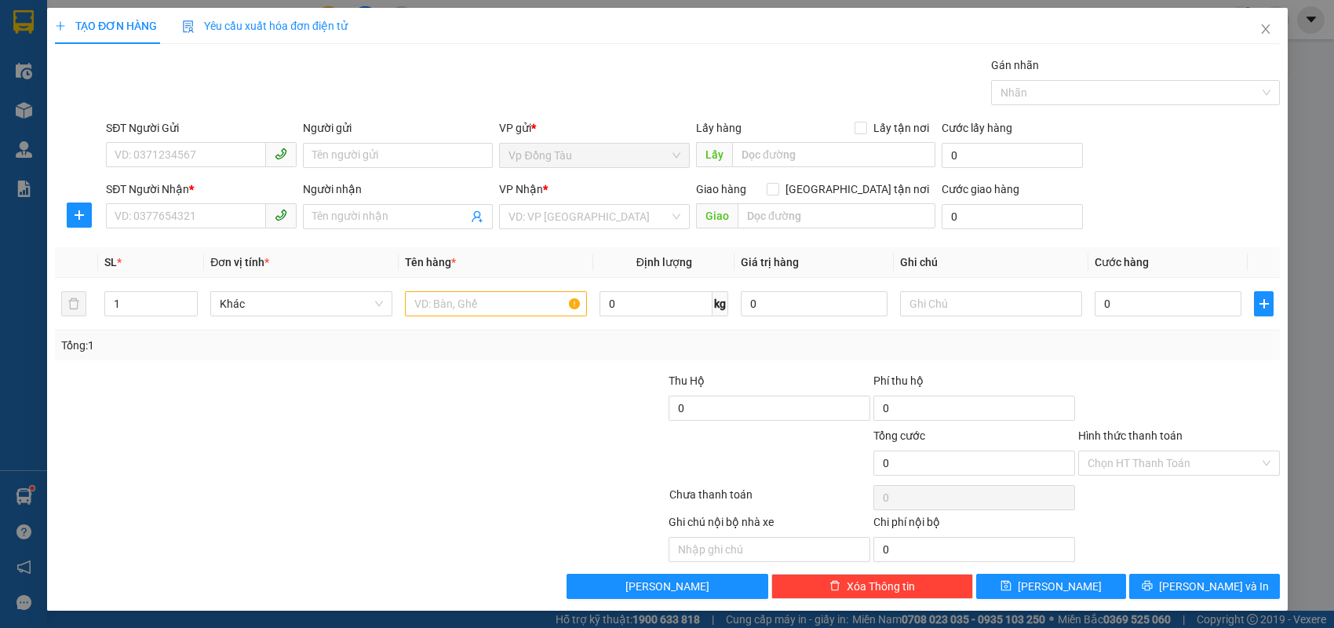
click at [283, 376] on div "TẠO ĐƠN HÀNG Yêu cầu xuất hóa đơn điện tử Transit Pickup Surcharge Ids Transit …" at bounding box center [667, 314] width 1334 height 628
click at [217, 155] on div "TẠO ĐƠN HÀNG Yêu cầu xuất hóa đơn điện tử Transit Pickup Surcharge Ids Transit …" at bounding box center [667, 314] width 1334 height 628
click at [182, 206] on div "TẠO ĐƠN HÀNG Yêu cầu xuất hóa đơn điện tử Transit Pickup Surcharge Ids Transit …" at bounding box center [667, 314] width 1334 height 628
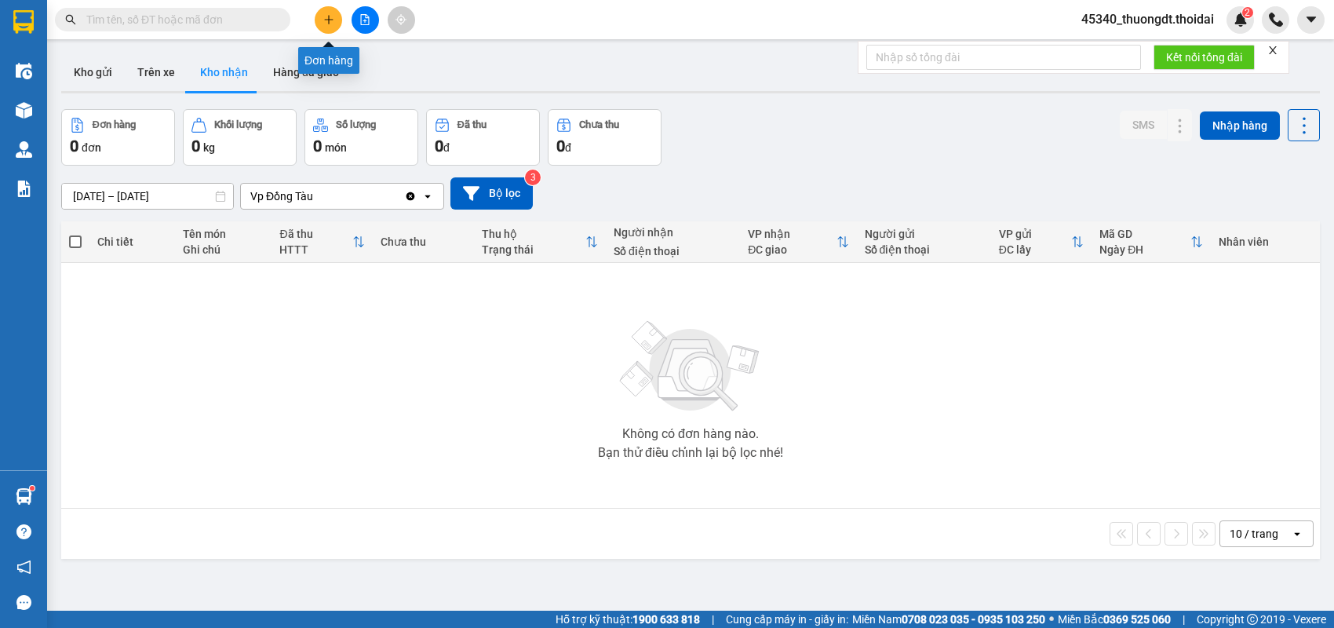
click at [330, 20] on icon "plus" at bounding box center [328, 19] width 11 height 11
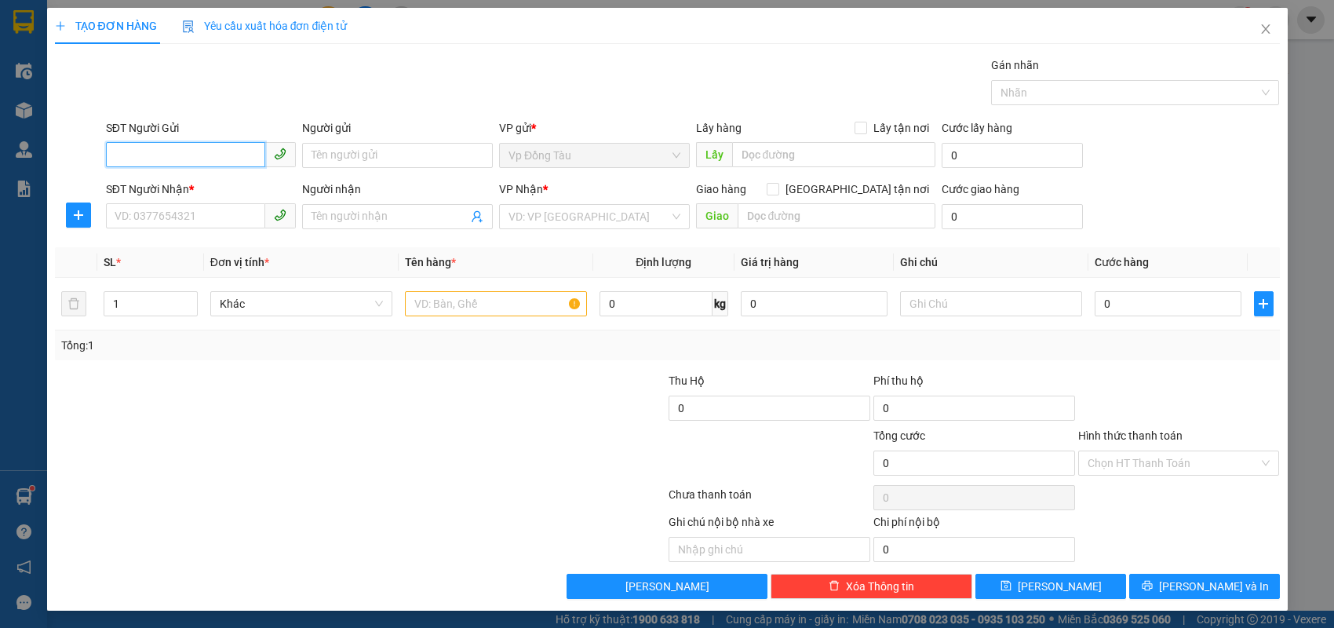
click at [205, 155] on input "SĐT Người Gửi" at bounding box center [186, 154] width 160 height 25
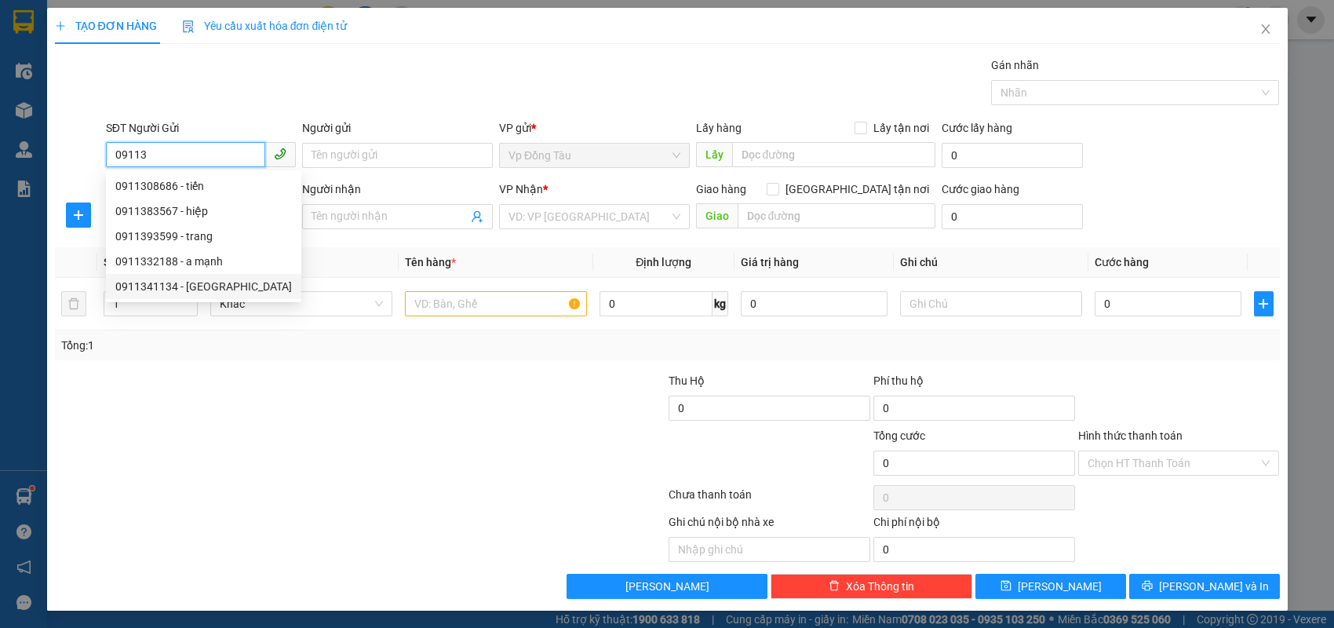
click at [161, 292] on div "0911341134 - [GEOGRAPHIC_DATA]" at bounding box center [203, 286] width 177 height 17
type input "0911341134"
type input "[PERSON_NAME]"
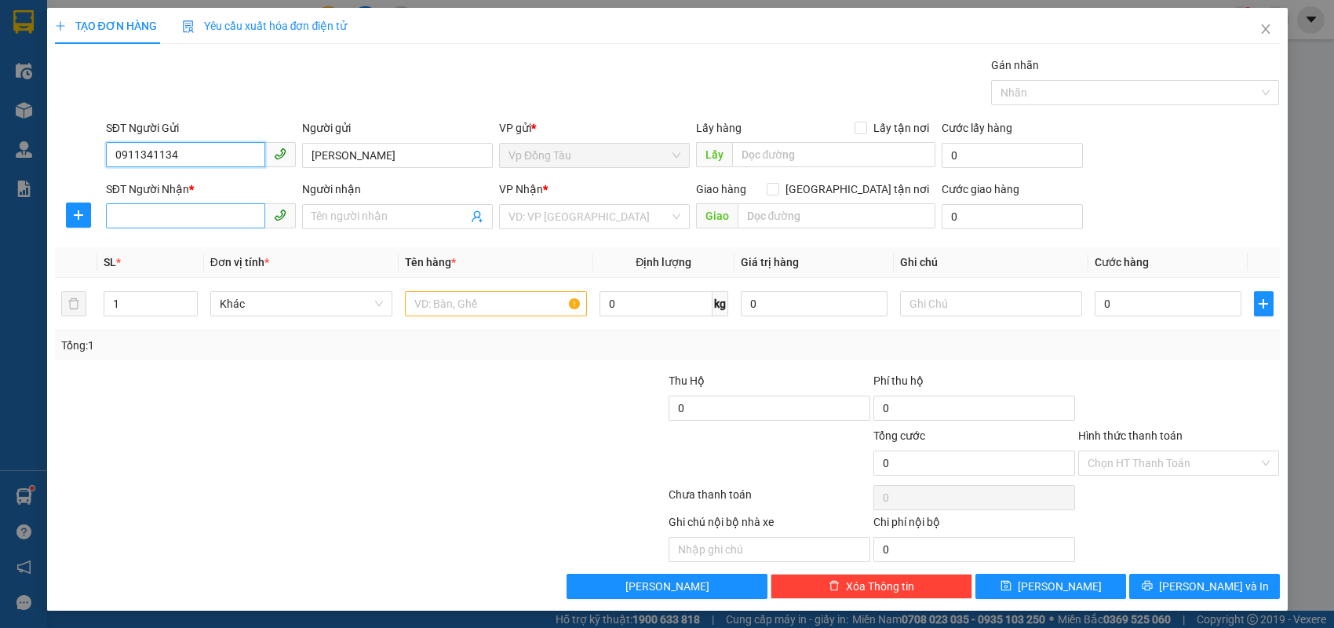
type input "0911341134"
click at [189, 216] on input "SĐT Người Nhận *" at bounding box center [186, 215] width 160 height 25
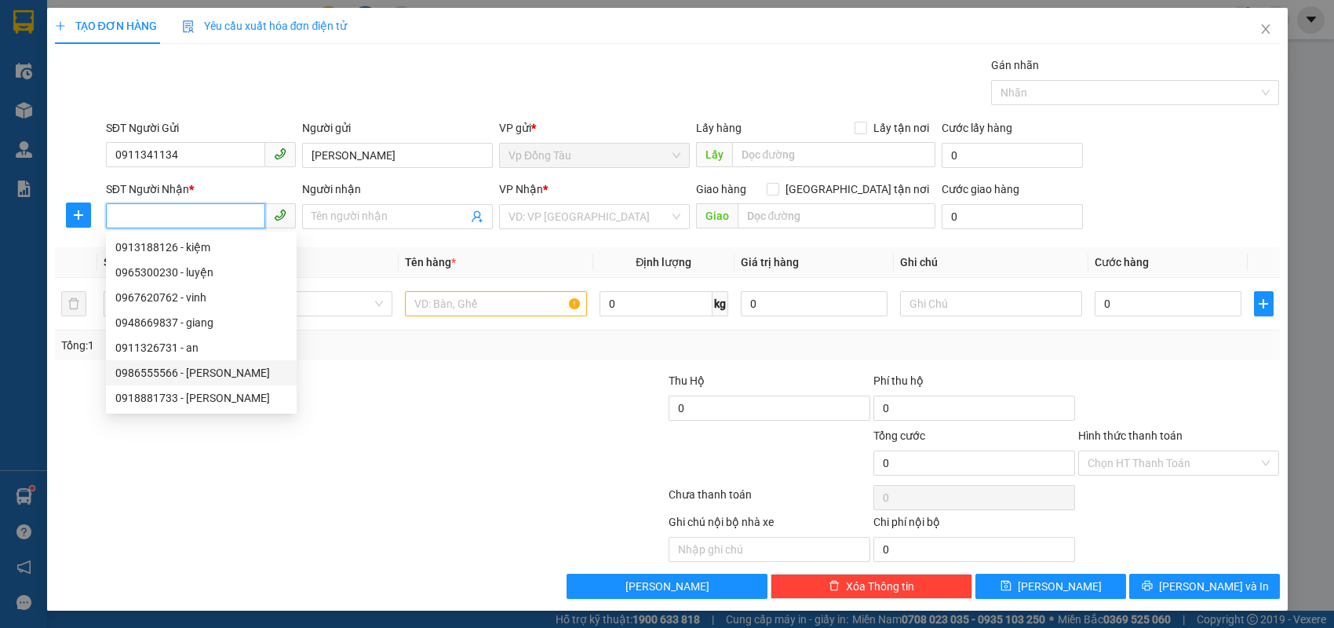
click at [185, 371] on div "0986555566 - [PERSON_NAME]" at bounding box center [201, 372] width 172 height 17
type input "0986555566"
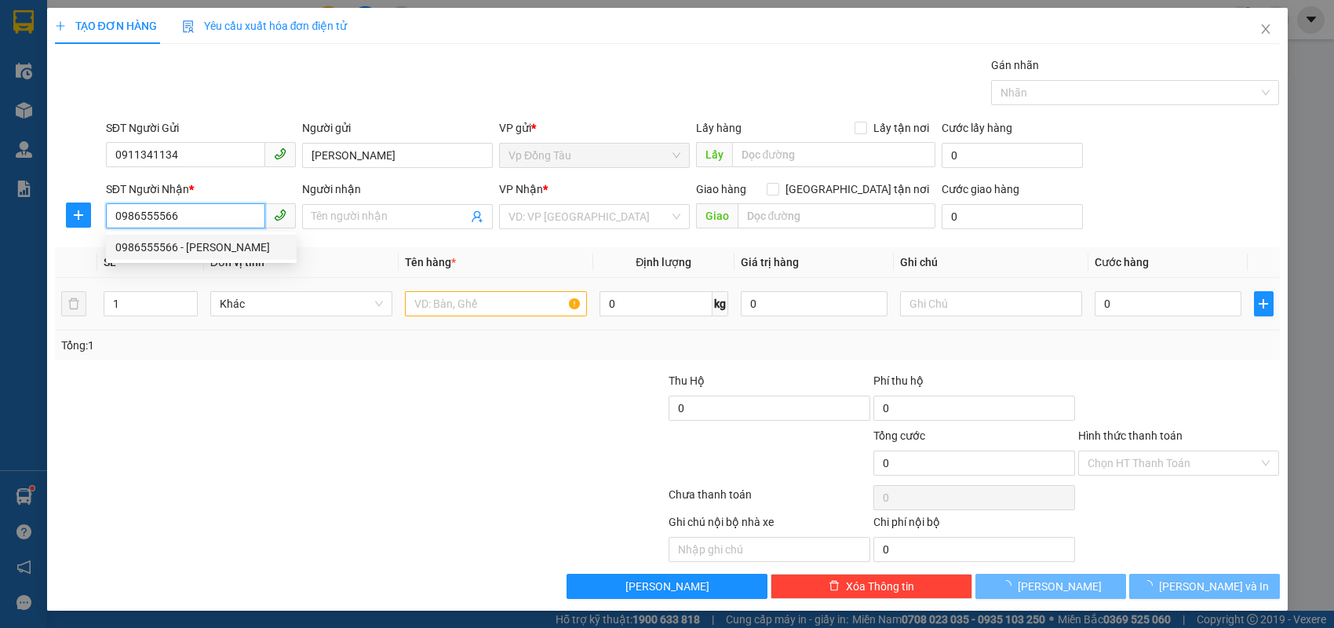
type input "dũng hà"
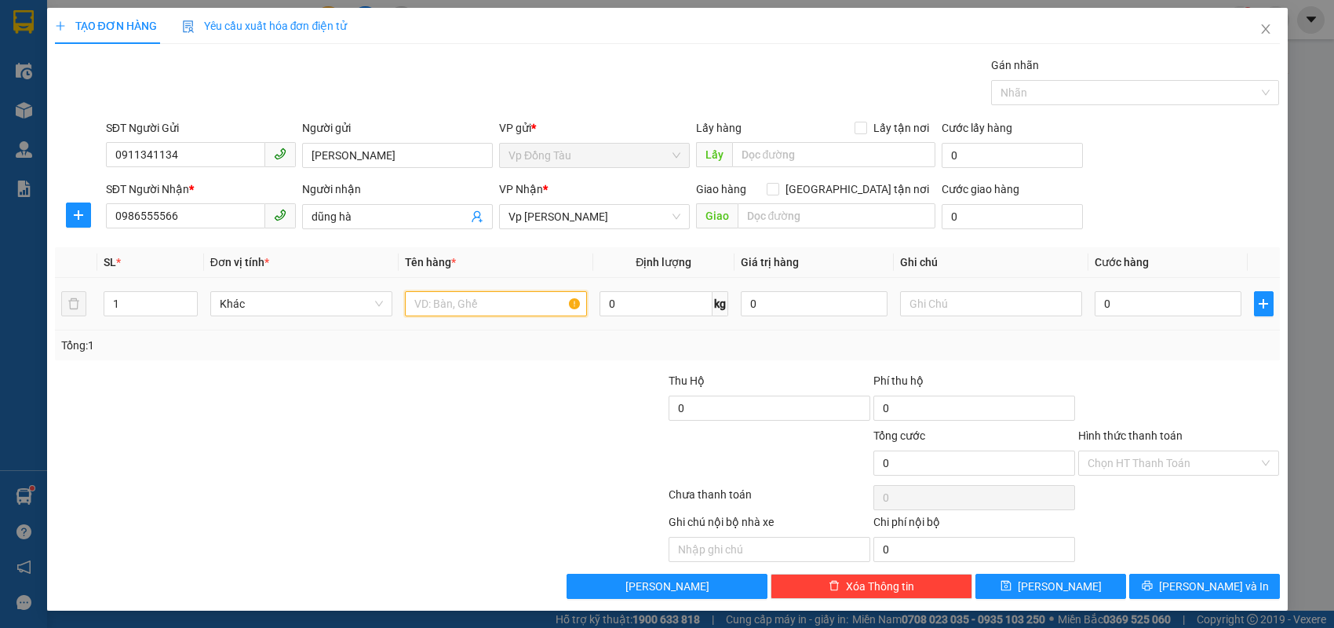
click at [464, 310] on input "text" at bounding box center [496, 303] width 182 height 25
type input "h"
type input "mỹ phẩm"
click at [1167, 309] on input "0" at bounding box center [1167, 303] width 147 height 25
type input "3"
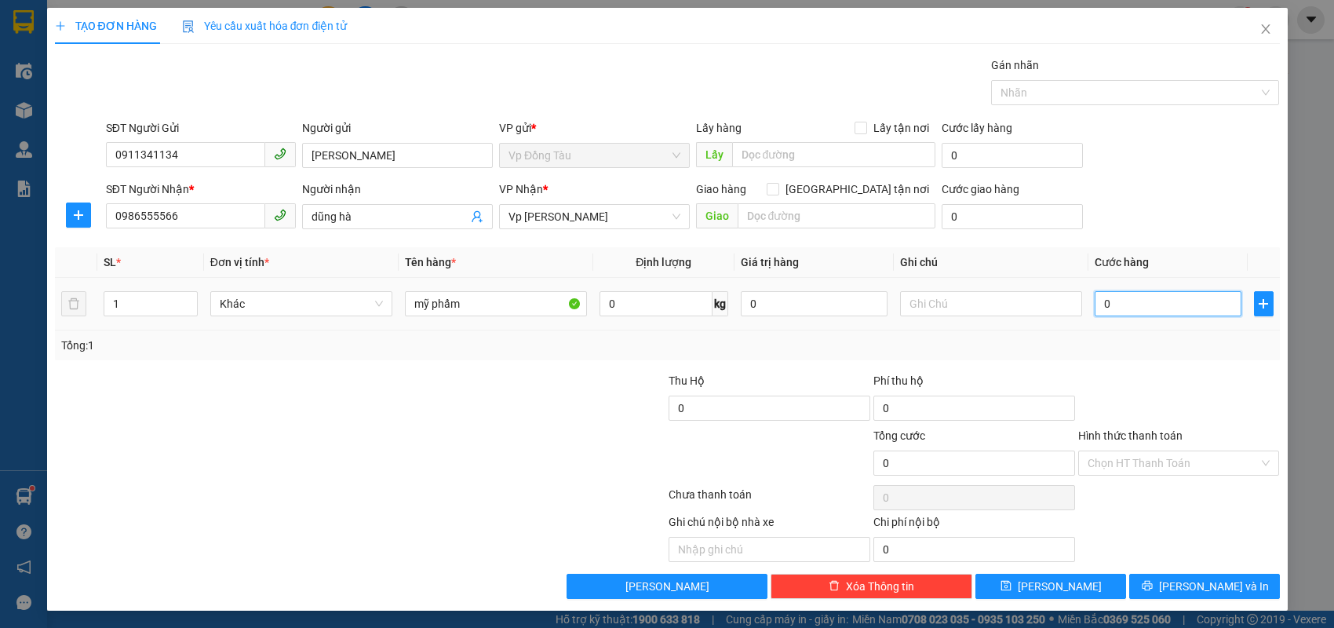
type input "3"
type input "30"
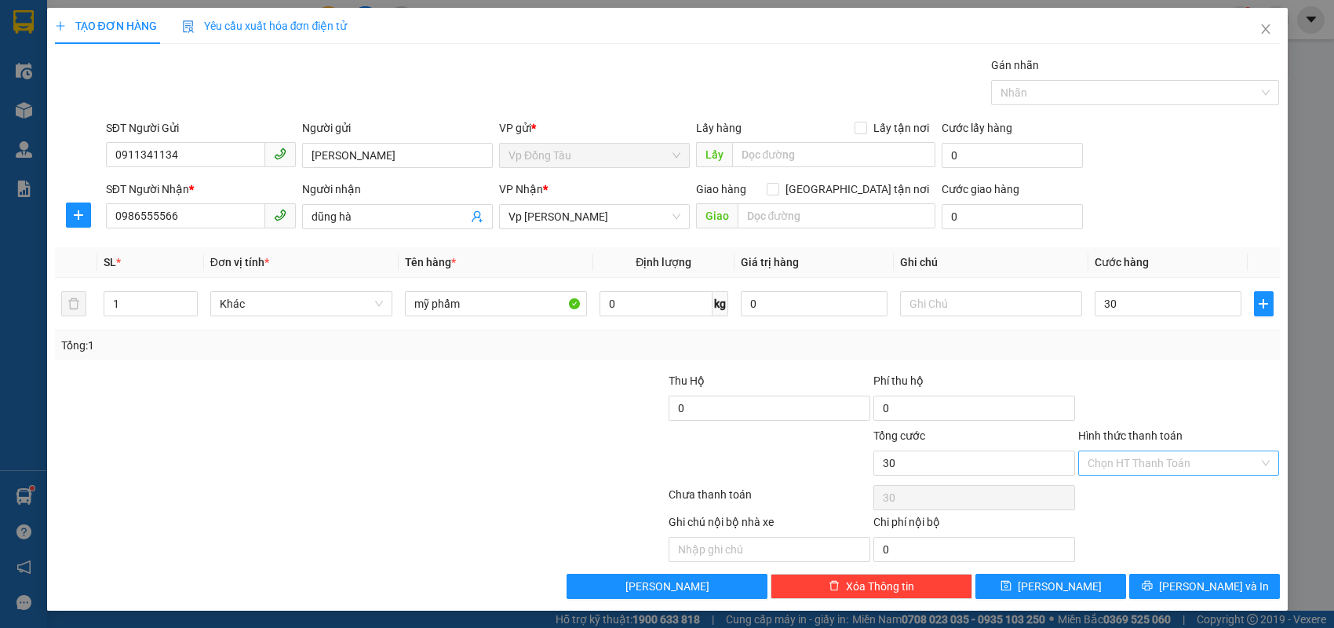
type input "30.000"
drag, startPoint x: 1171, startPoint y: 459, endPoint x: 1161, endPoint y: 477, distance: 20.4
click at [1171, 460] on input "Hình thức thanh toán" at bounding box center [1173, 463] width 172 height 24
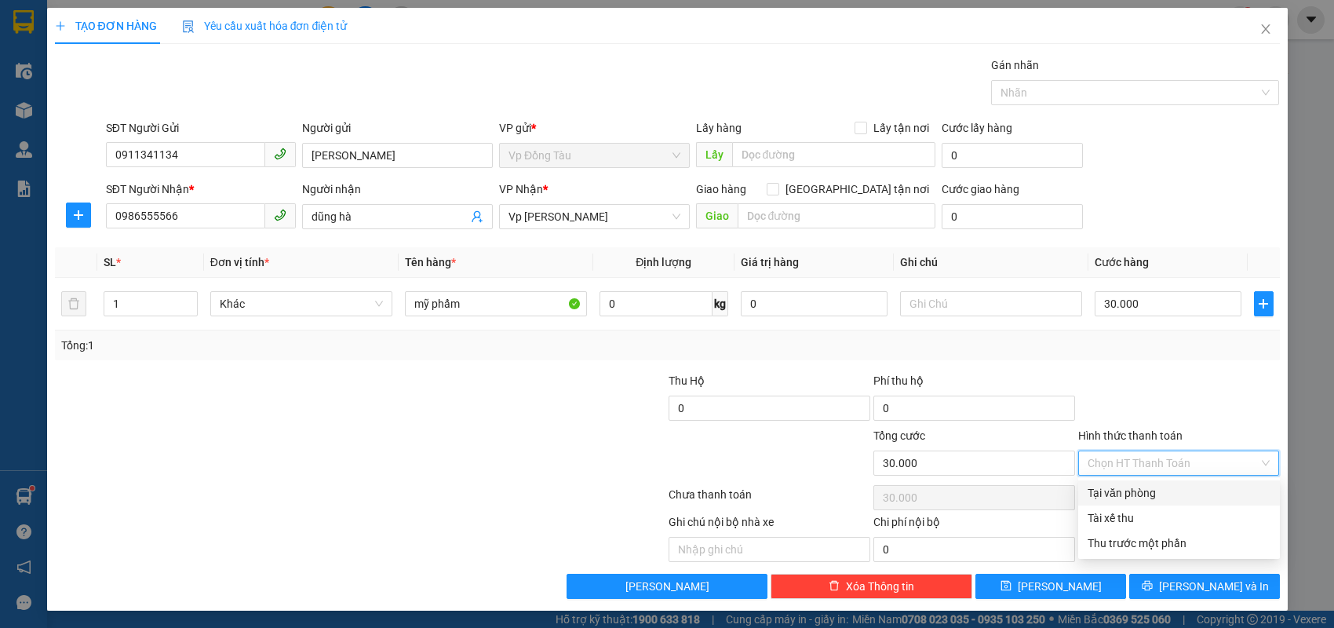
click at [1152, 492] on div "Tại văn phòng" at bounding box center [1178, 492] width 183 height 17
type input "0"
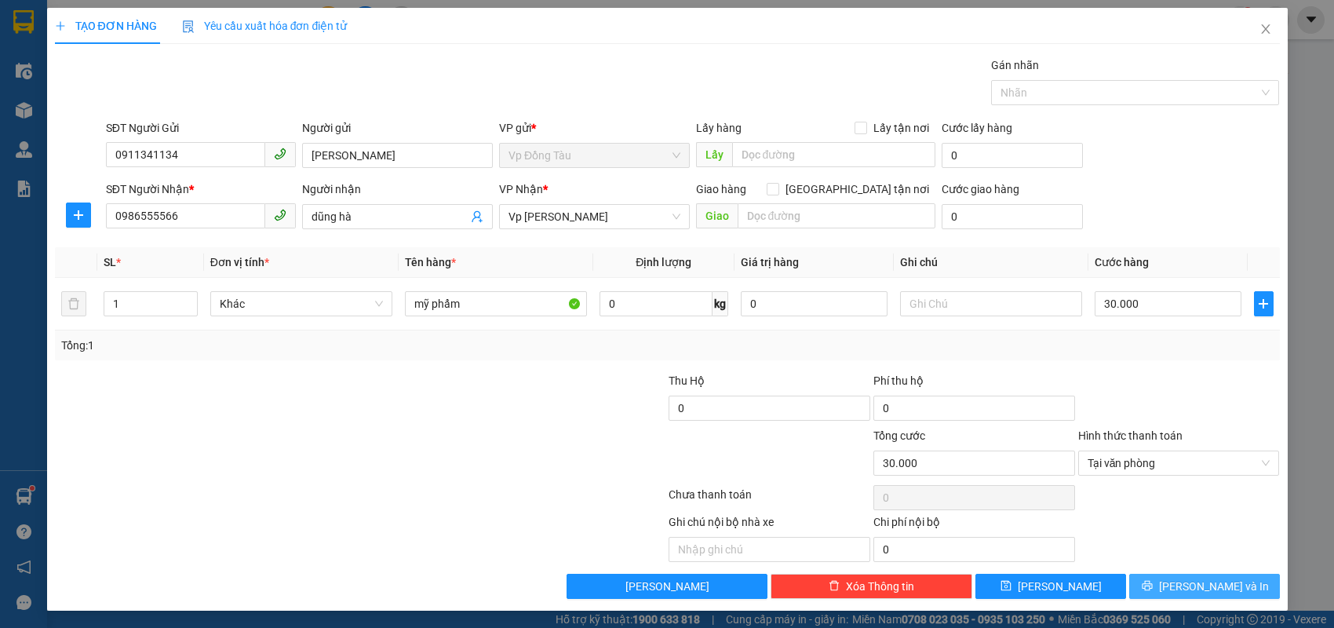
drag, startPoint x: 1154, startPoint y: 585, endPoint x: 1038, endPoint y: 534, distance: 127.1
click at [1153, 585] on button "[PERSON_NAME] và In" at bounding box center [1204, 586] width 151 height 25
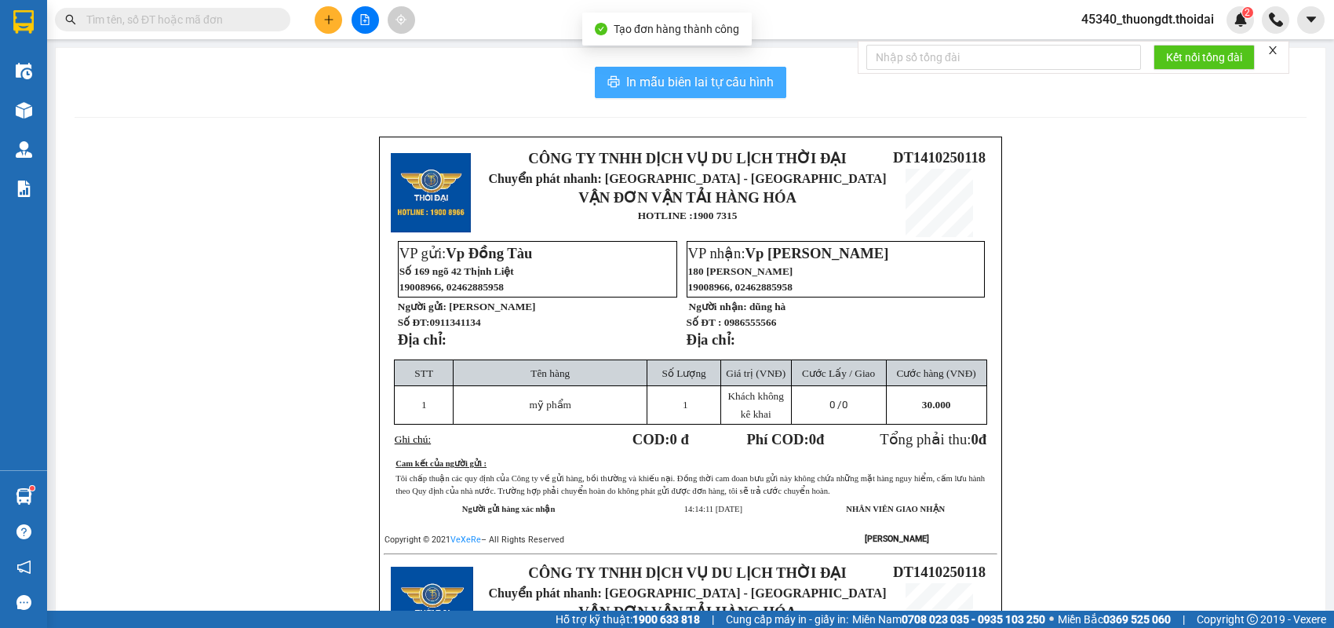
click at [683, 90] on span "In mẫu biên lai tự cấu hình" at bounding box center [700, 82] width 148 height 20
